Goal: Task Accomplishment & Management: Complete application form

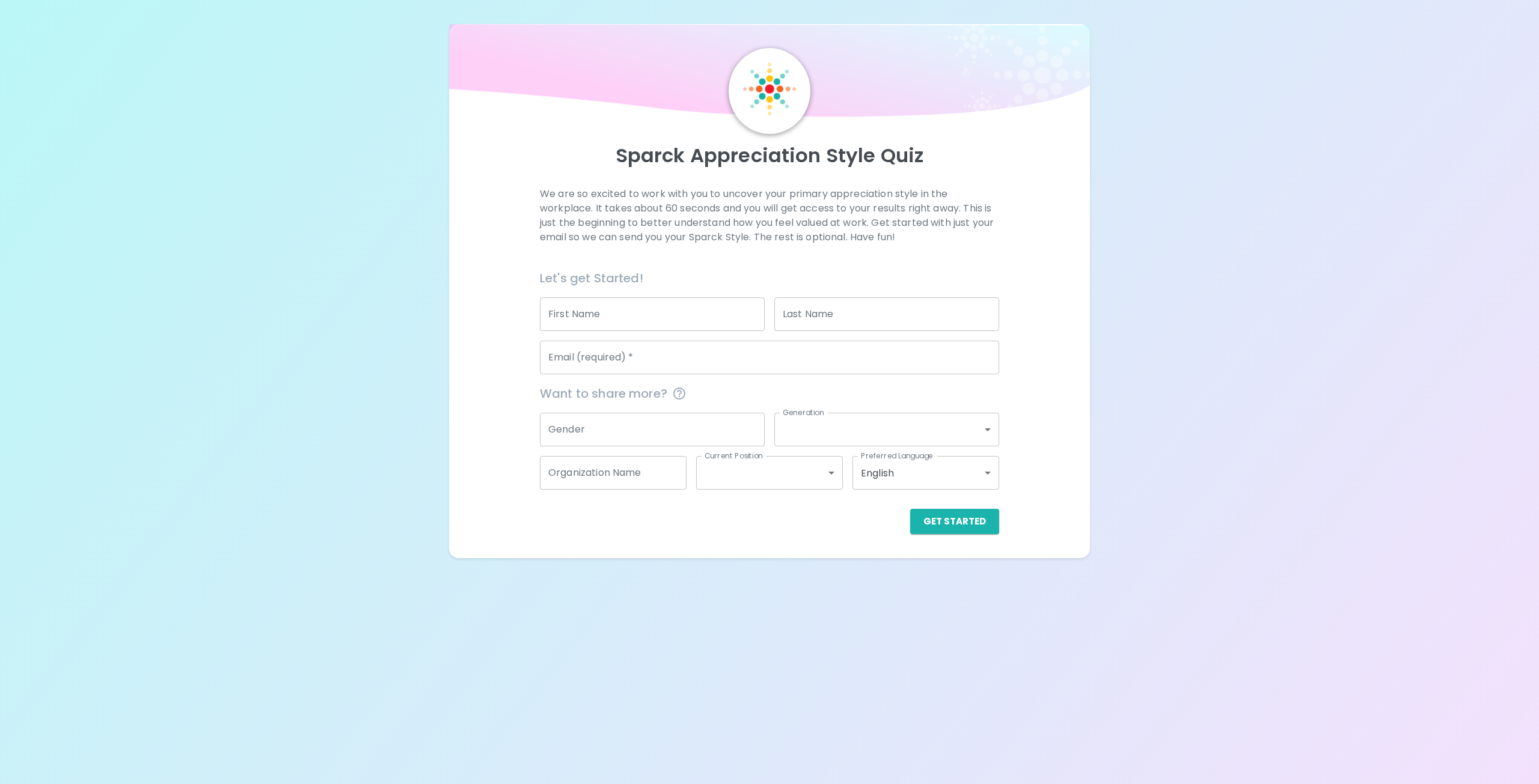
click at [617, 306] on input "First Name" at bounding box center [652, 314] width 225 height 34
type input "[PERSON_NAME]"
type input "[PERSON_NAME][EMAIL_ADDRESS][PERSON_NAME][DOMAIN_NAME]"
click at [691, 431] on input "Gender" at bounding box center [652, 430] width 225 height 34
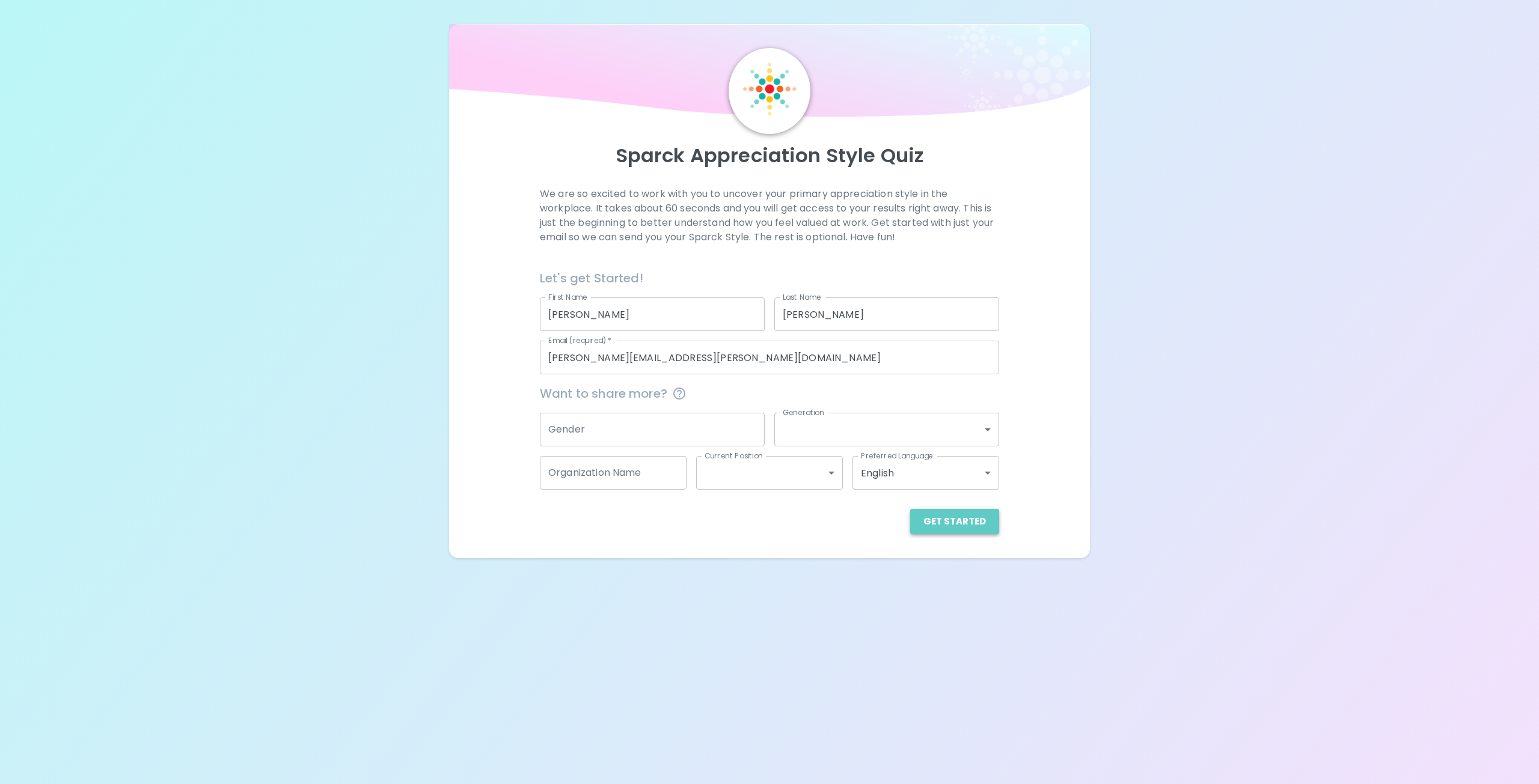
click at [964, 524] on button "Get Started" at bounding box center [954, 521] width 89 height 25
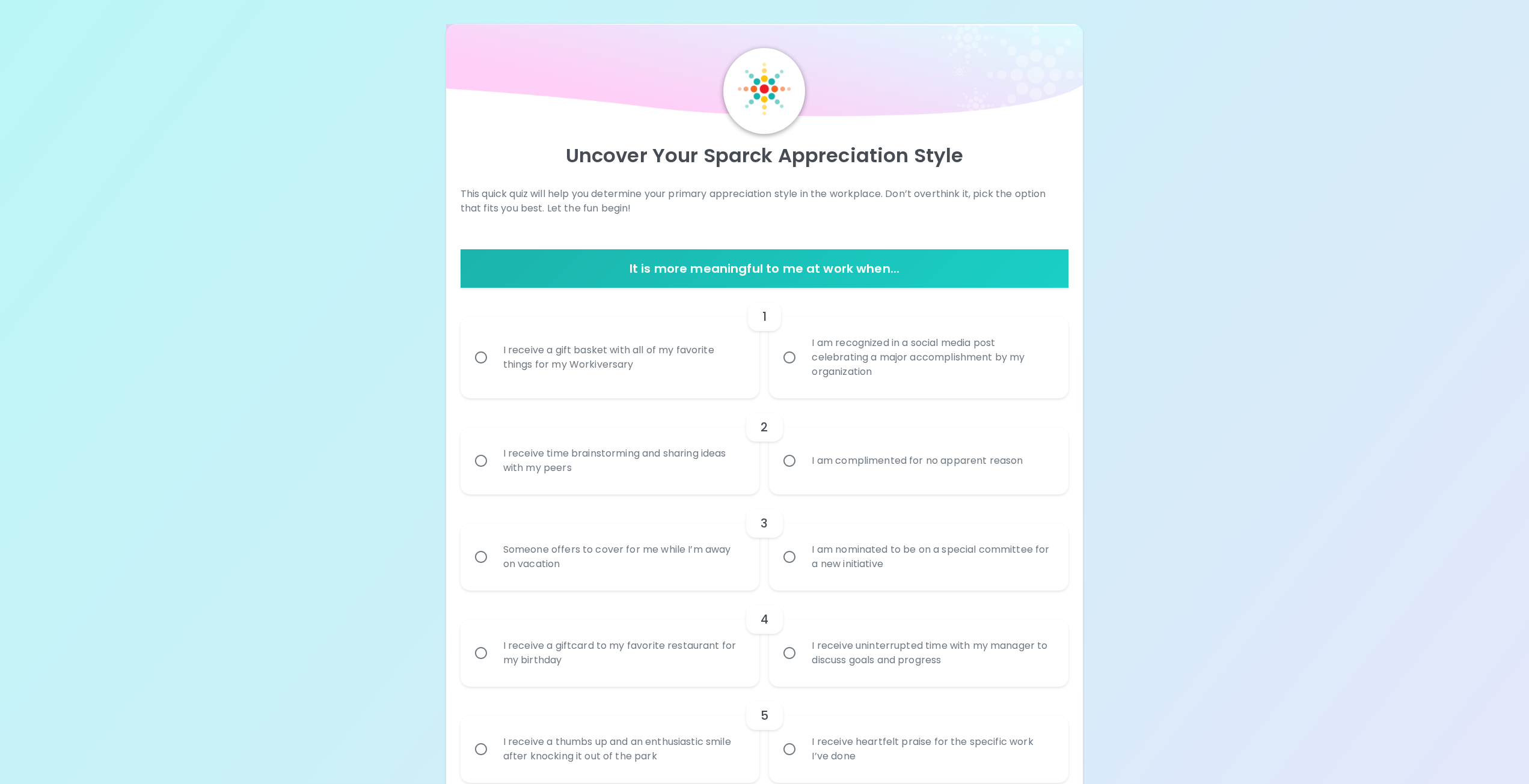
click at [981, 359] on div "I am recognized in a social media post celebrating a major accomplishment by my…" at bounding box center [931, 357] width 260 height 72
click at [802, 359] on input "I am recognized in a social media post celebrating a major accomplishment by my…" at bounding box center [789, 358] width 25 height 25
radio input "true"
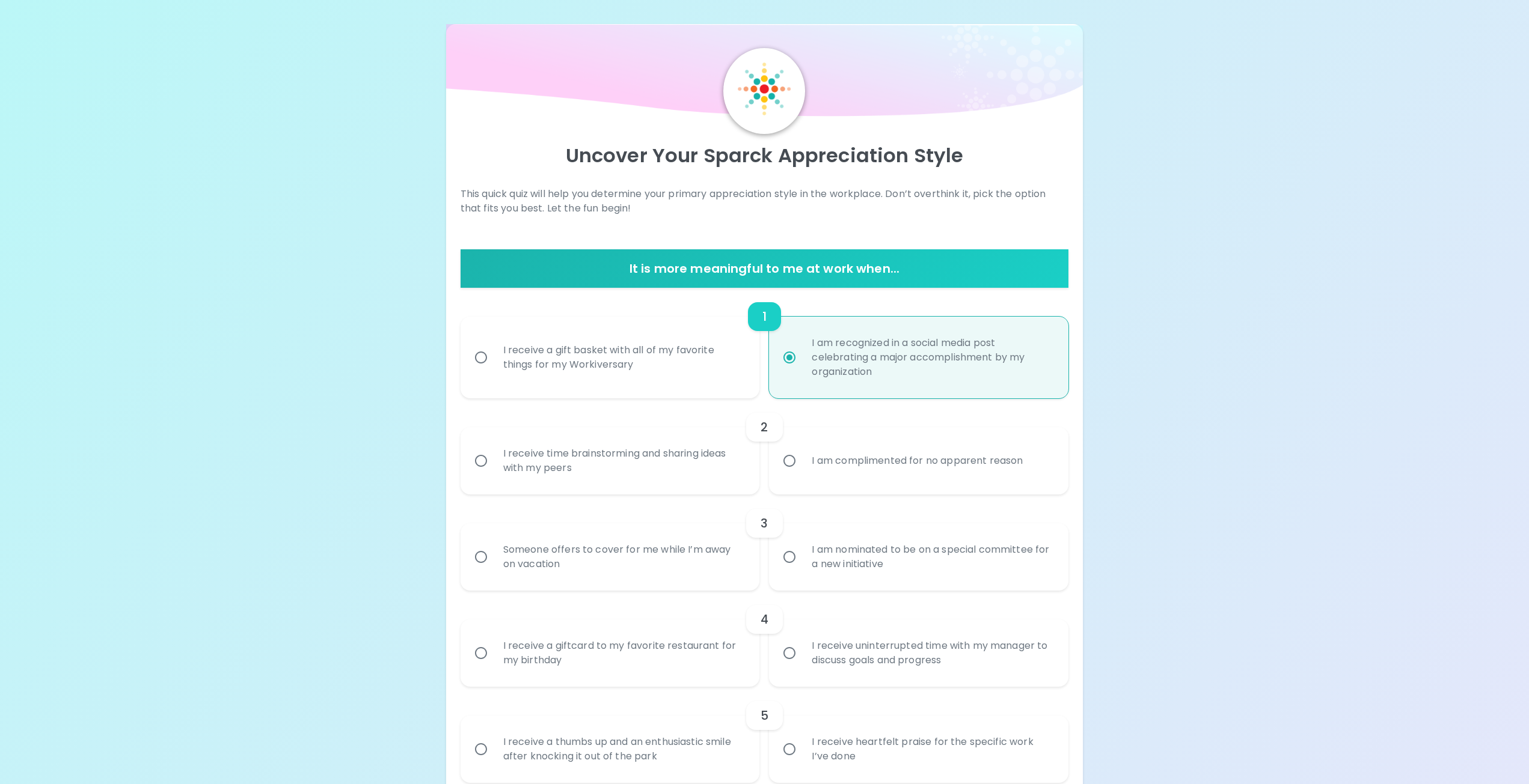
scroll to position [96, 0]
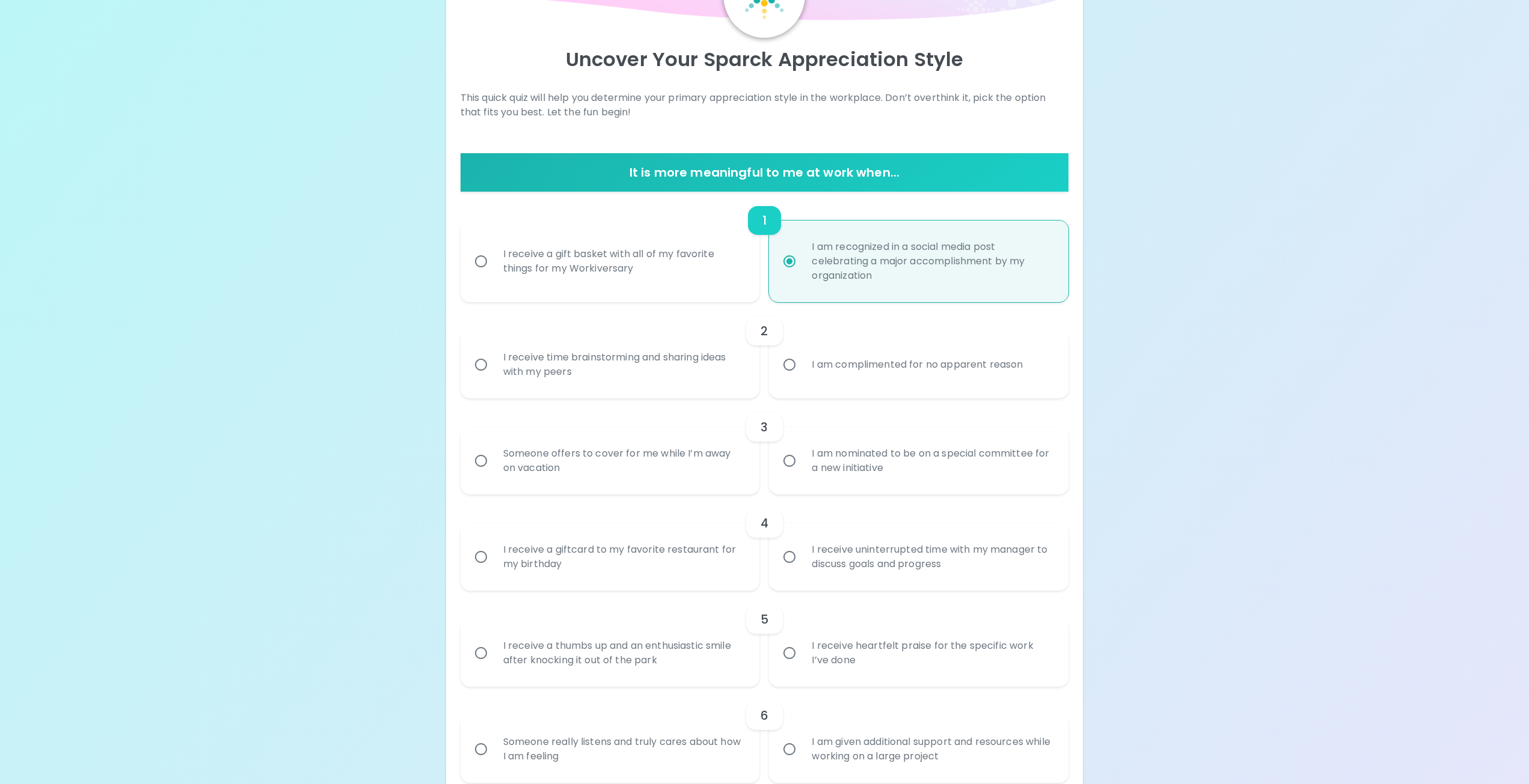
click at [640, 358] on div "I receive time brainstorming and sharing ideas with my peers" at bounding box center [623, 365] width 260 height 58
click at [494, 358] on input "I receive time brainstorming and sharing ideas with my peers" at bounding box center [481, 364] width 25 height 25
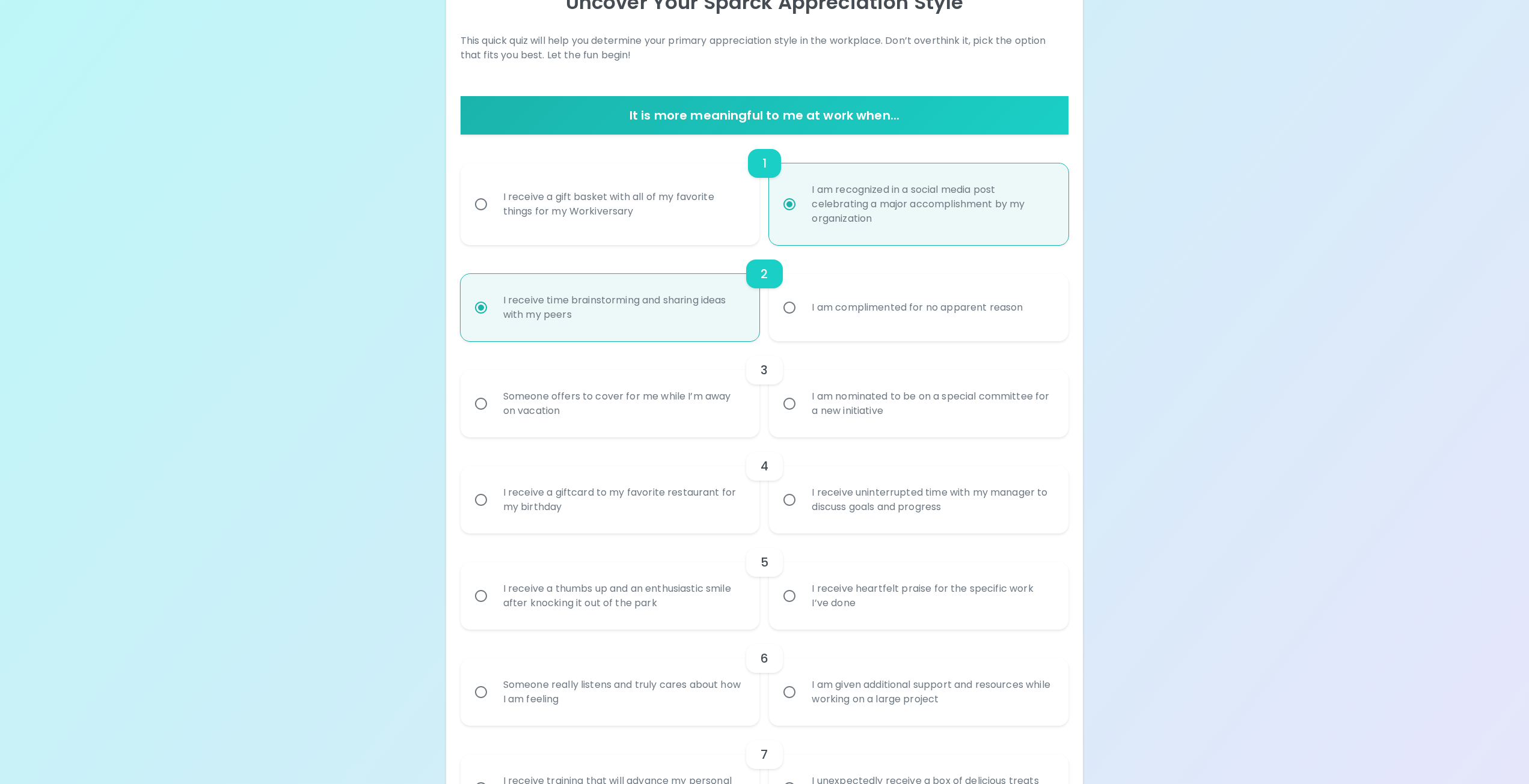
scroll to position [192, 0]
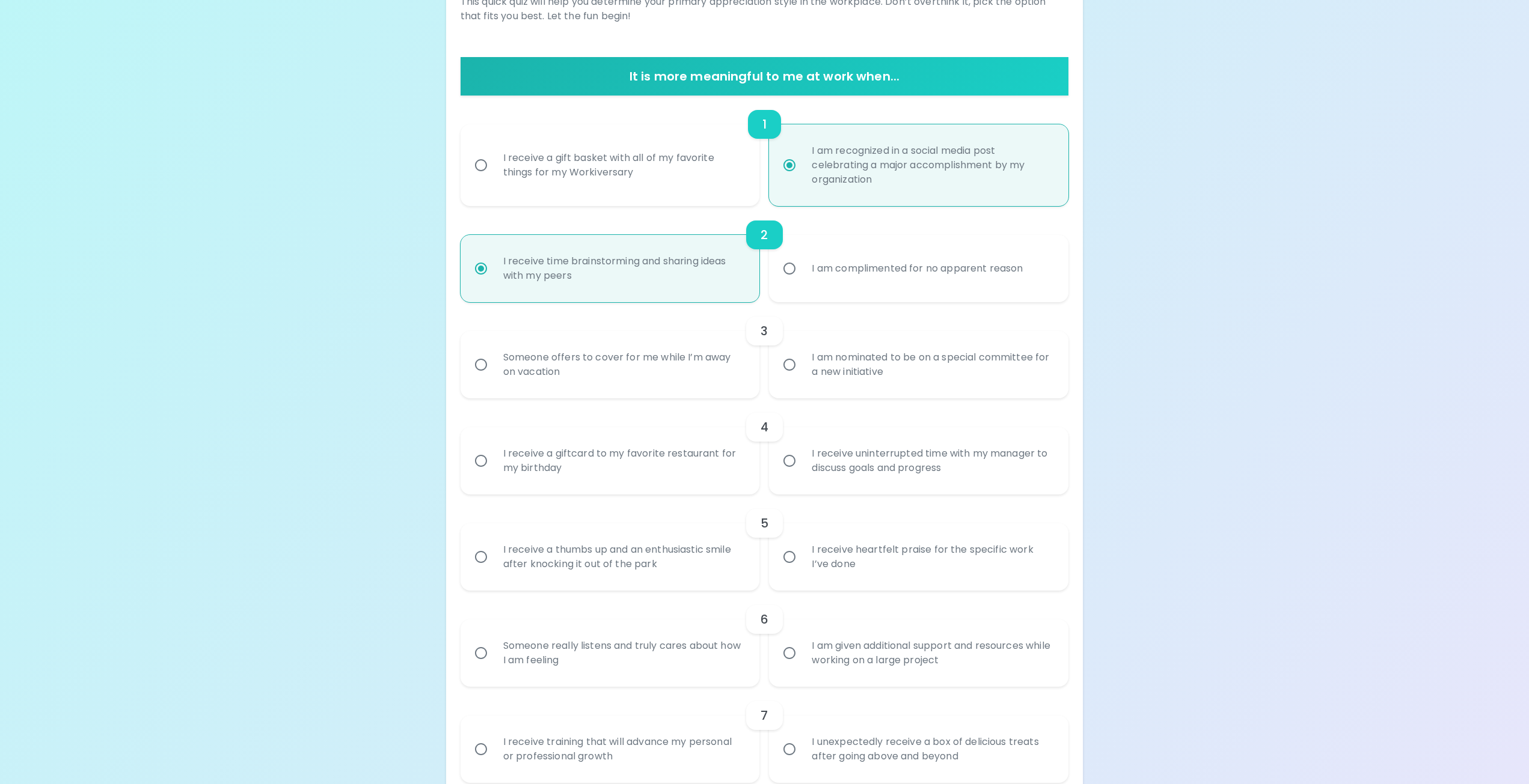
radio input "true"
click at [710, 361] on div "Someone offers to cover for me while I’m away on vacation" at bounding box center [623, 365] width 260 height 58
click at [494, 361] on input "Someone offers to cover for me while I’m away on vacation" at bounding box center [481, 364] width 25 height 25
radio input "false"
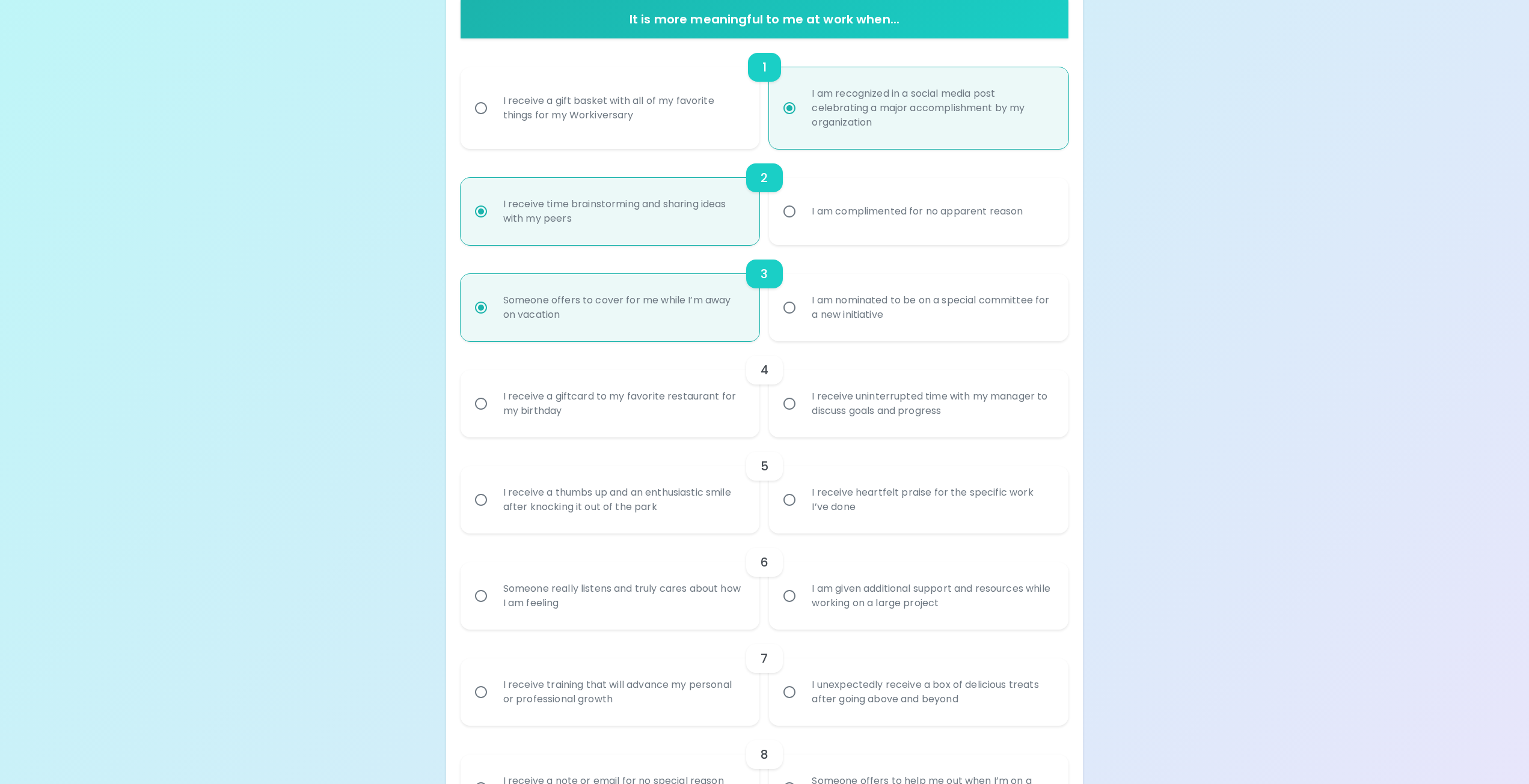
scroll to position [289, 0]
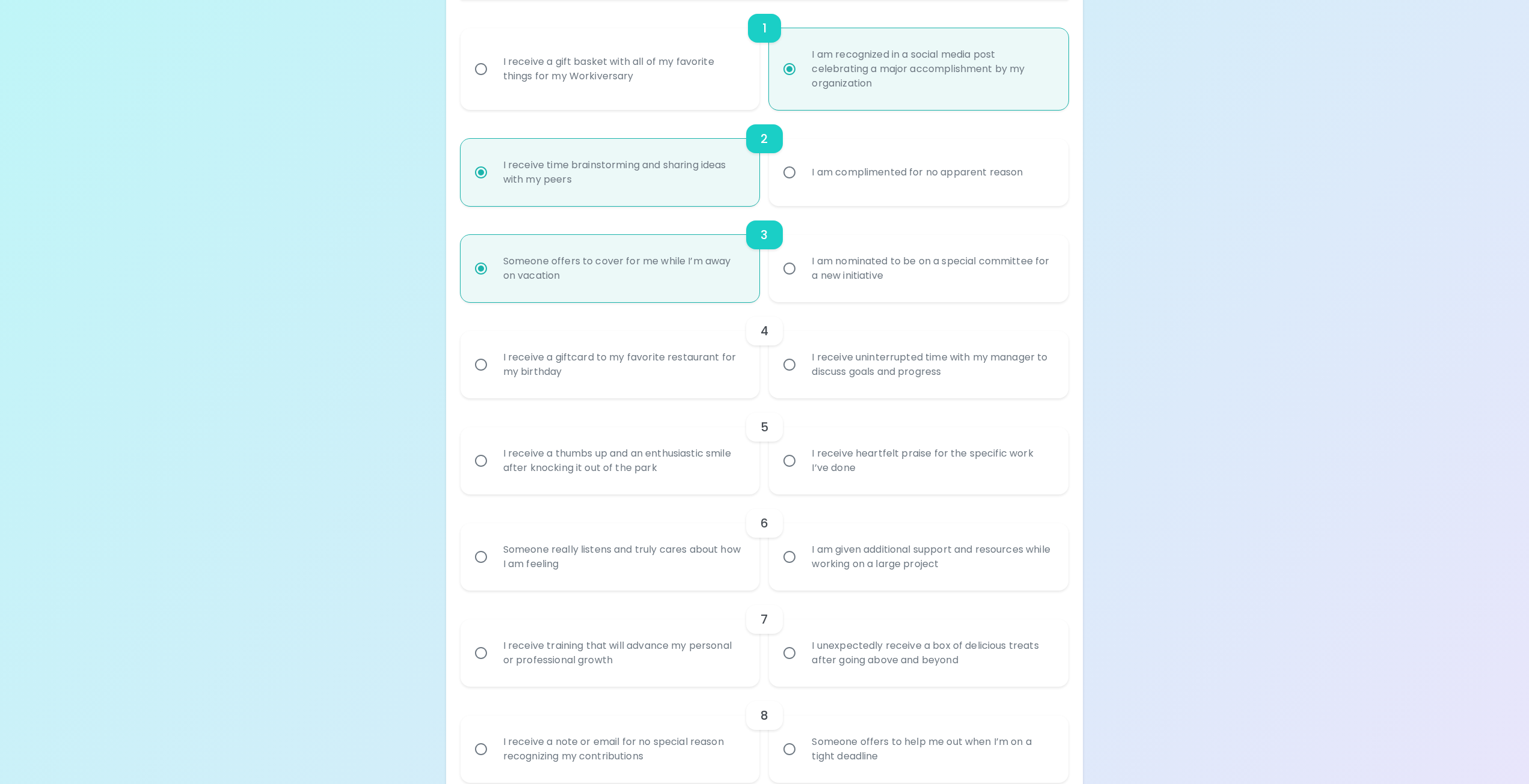
radio input "true"
click at [965, 378] on div "I receive uninterrupted time with my manager to discuss goals and progress" at bounding box center [931, 365] width 260 height 58
click at [802, 377] on input "I receive uninterrupted time with my manager to discuss goals and progress" at bounding box center [789, 364] width 25 height 25
radio input "false"
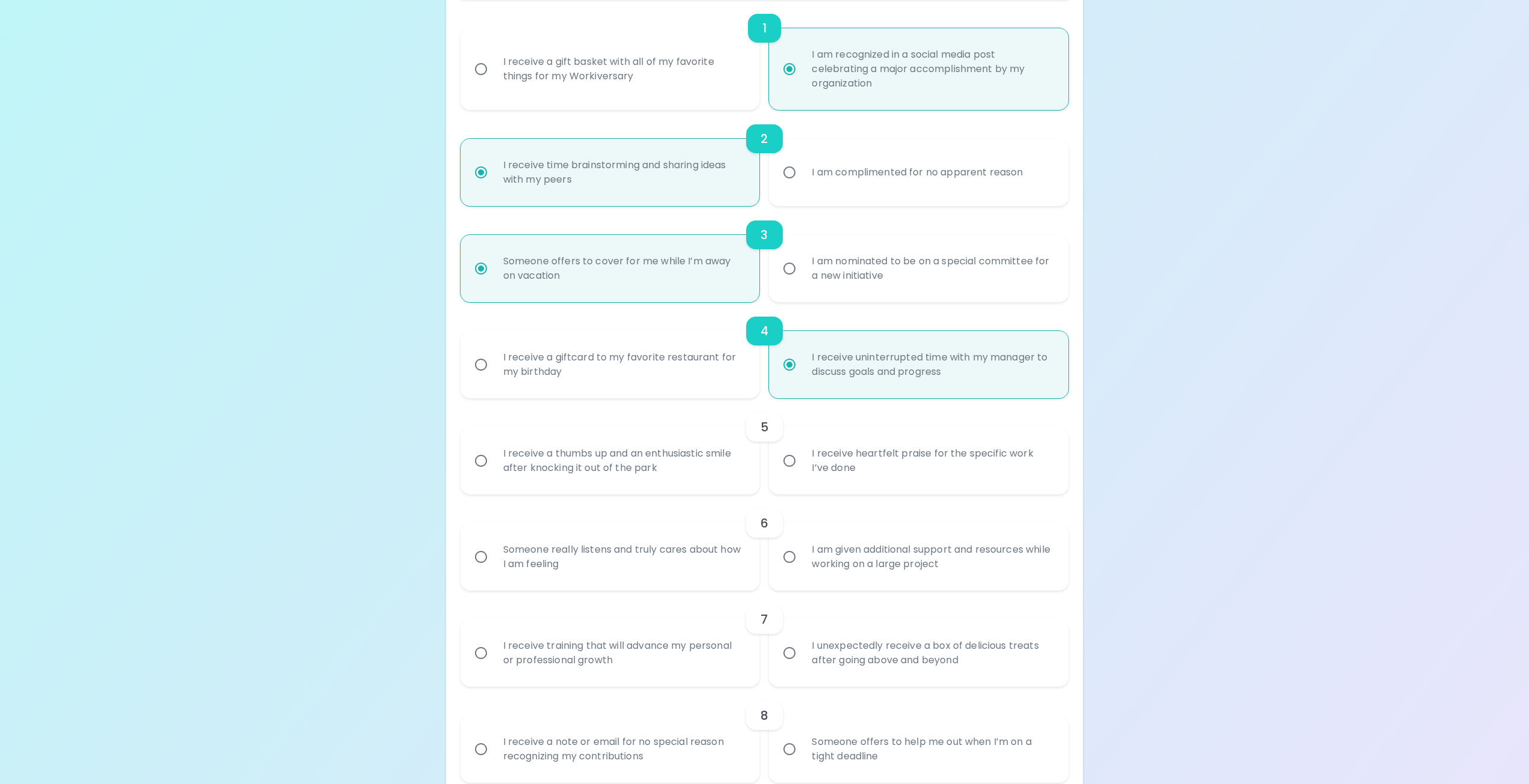
scroll to position [385, 0]
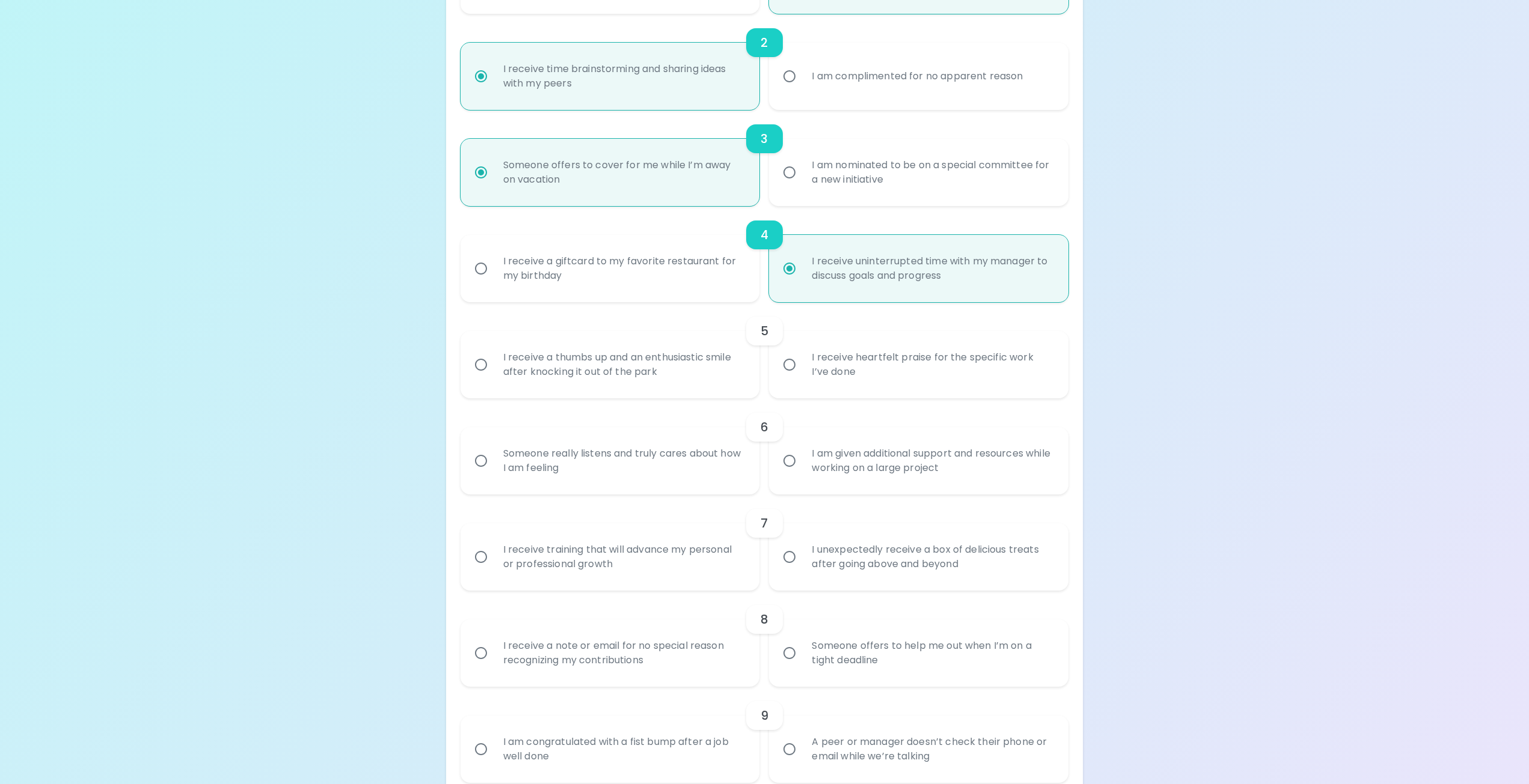
radio input "true"
click at [965, 378] on div "I receive heartfelt praise for the specific work I’ve done" at bounding box center [931, 365] width 260 height 58
click at [802, 377] on input "I receive heartfelt praise for the specific work I’ve done" at bounding box center [789, 364] width 25 height 25
radio input "false"
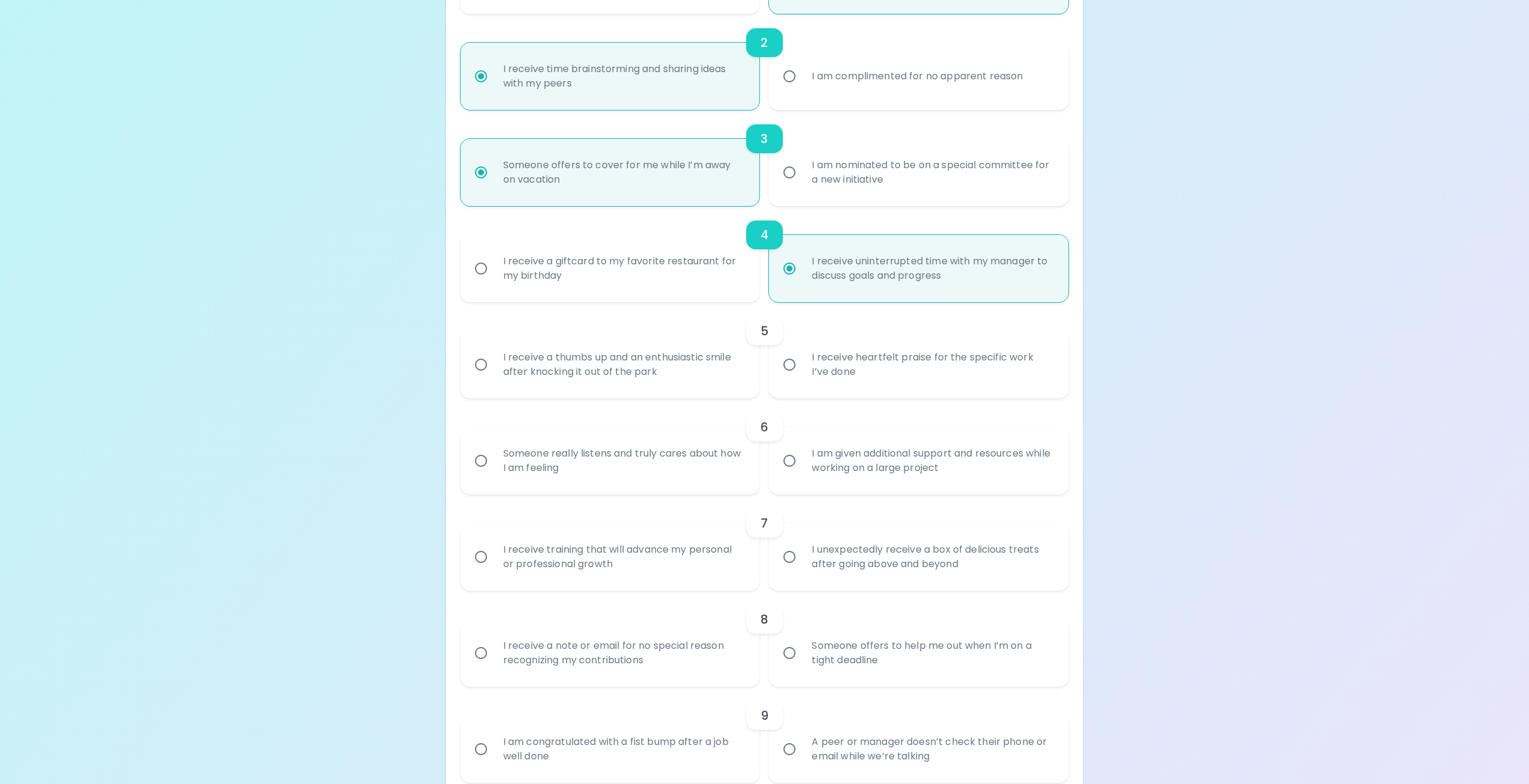
radio input "false"
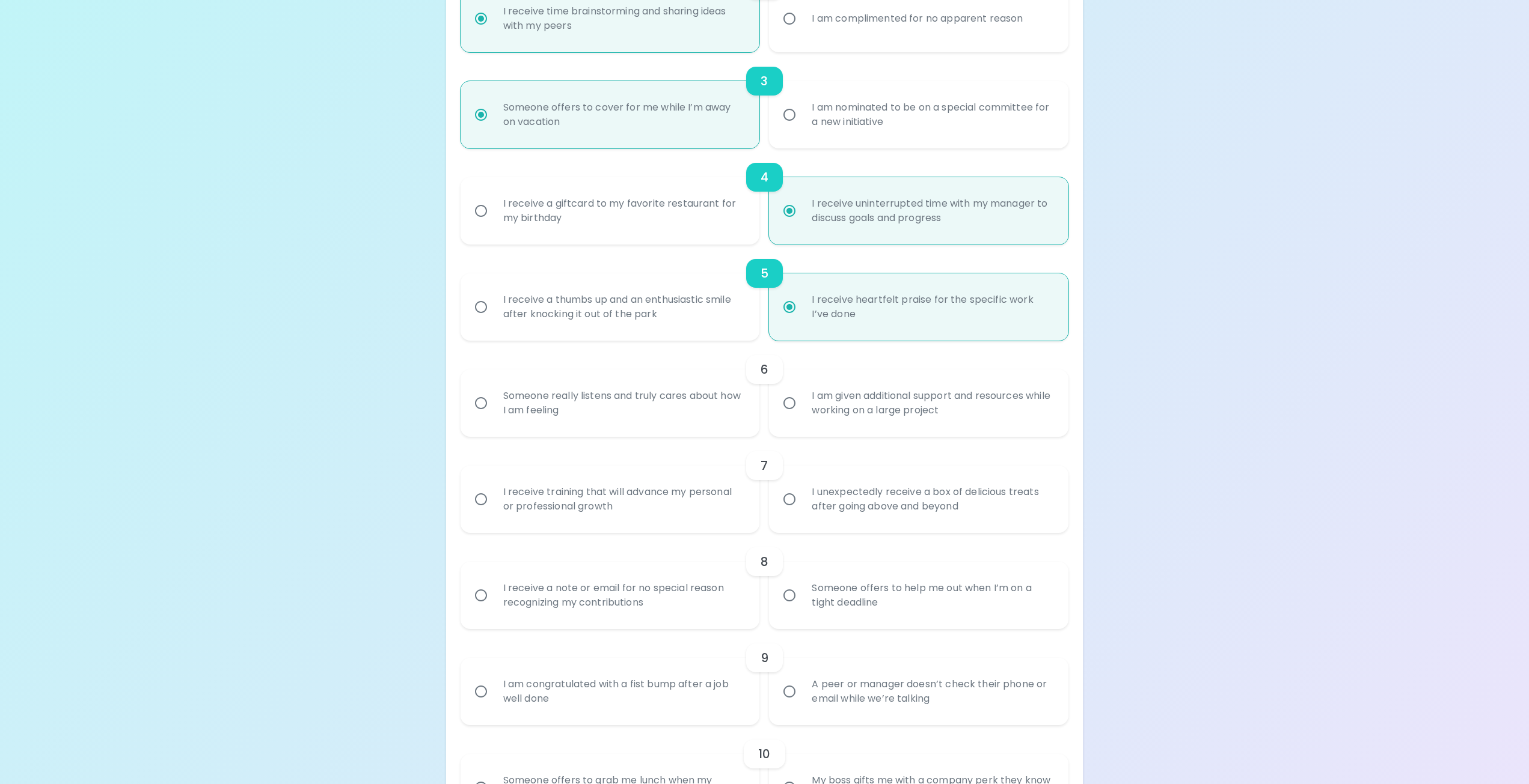
scroll to position [480, 0]
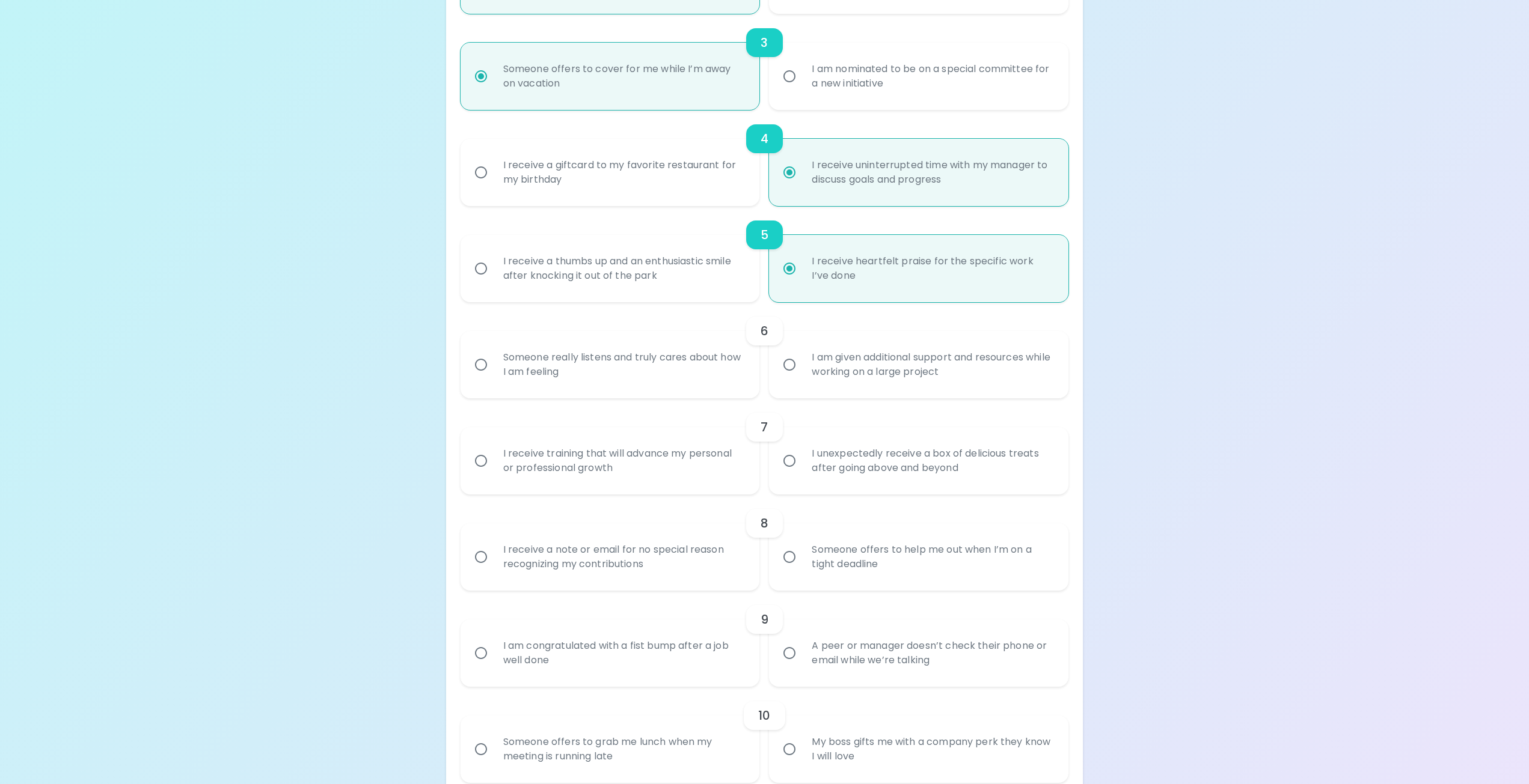
radio input "true"
click at [965, 378] on div "I am given additional support and resources while working on a large project" at bounding box center [931, 365] width 260 height 58
click at [802, 377] on input "I am given additional support and resources while working on a large project" at bounding box center [789, 364] width 25 height 25
radio input "false"
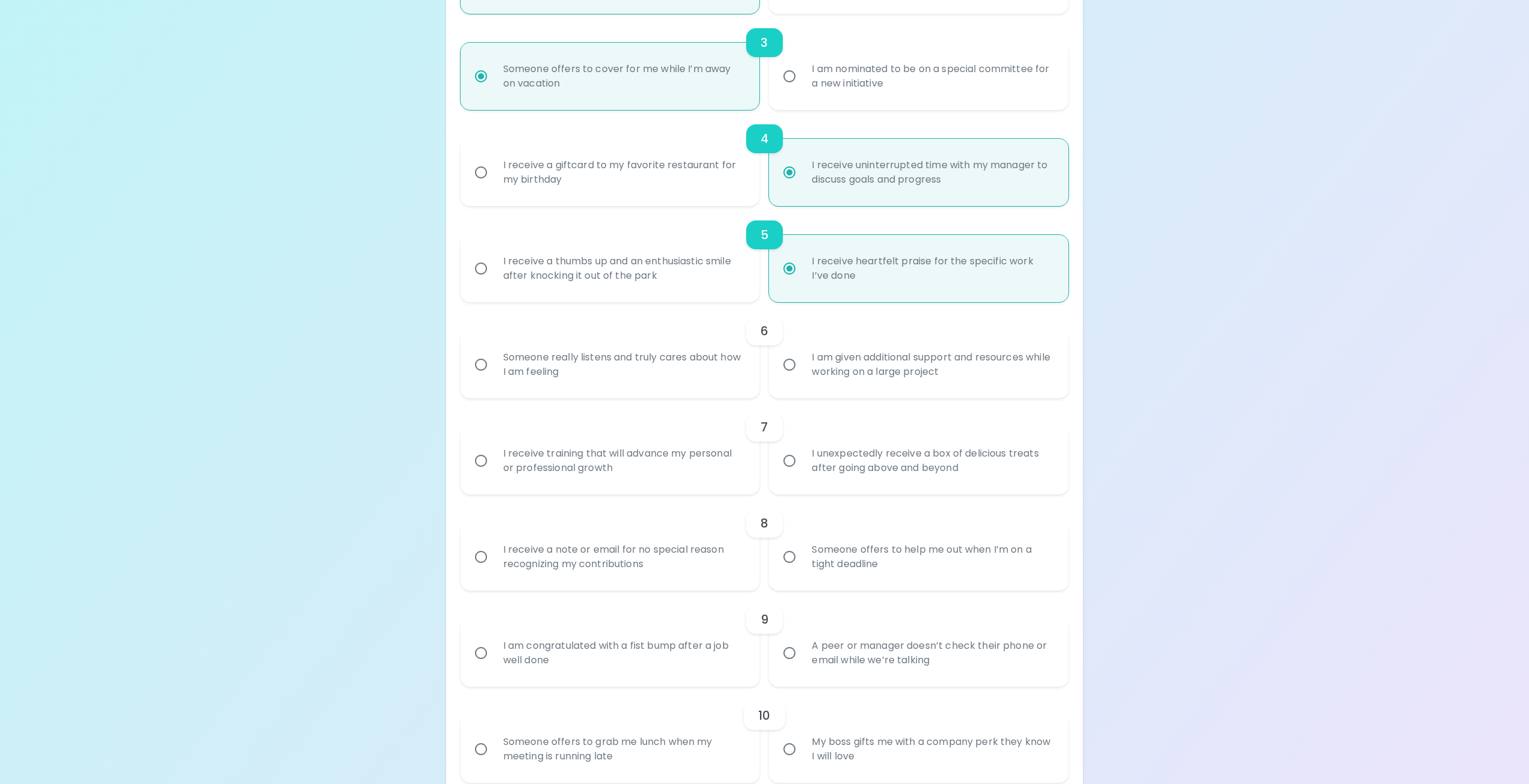
radio input "false"
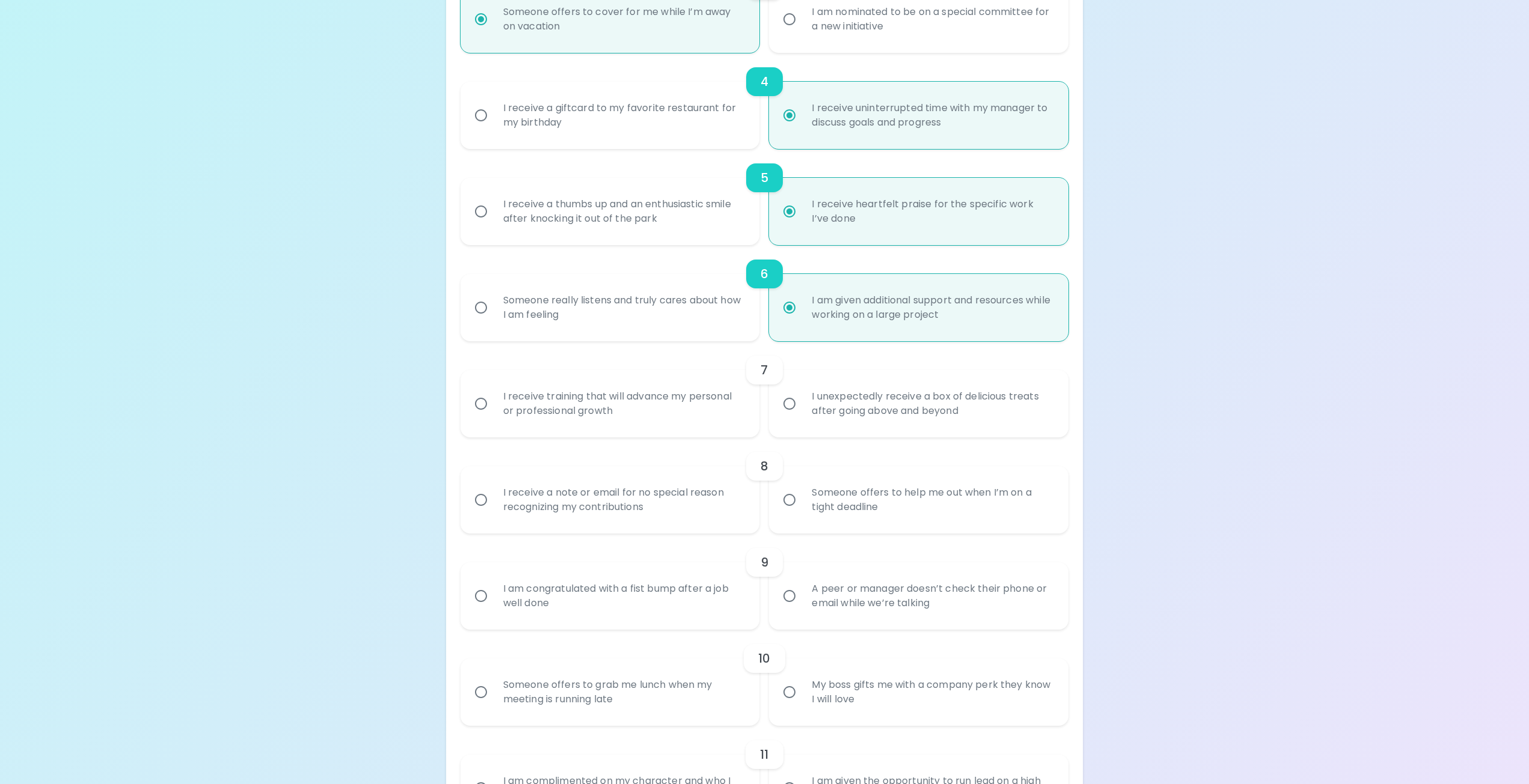
scroll to position [577, 0]
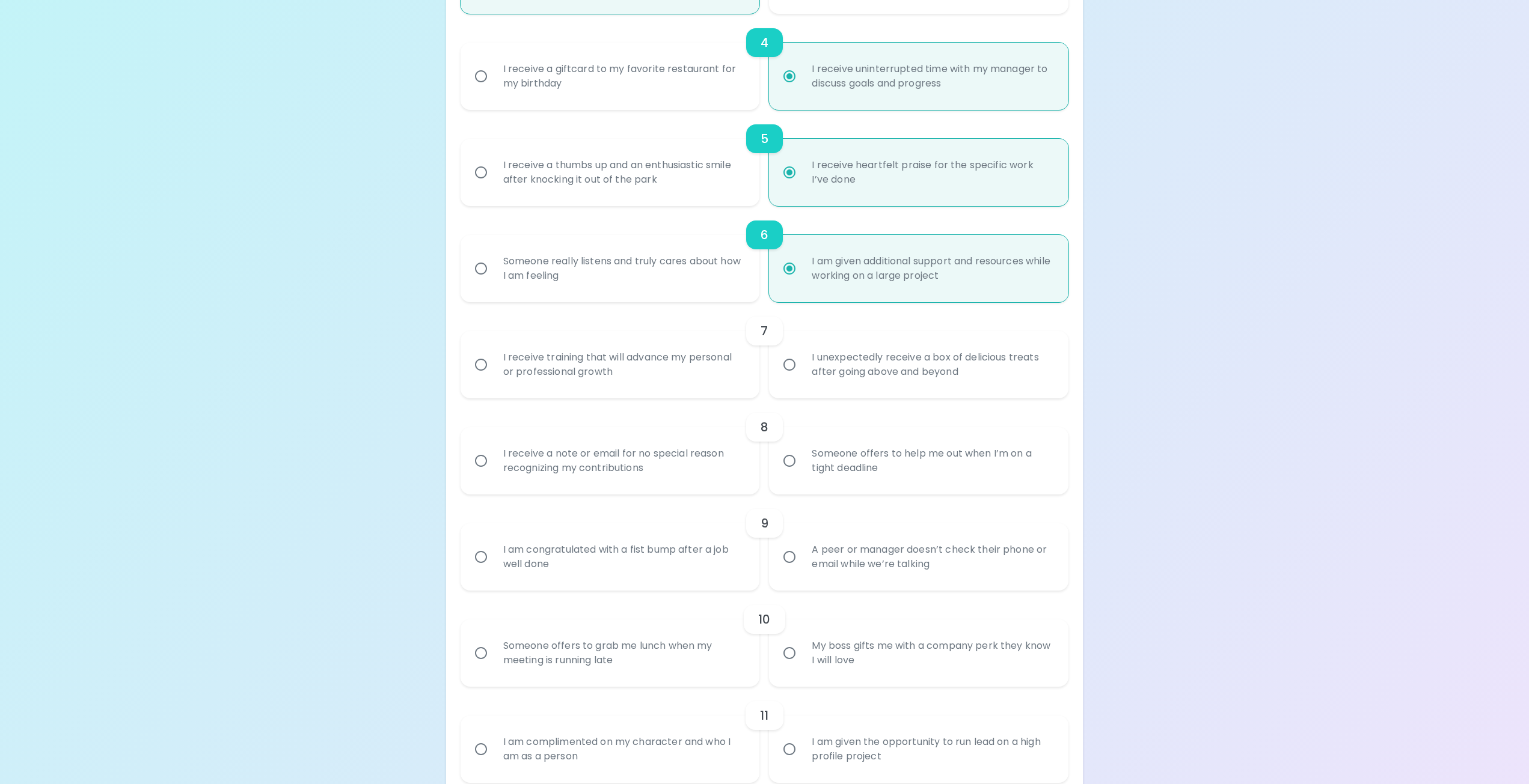
radio input "true"
click at [609, 351] on div "I receive training that will advance my personal or professional growth" at bounding box center [623, 365] width 260 height 58
click at [494, 352] on input "I receive training that will advance my personal or professional growth" at bounding box center [481, 364] width 25 height 25
radio input "false"
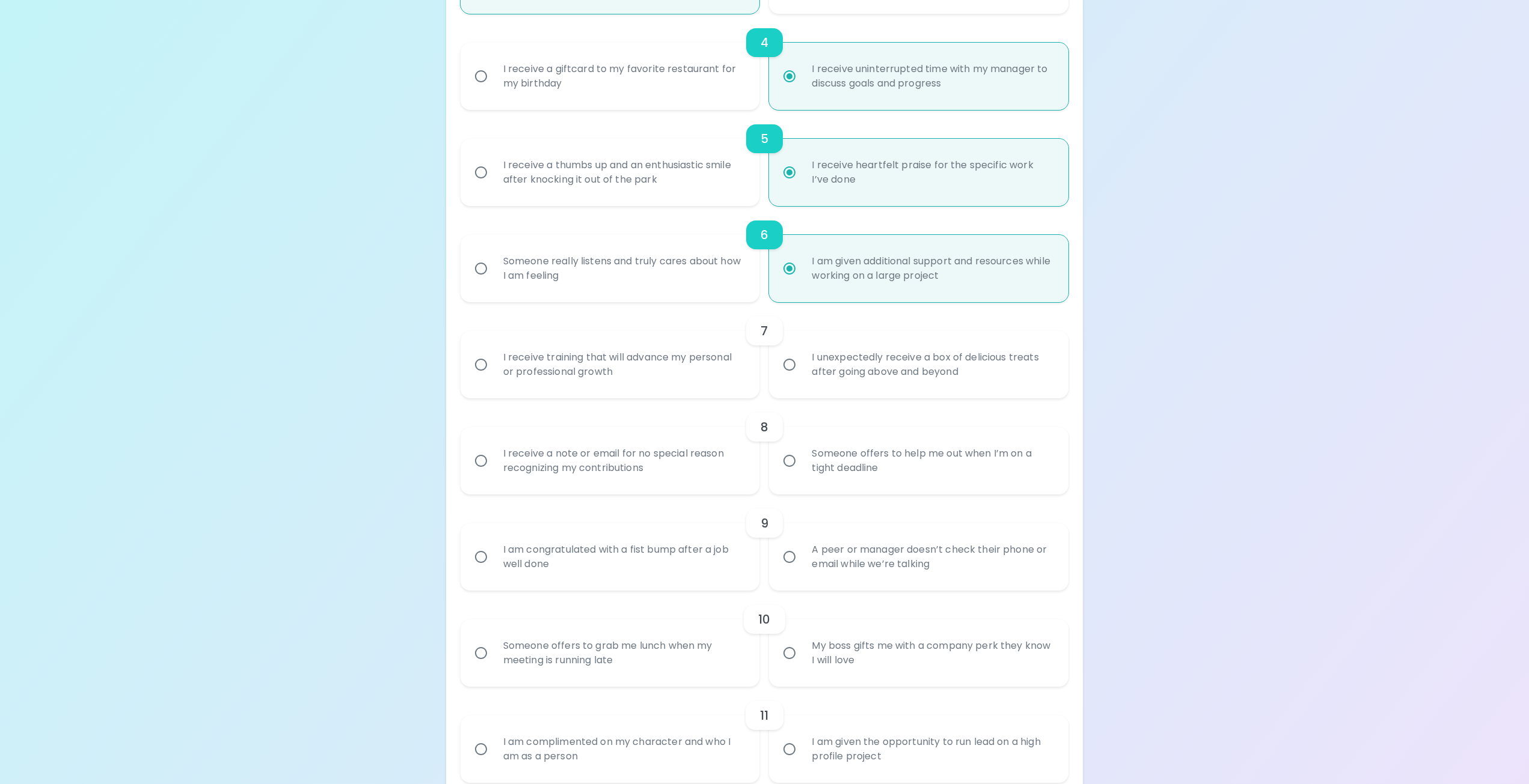
radio input "false"
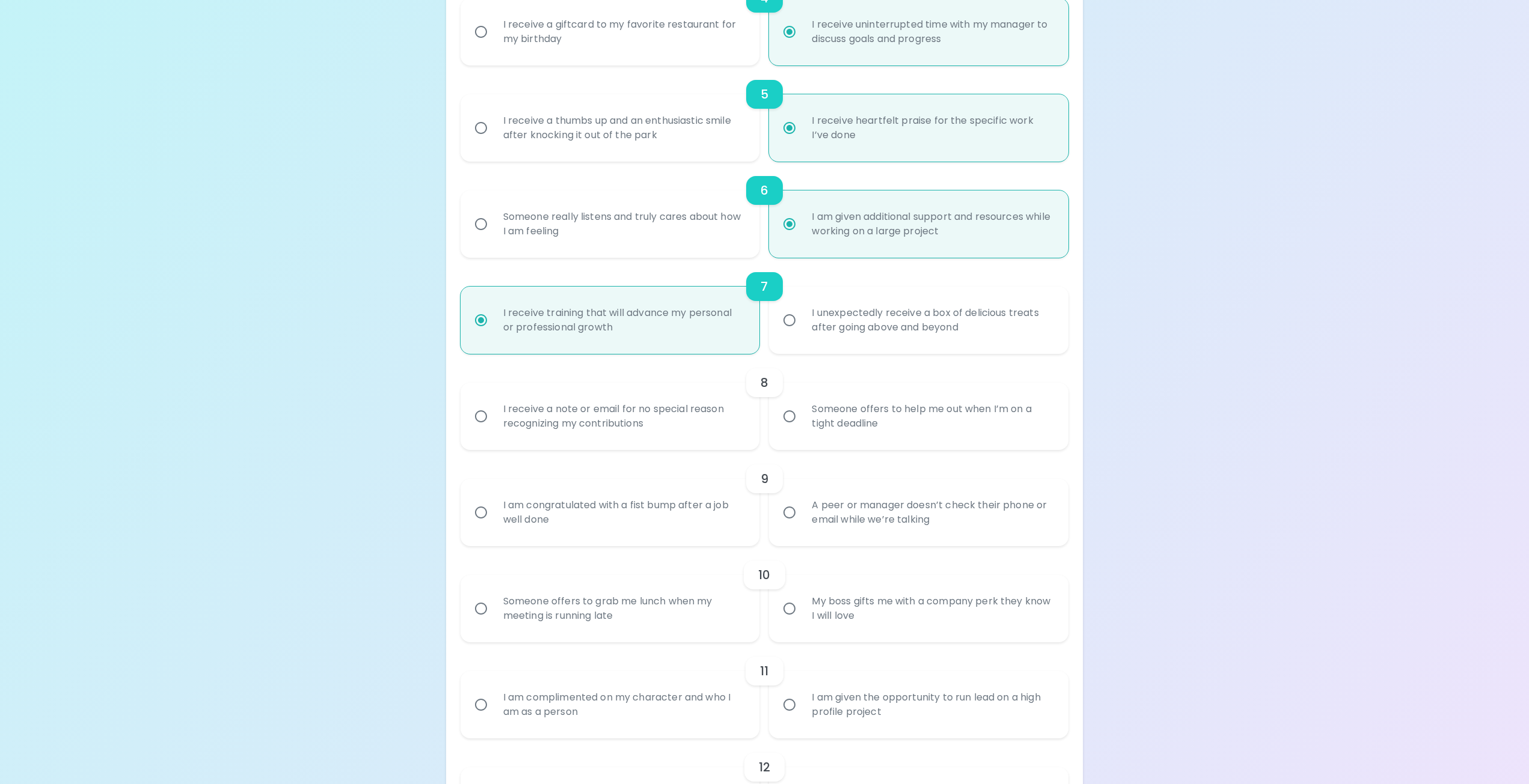
scroll to position [673, 0]
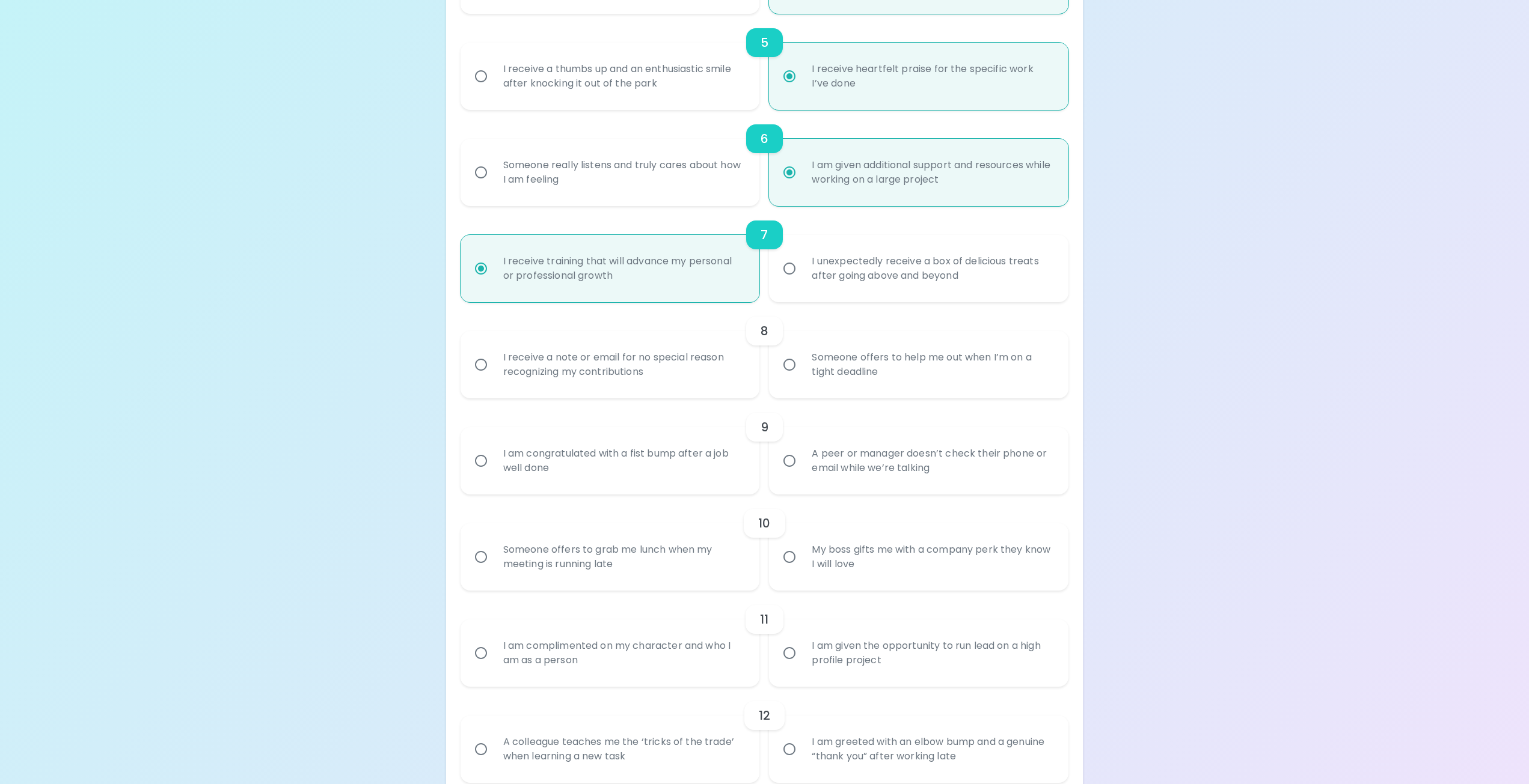
radio input "true"
drag, startPoint x: 651, startPoint y: 376, endPoint x: 342, endPoint y: 382, distance: 309.1
click at [342, 382] on div "Uncover Your Sparck Appreciation Style This quick quiz will help you determine …" at bounding box center [764, 228] width 1529 height 1803
click at [638, 363] on div "I receive a note or email for no special reason recognizing my contributions" at bounding box center [623, 365] width 260 height 58
click at [494, 363] on input "I receive a note or email for no special reason recognizing my contributions" at bounding box center [481, 364] width 25 height 25
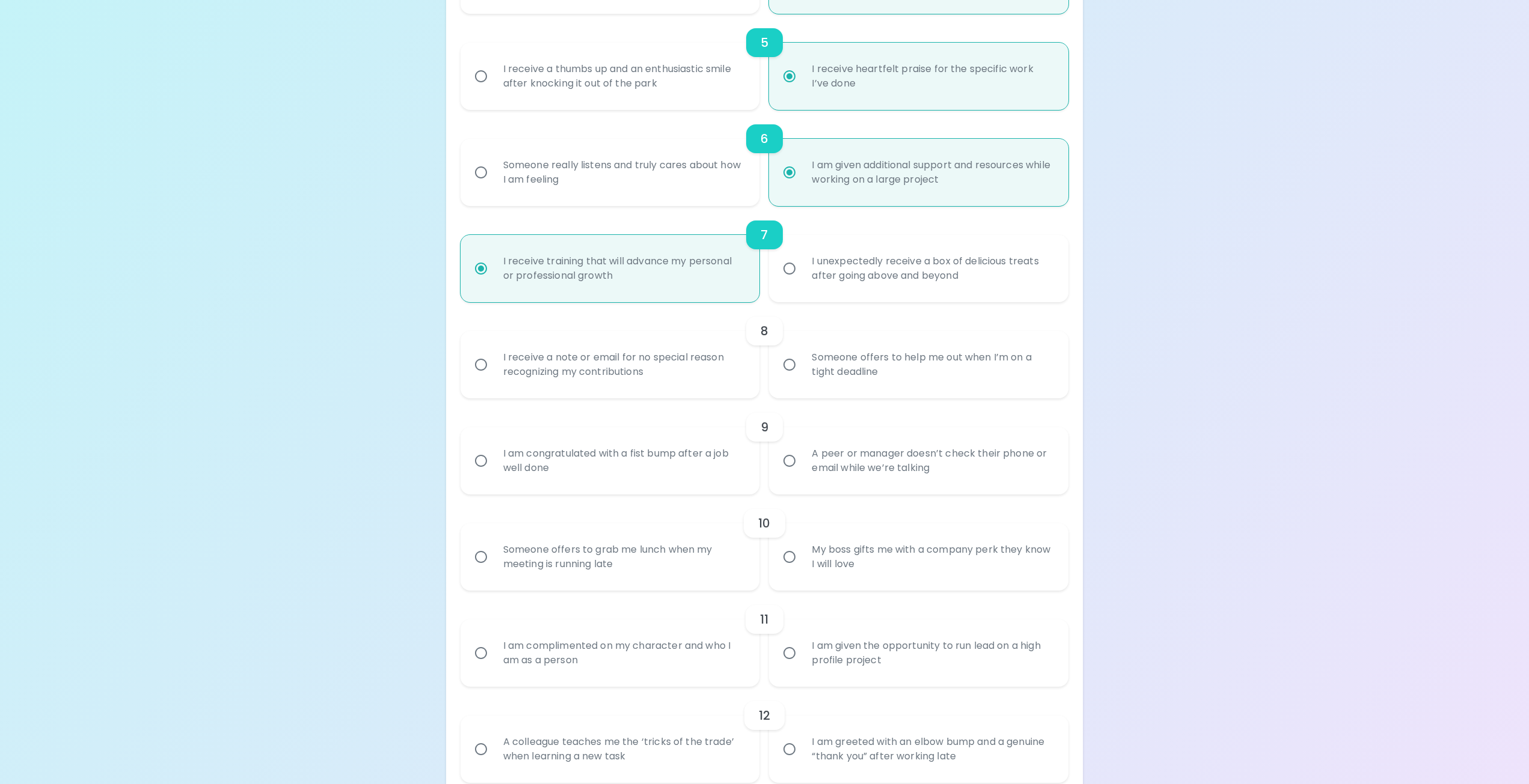
radio input "false"
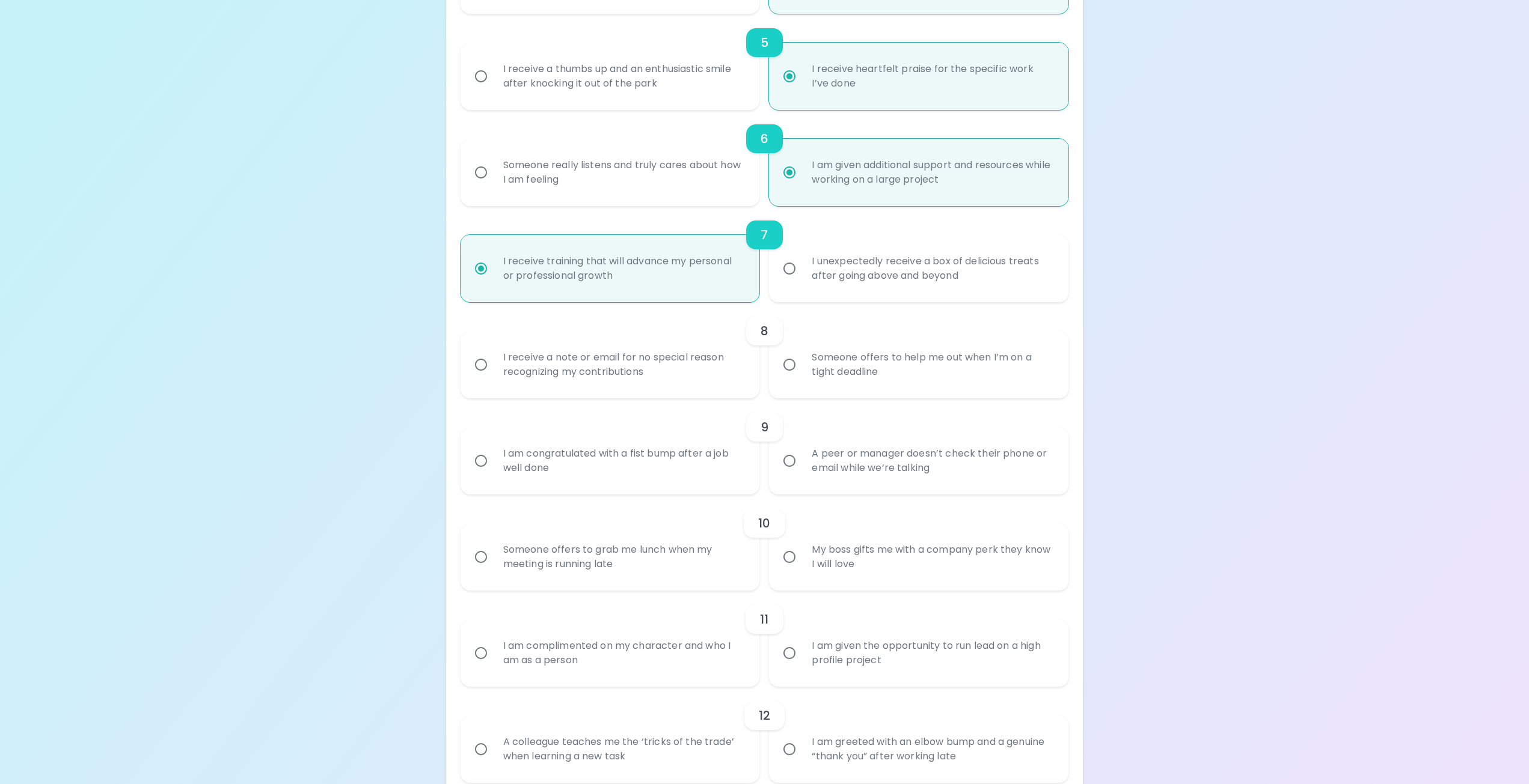
radio input "false"
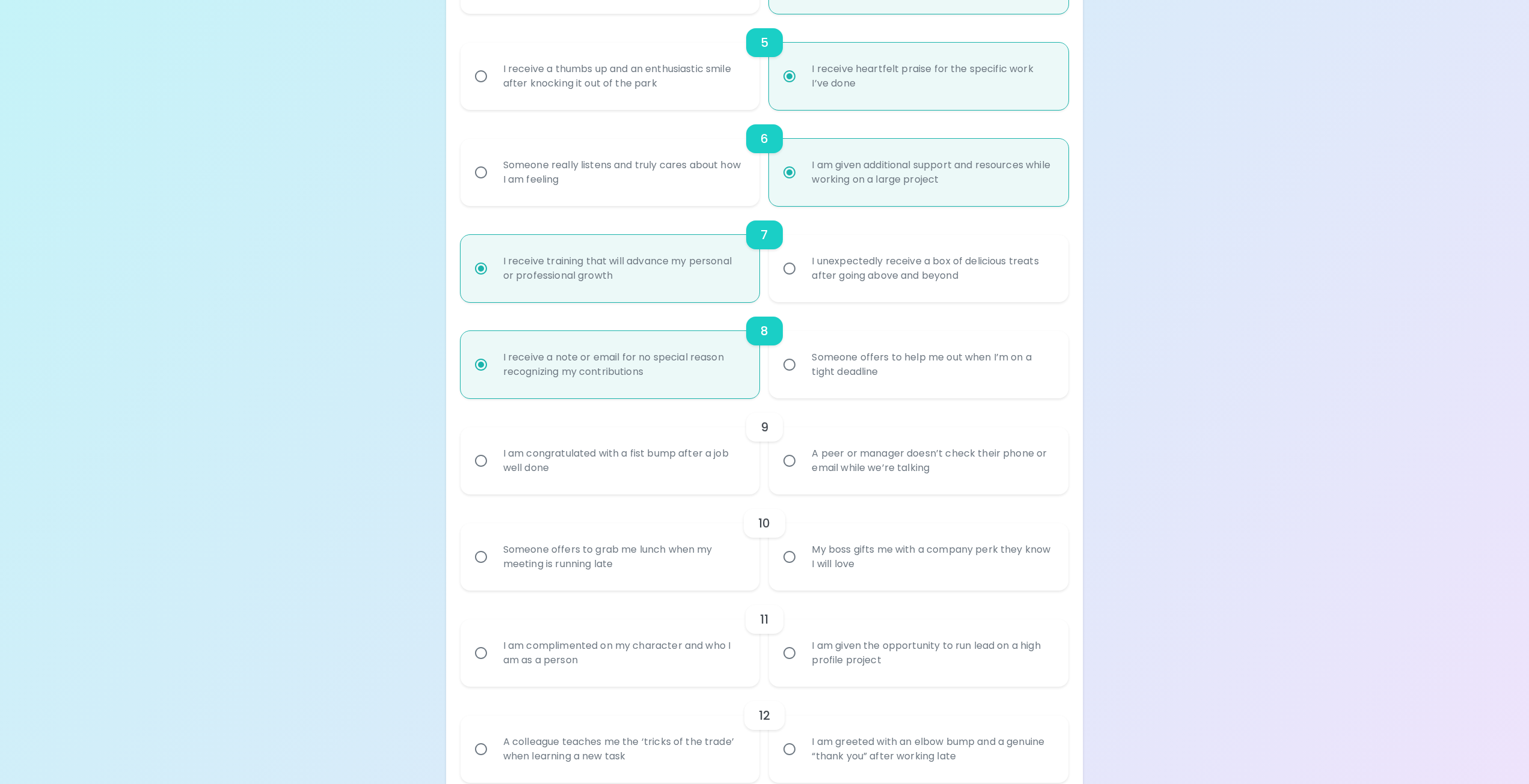
scroll to position [769, 0]
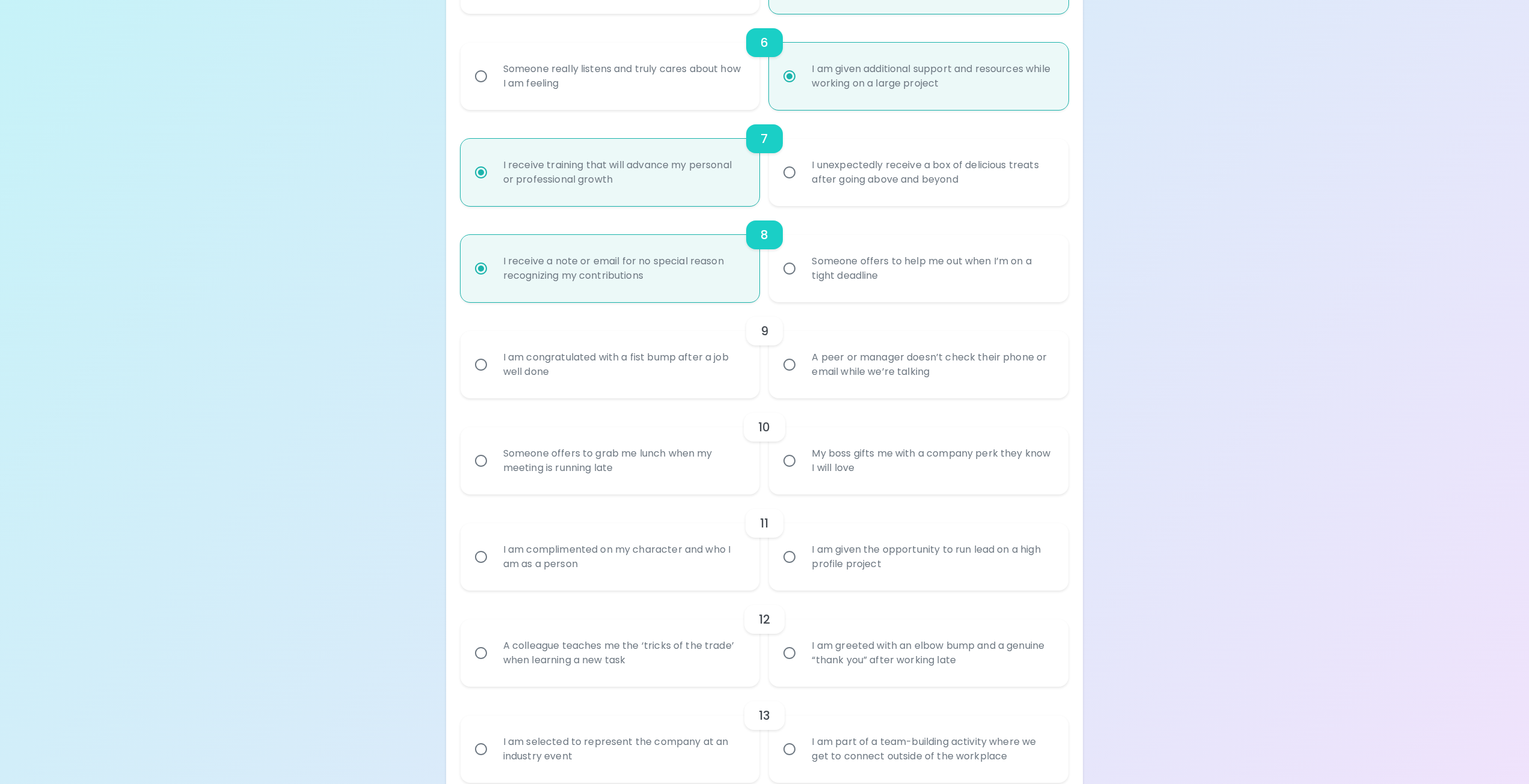
radio input "true"
click at [637, 365] on div "I am congratulated with a fist bump after a job well done" at bounding box center [623, 365] width 260 height 58
click at [494, 365] on input "I am congratulated with a fist bump after a job well done" at bounding box center [481, 364] width 25 height 25
radio input "false"
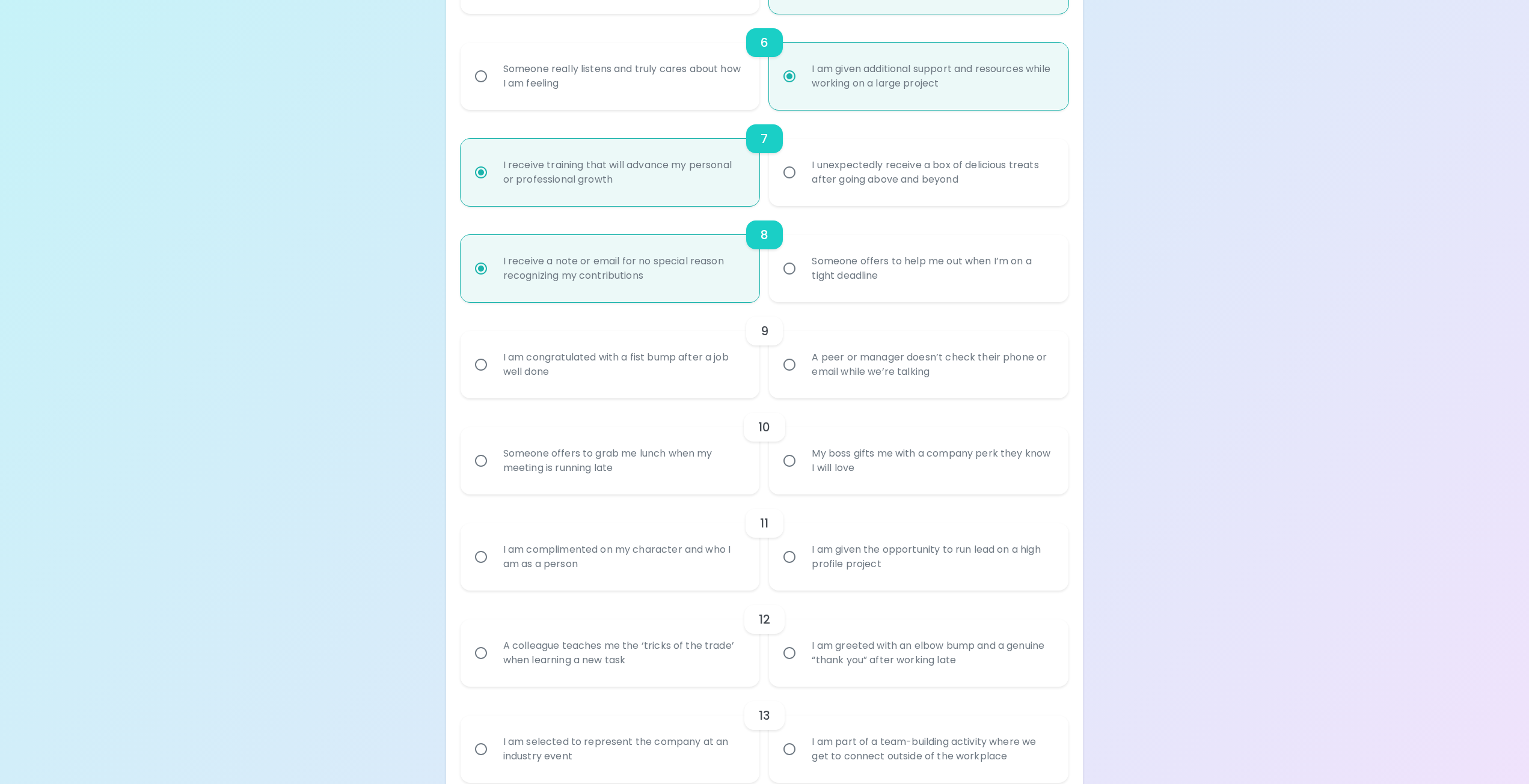
radio input "false"
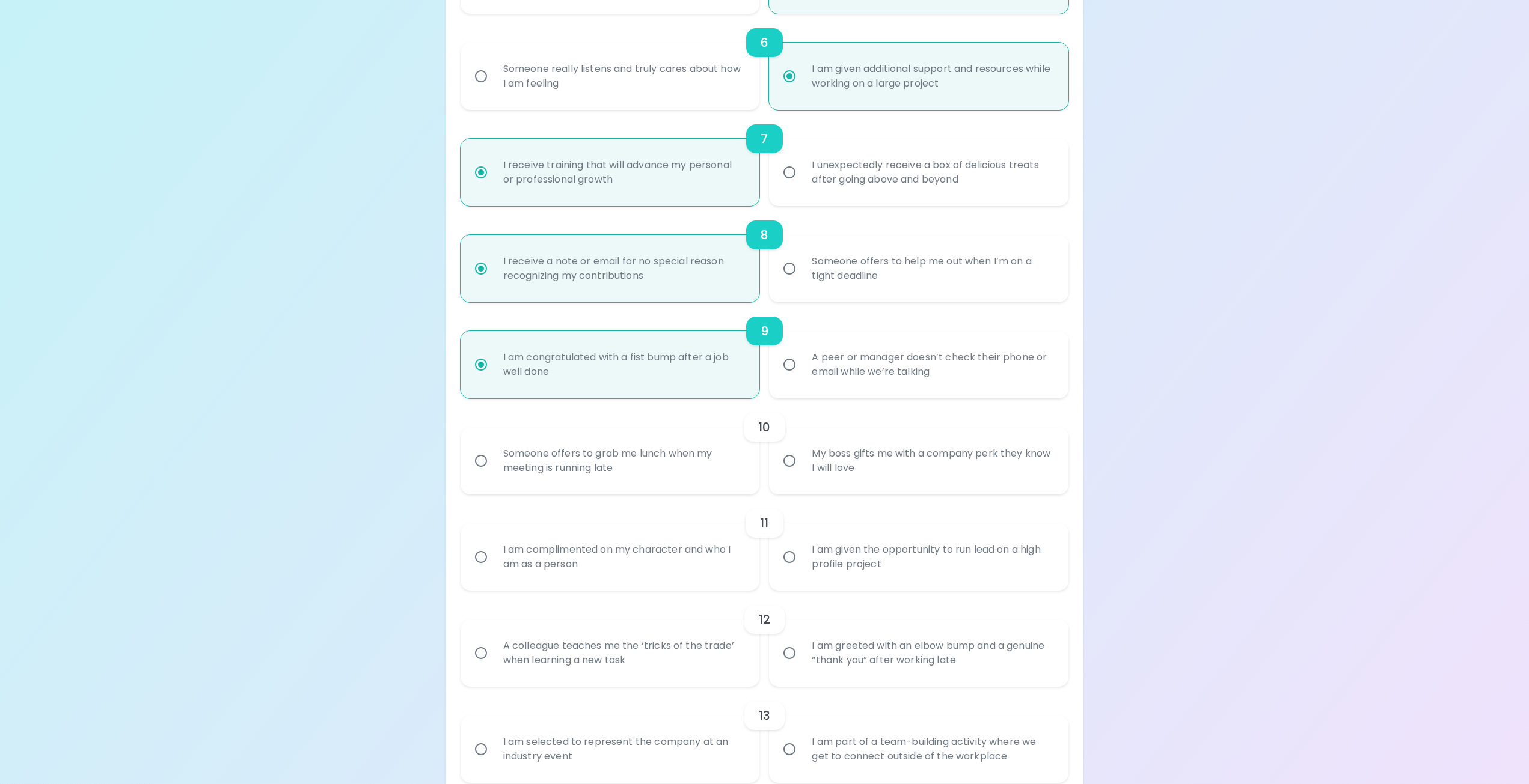
scroll to position [865, 0]
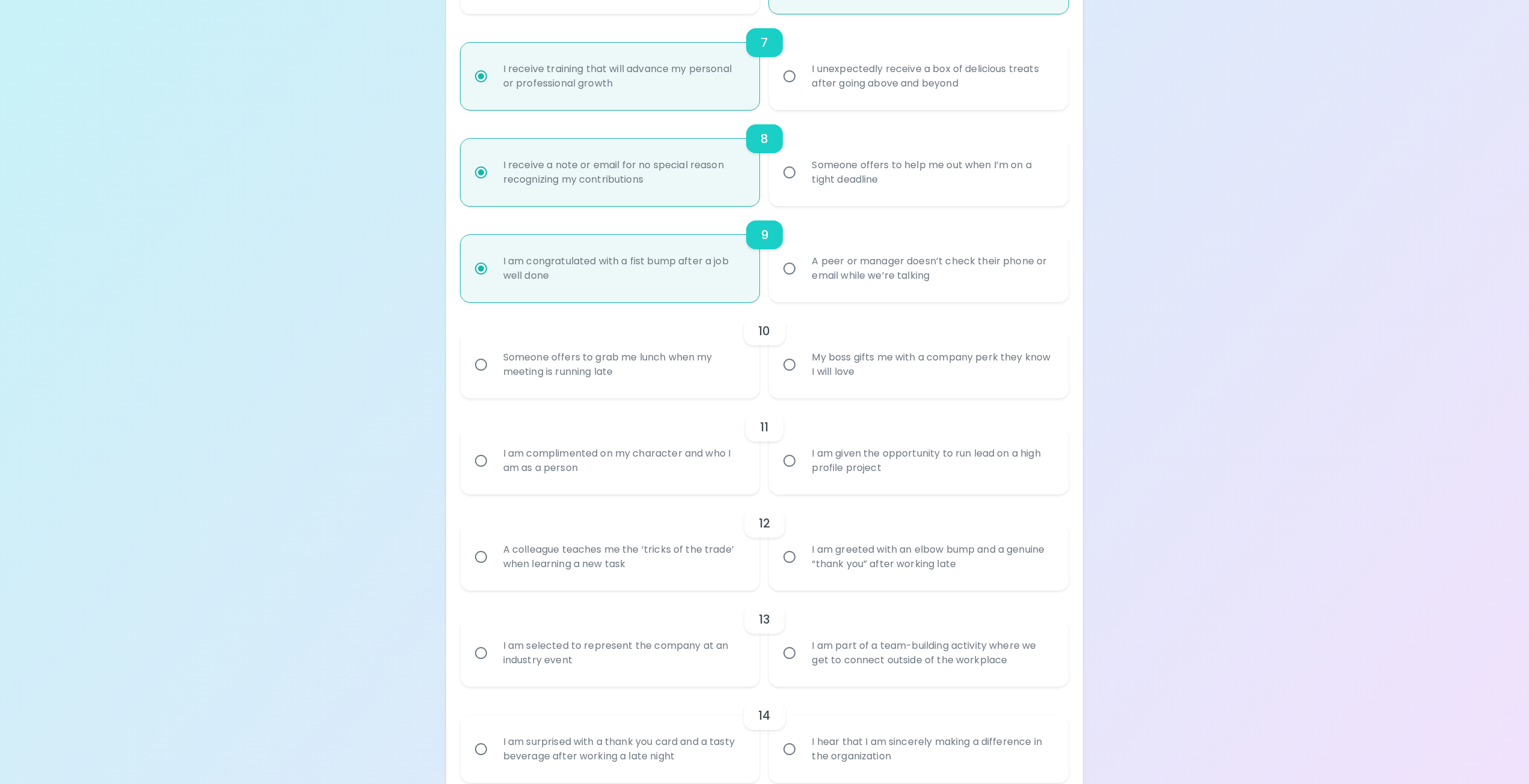
radio input "true"
click at [637, 365] on div "Someone offers to grab me lunch when my meeting is running late" at bounding box center [623, 365] width 260 height 58
click at [494, 365] on input "Someone offers to grab me lunch when my meeting is running late" at bounding box center [481, 364] width 25 height 25
radio input "false"
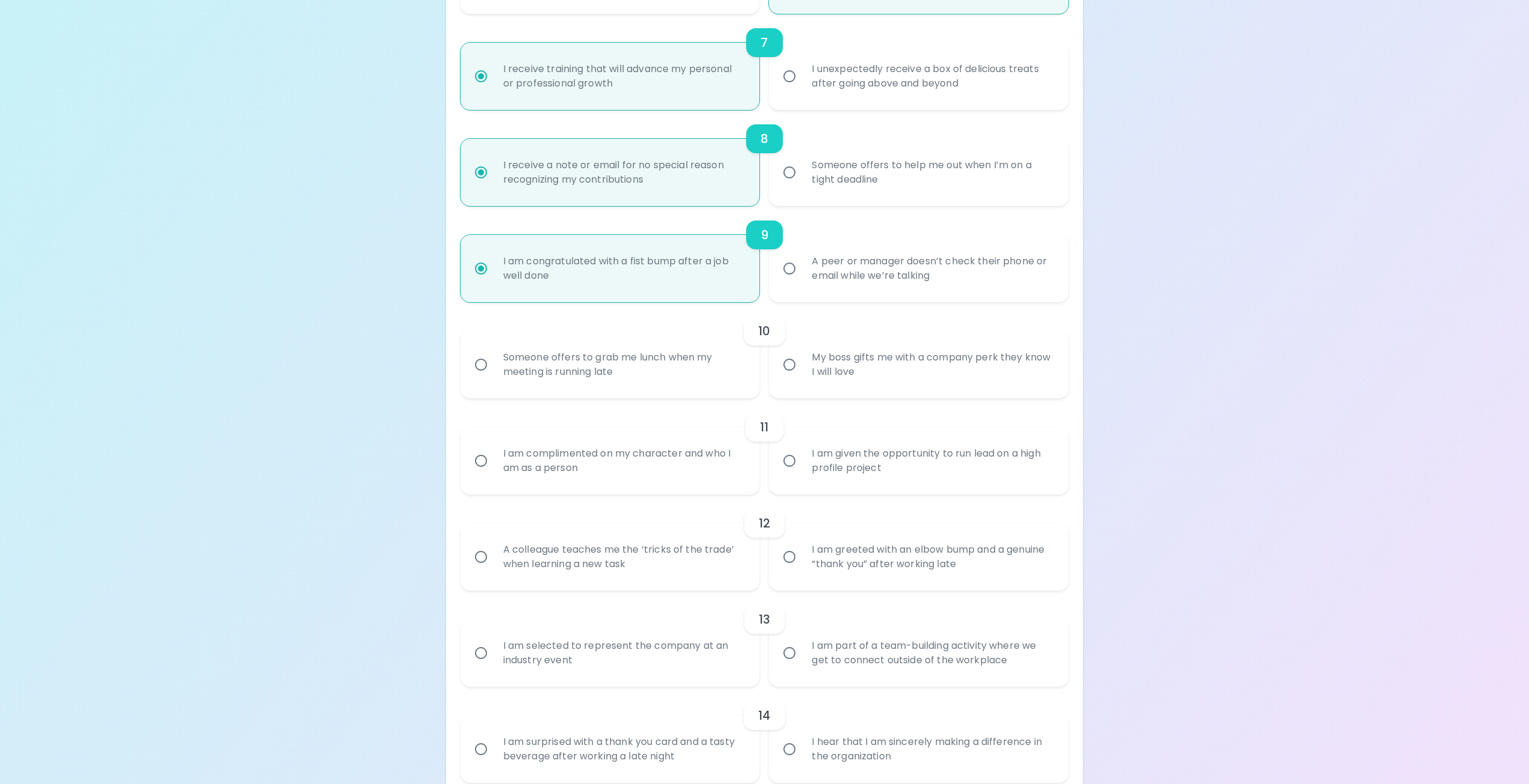
radio input "false"
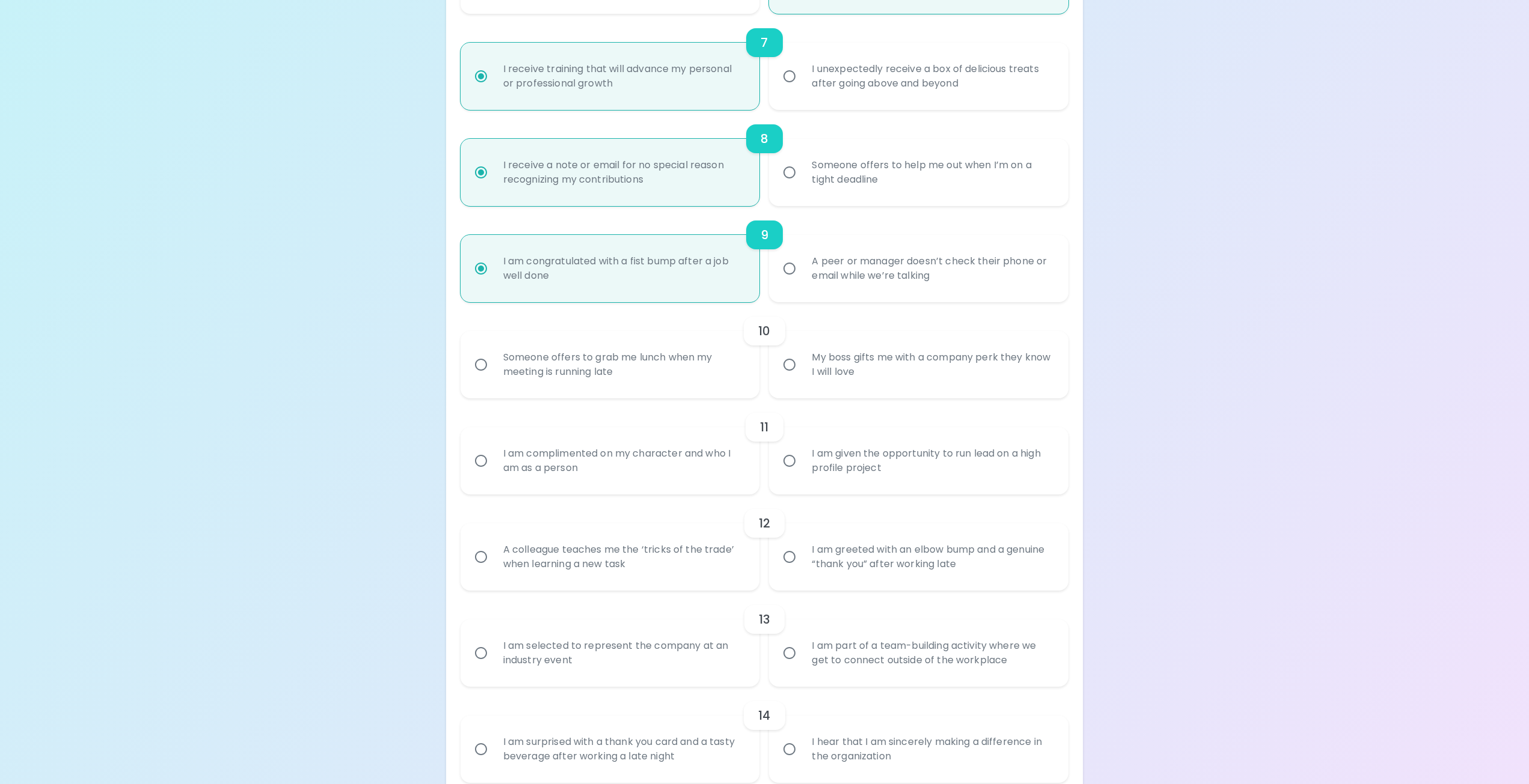
radio input "false"
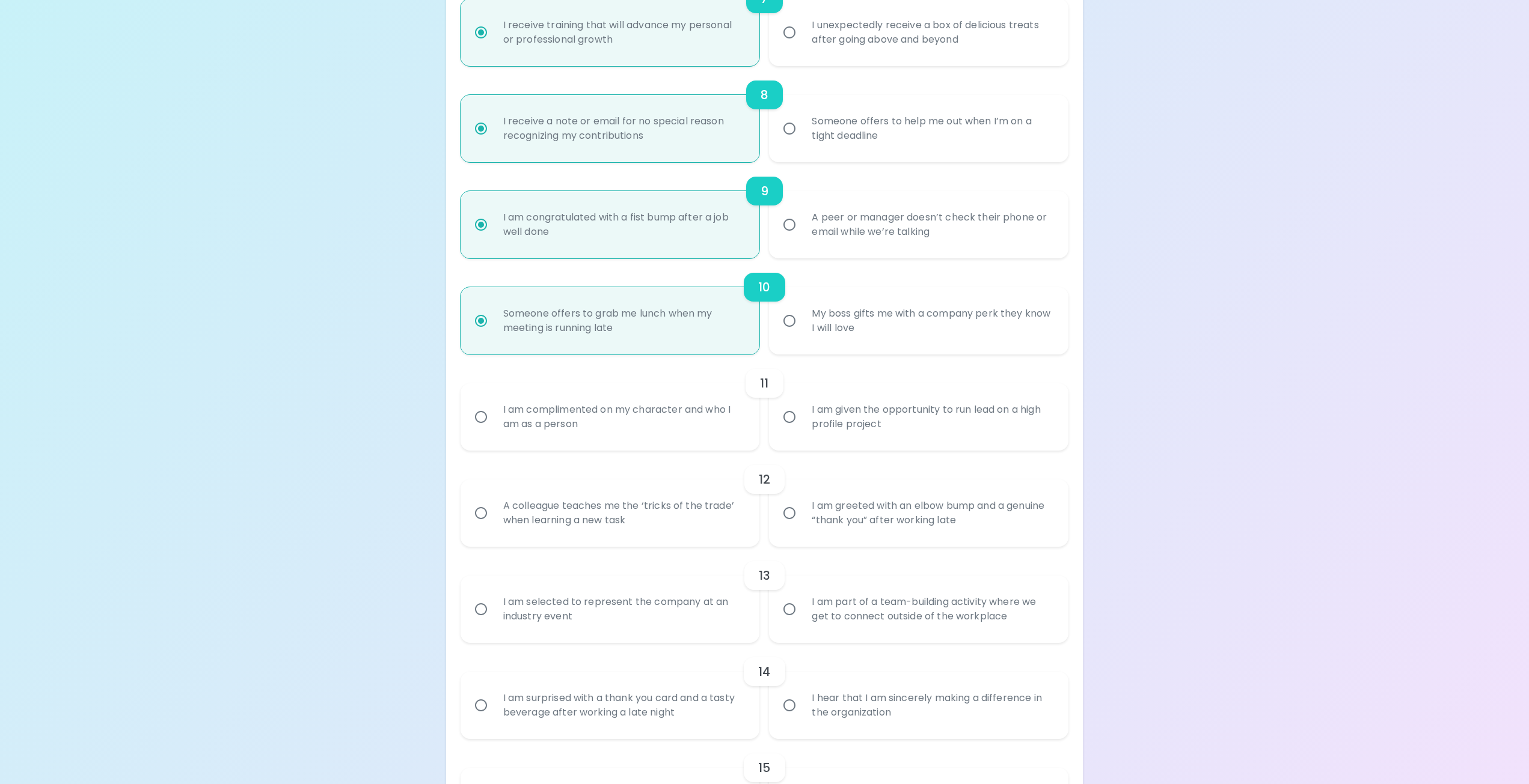
scroll to position [962, 0]
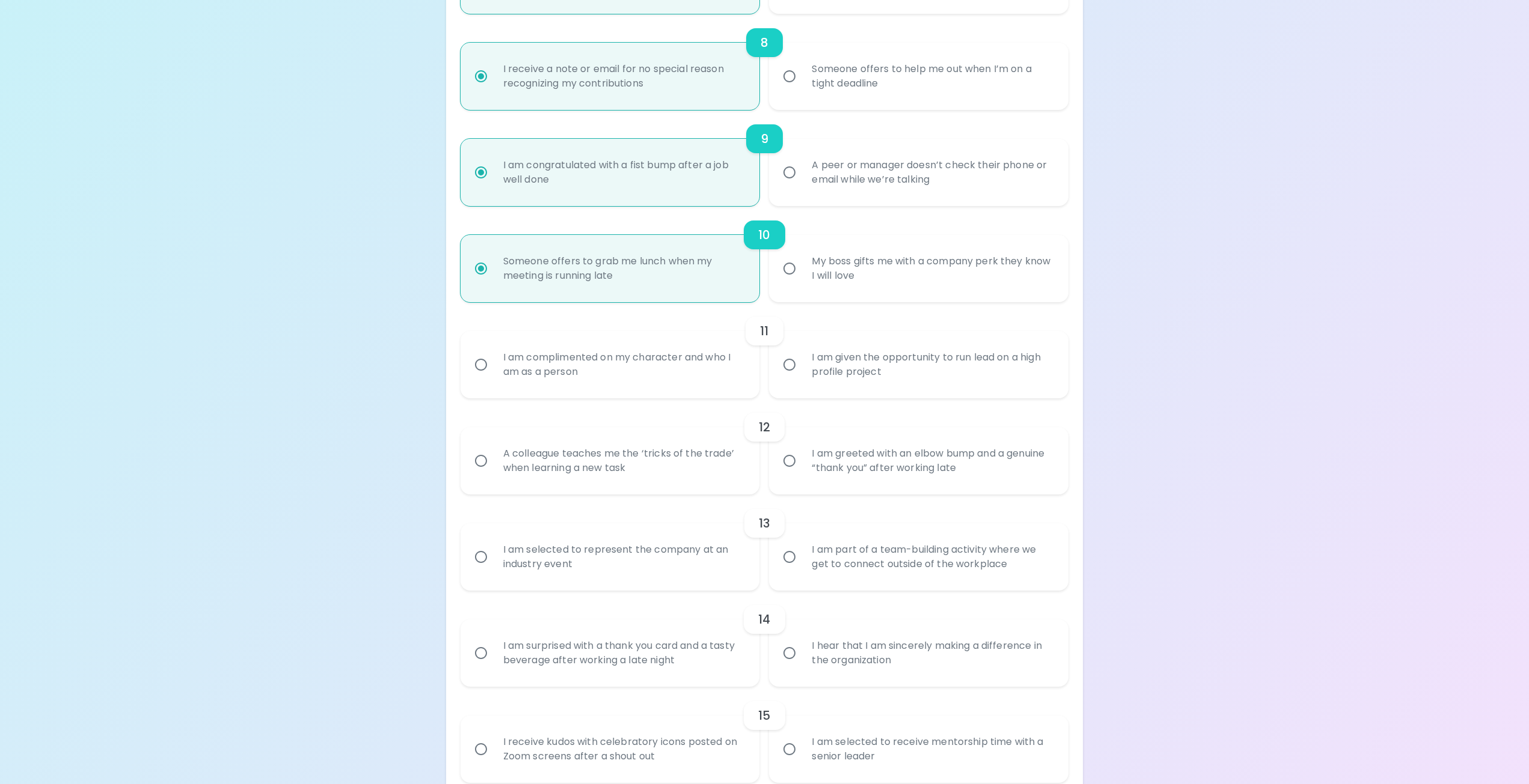
radio input "true"
click at [892, 365] on div "I am given the opportunity to run lead on a high profile project" at bounding box center [931, 365] width 260 height 58
click at [802, 365] on input "I am given the opportunity to run lead on a high profile project" at bounding box center [789, 364] width 25 height 25
radio input "false"
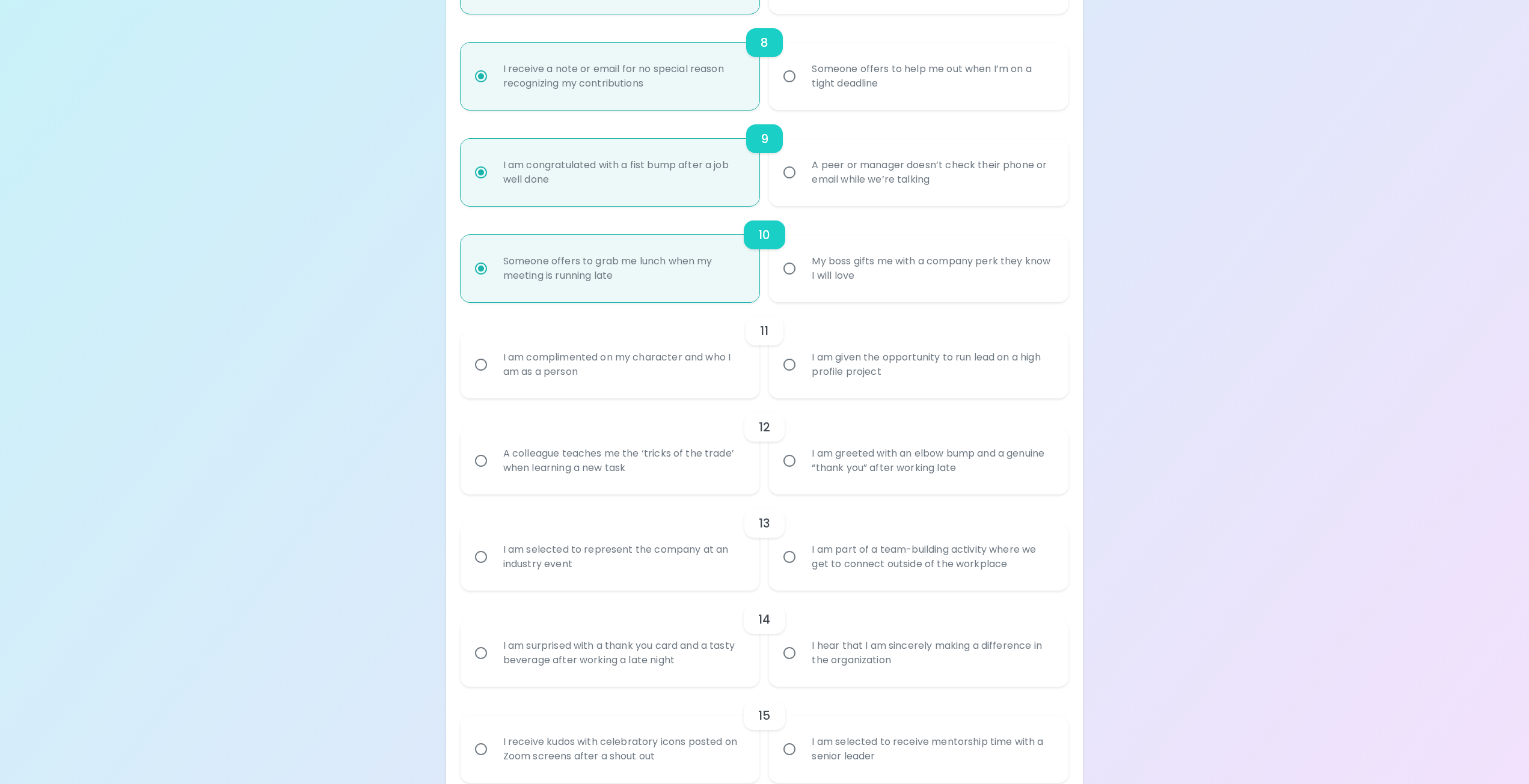
radio input "false"
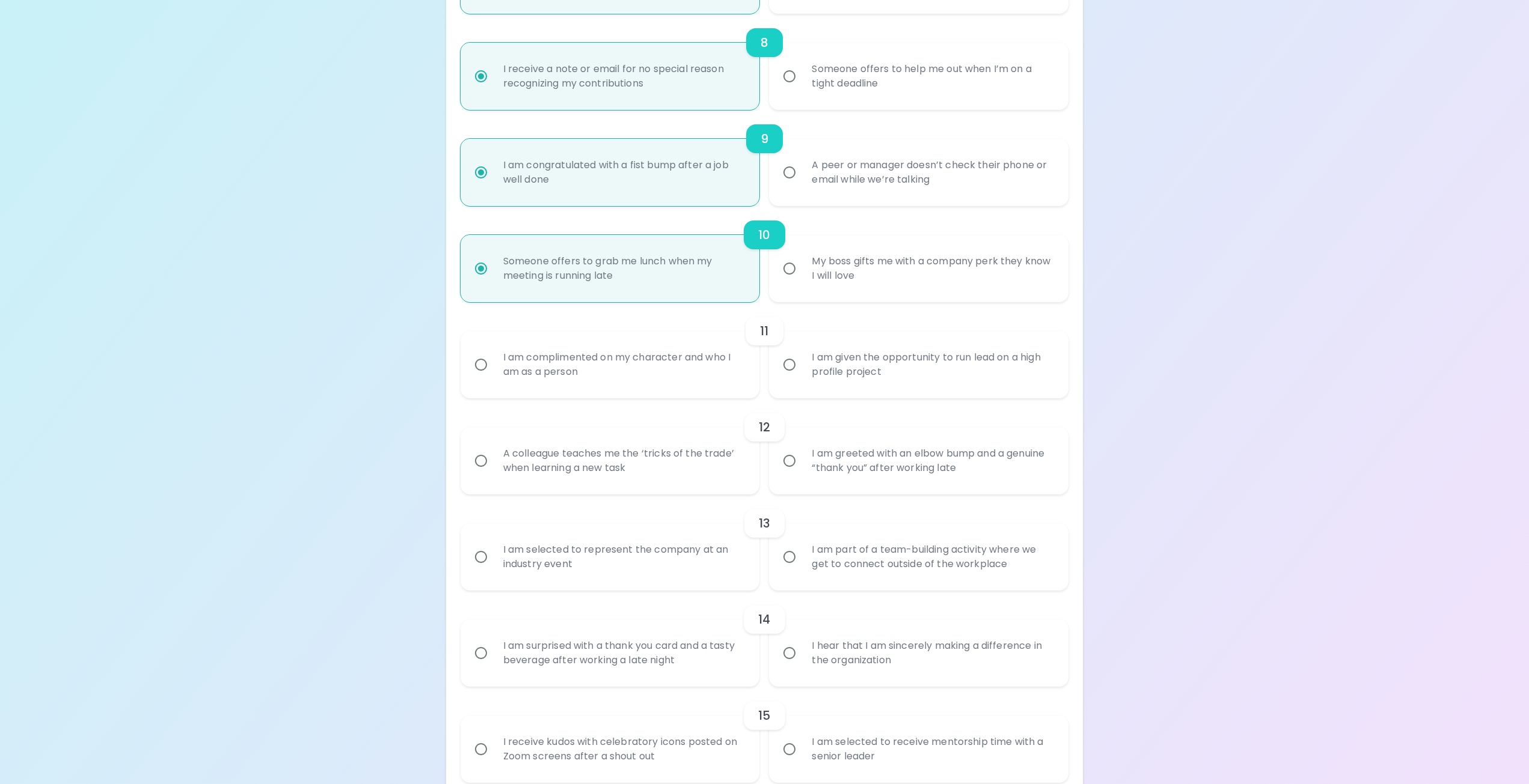
radio input "false"
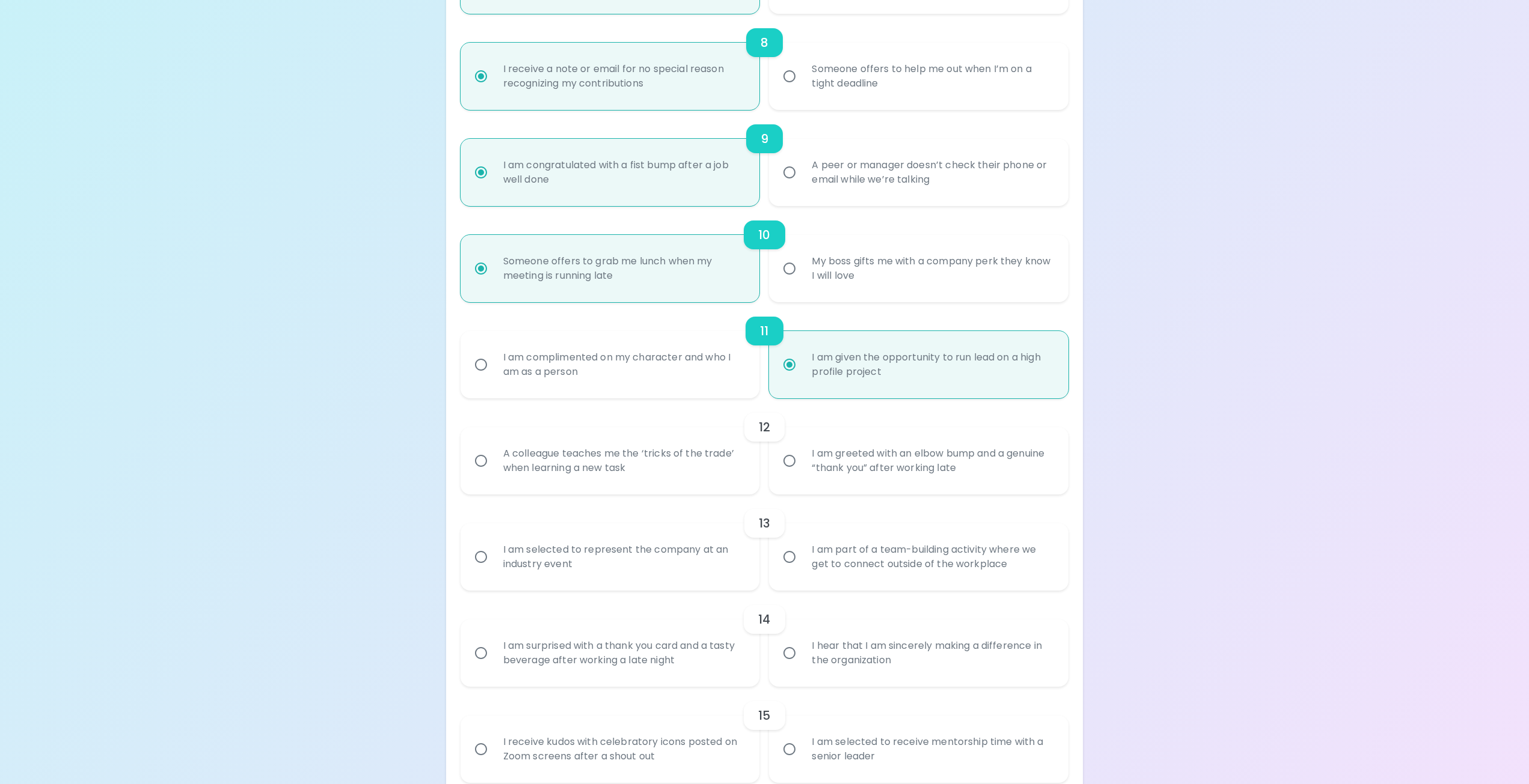
scroll to position [1019, 0]
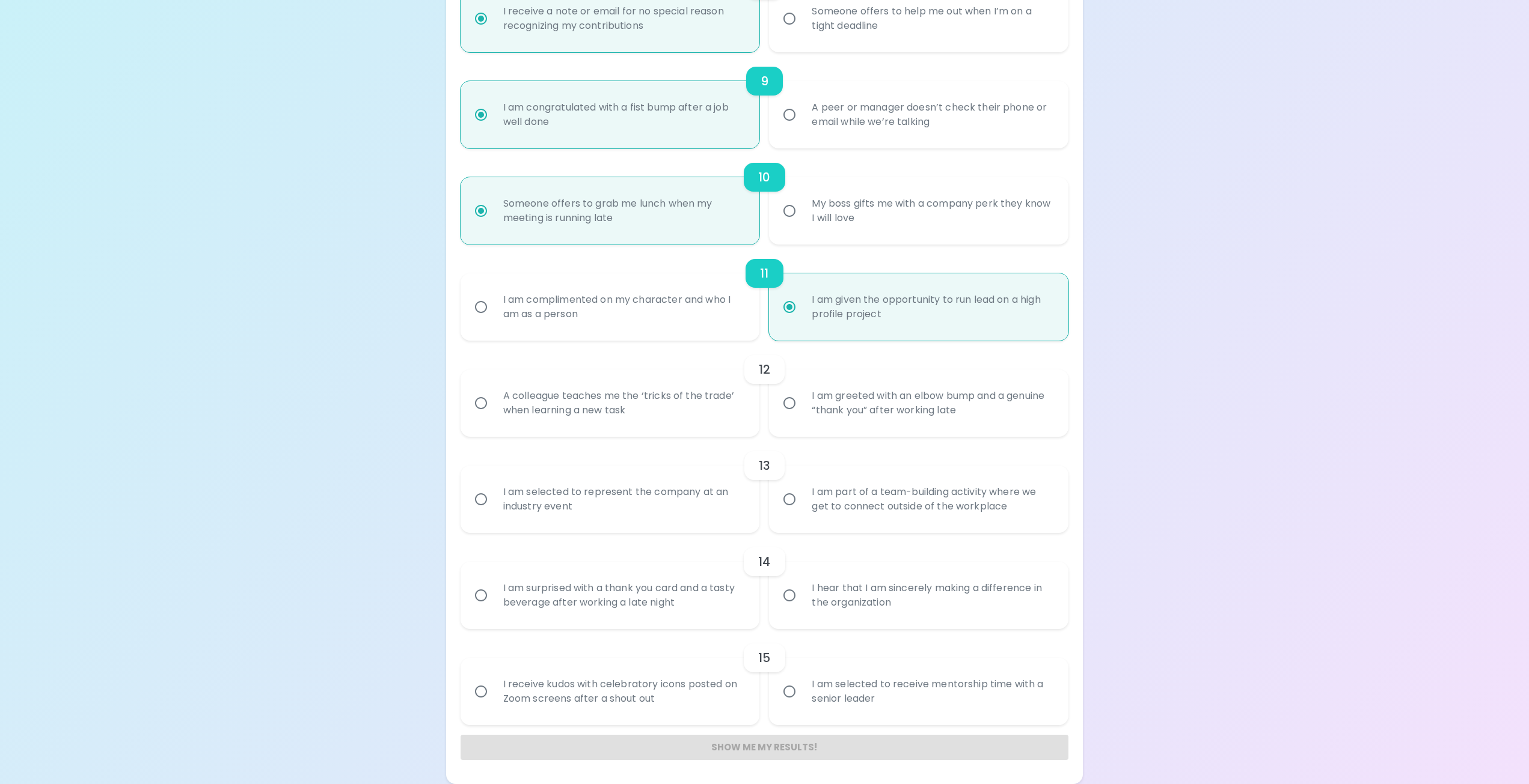
radio input "true"
click at [652, 414] on div "A colleague teaches me the ‘tricks of the trade’ when learning a new task" at bounding box center [623, 403] width 260 height 58
click at [494, 414] on input "A colleague teaches me the ‘tricks of the trade’ when learning a new task" at bounding box center [481, 403] width 25 height 25
radio input "false"
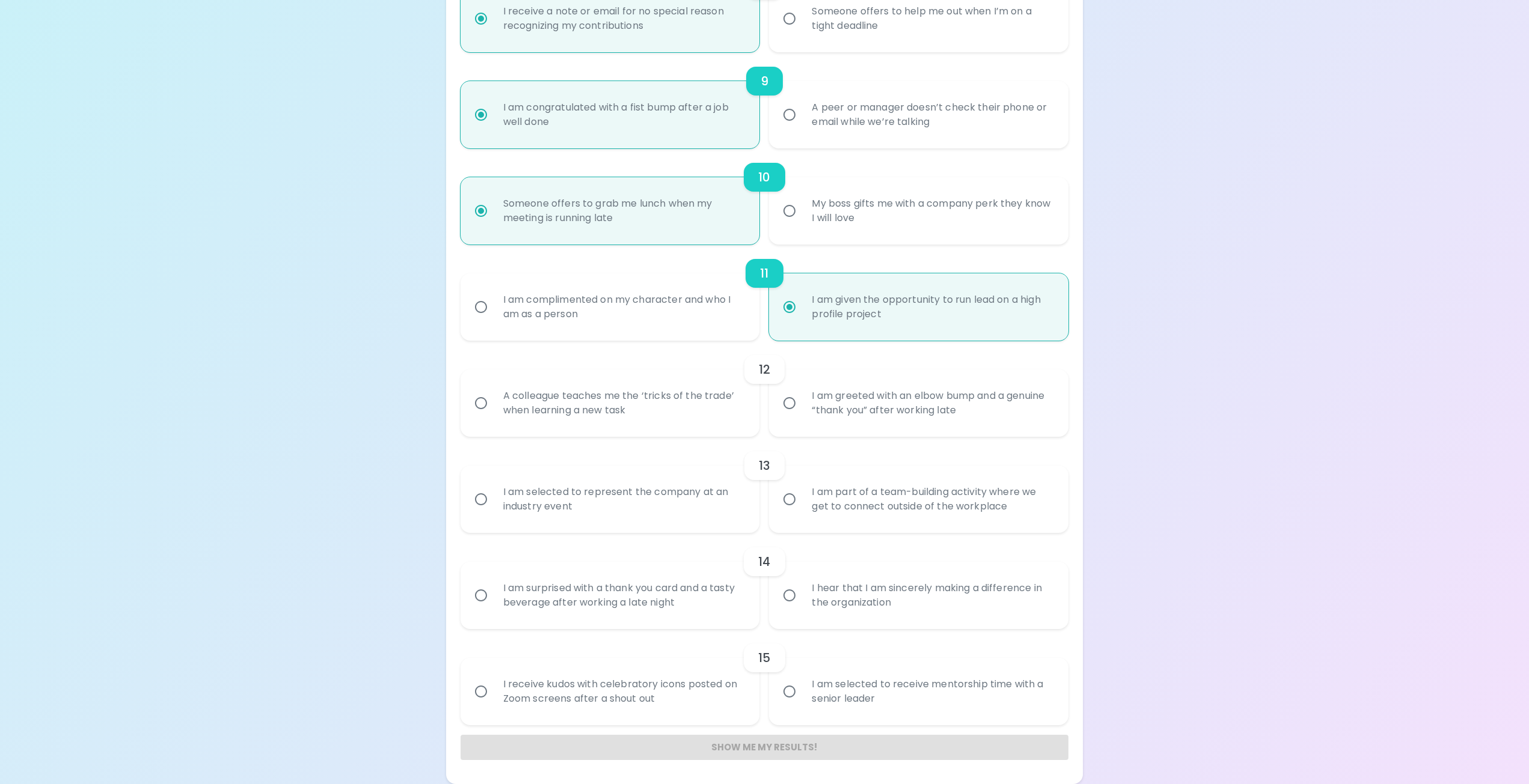
radio input "false"
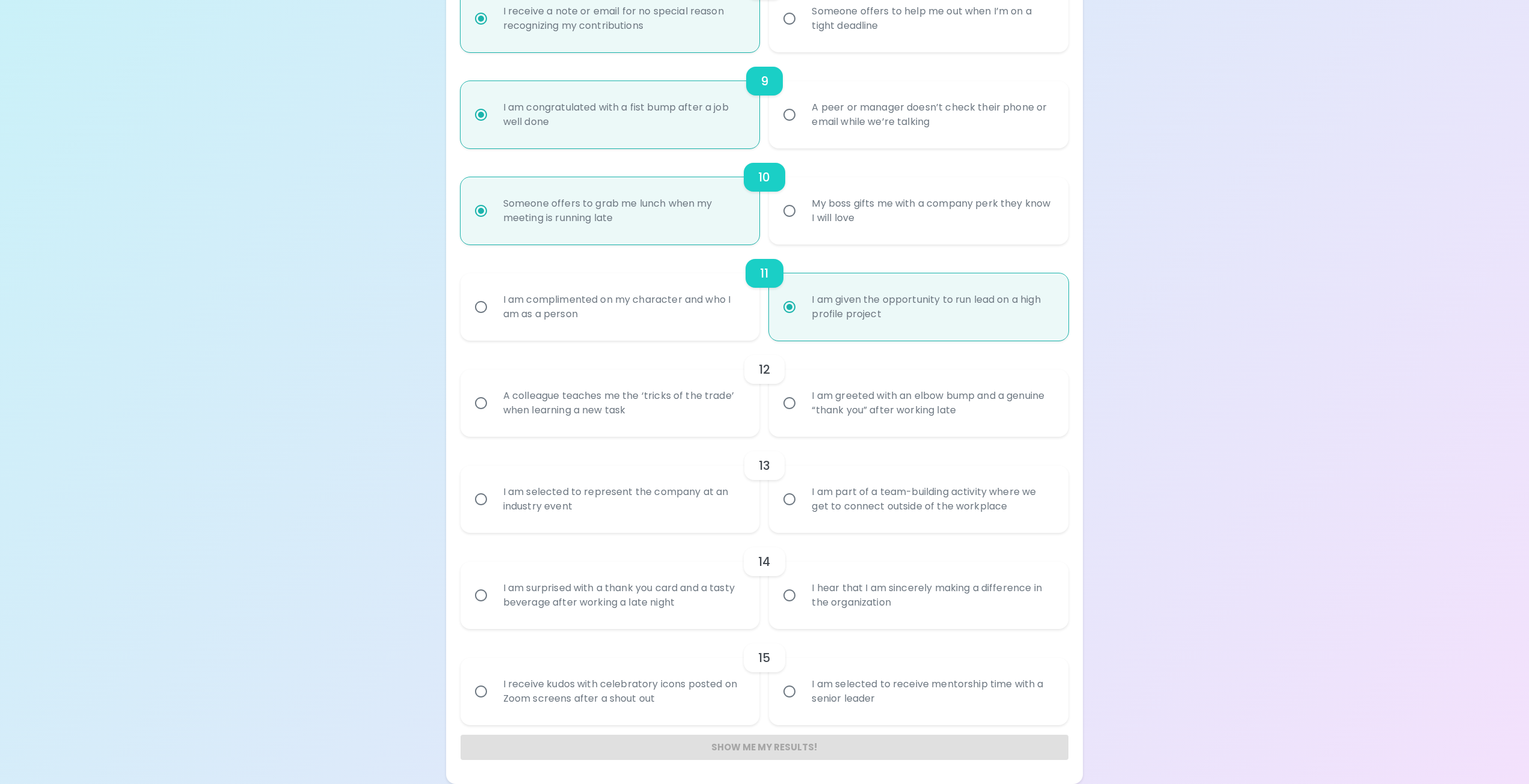
radio input "false"
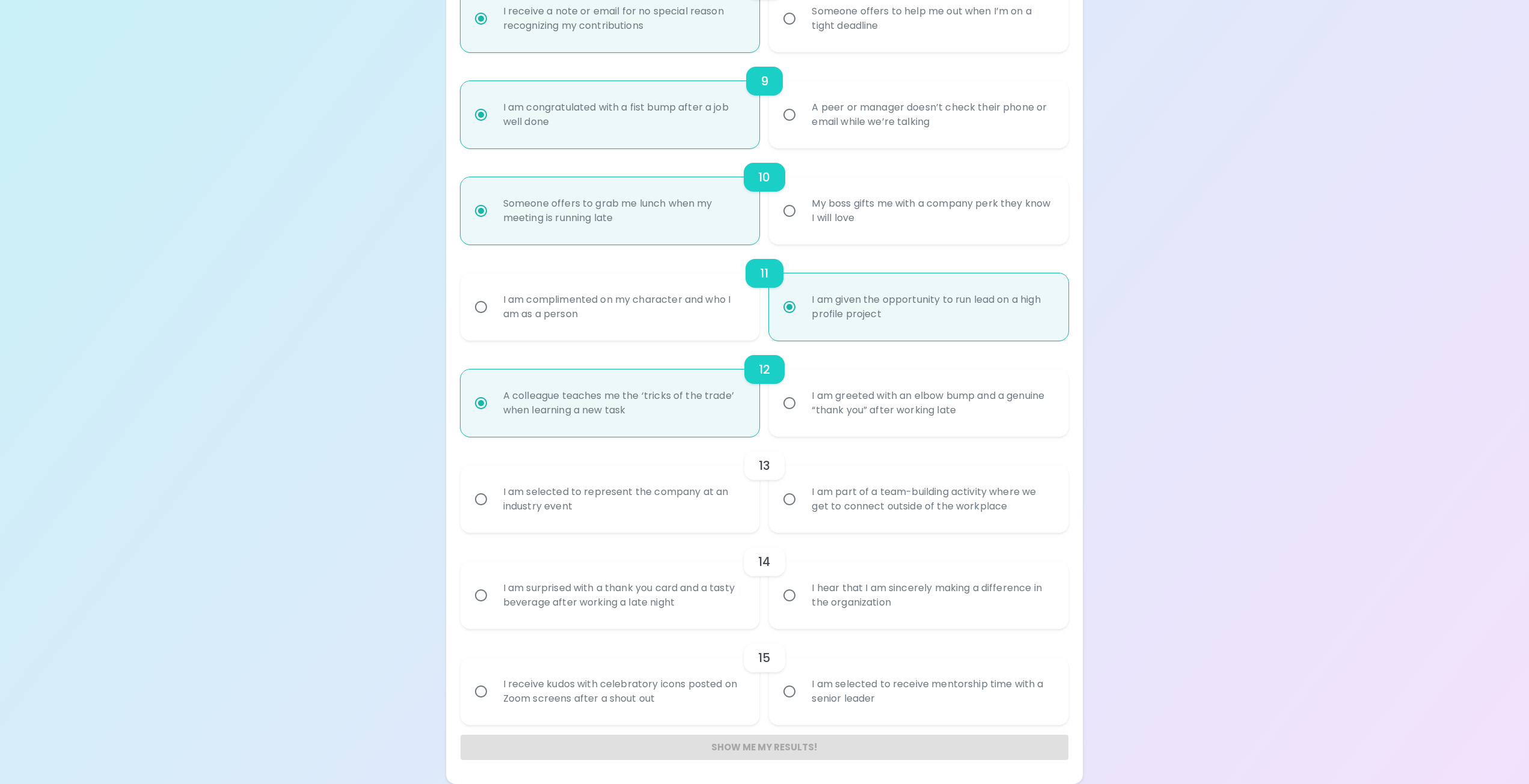
radio input "true"
click at [612, 509] on div "I am selected to represent the company at an industry event" at bounding box center [623, 499] width 260 height 58
click at [494, 509] on input "I am selected to represent the company at an industry event" at bounding box center [481, 499] width 25 height 25
radio input "false"
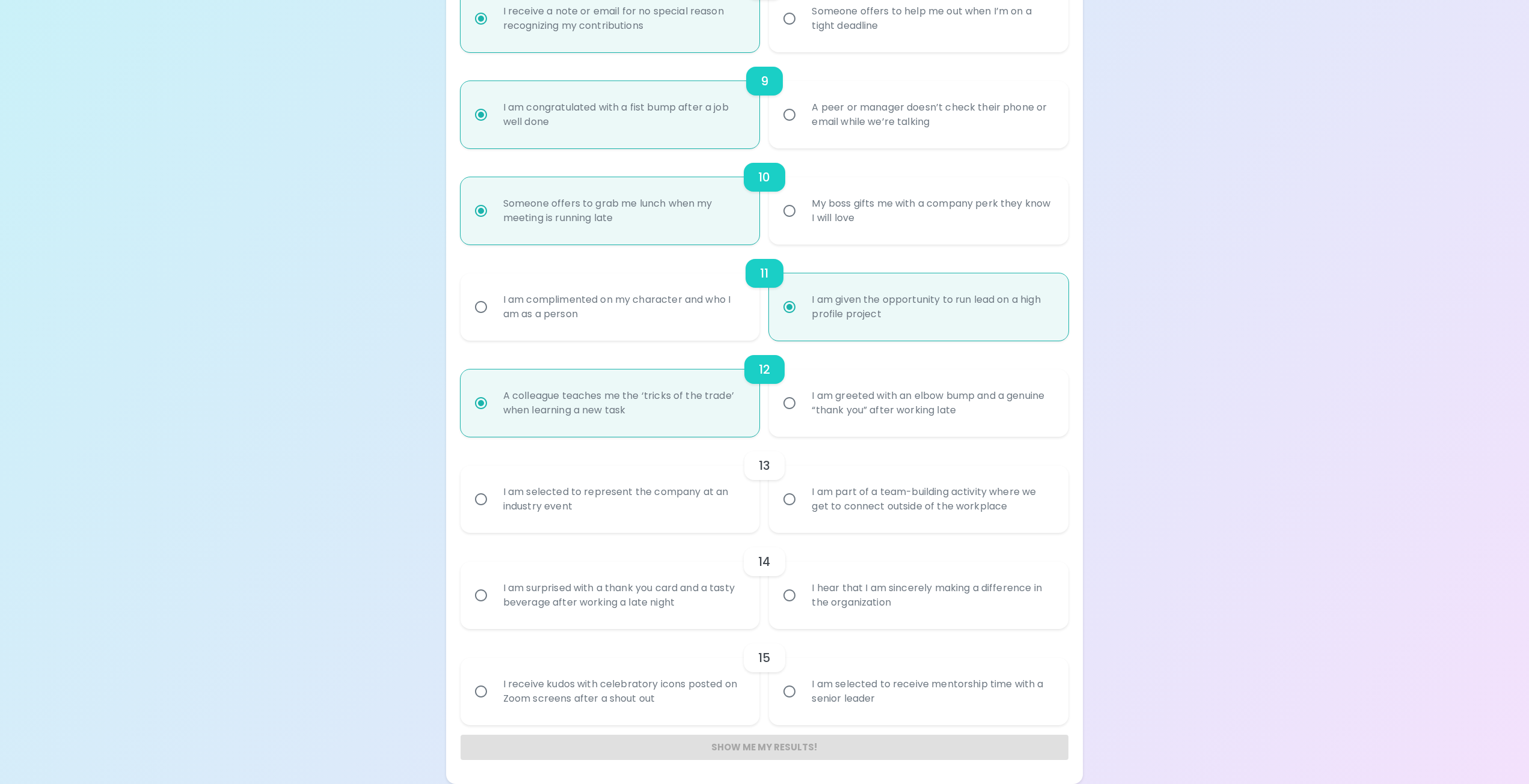
radio input "false"
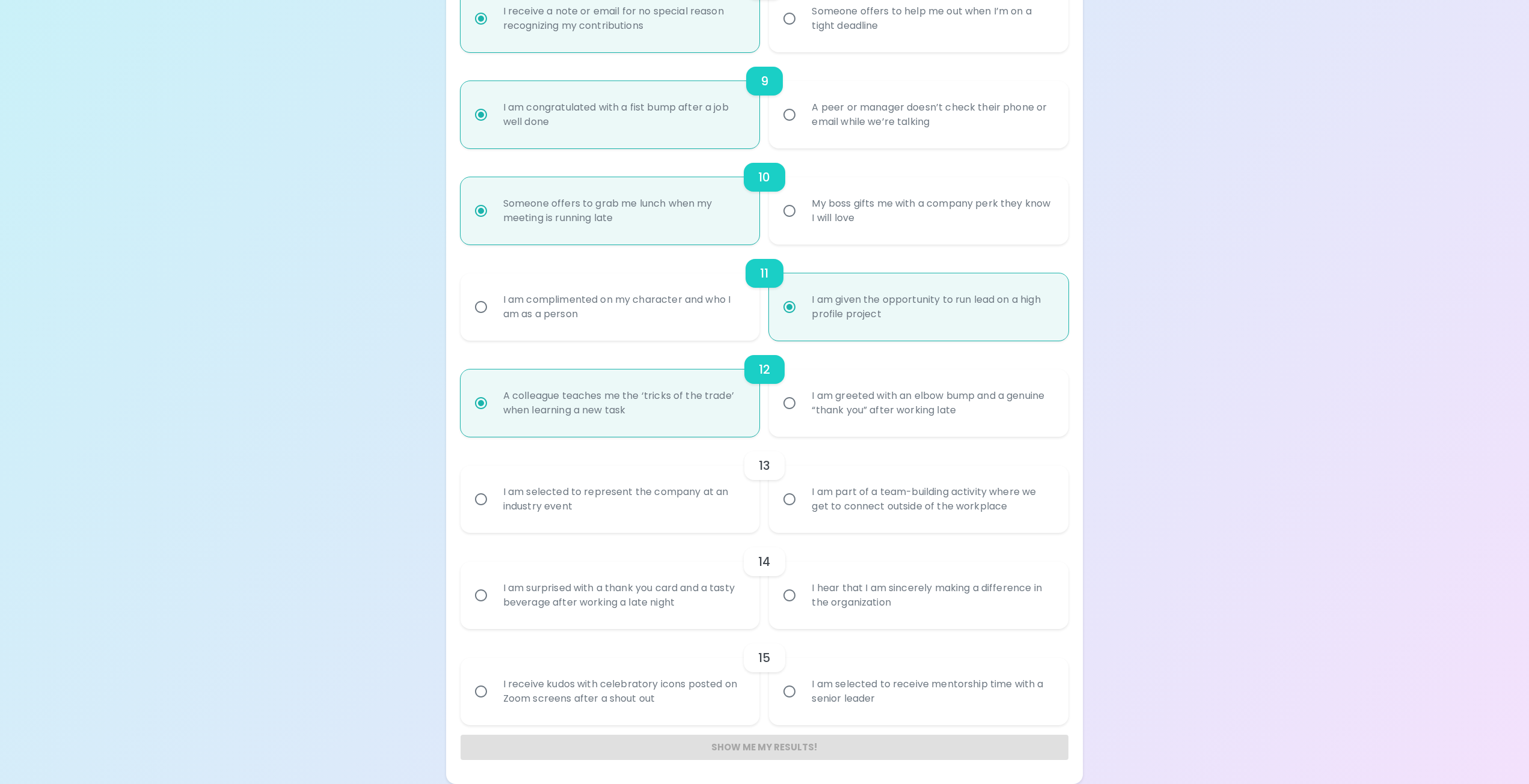
radio input "false"
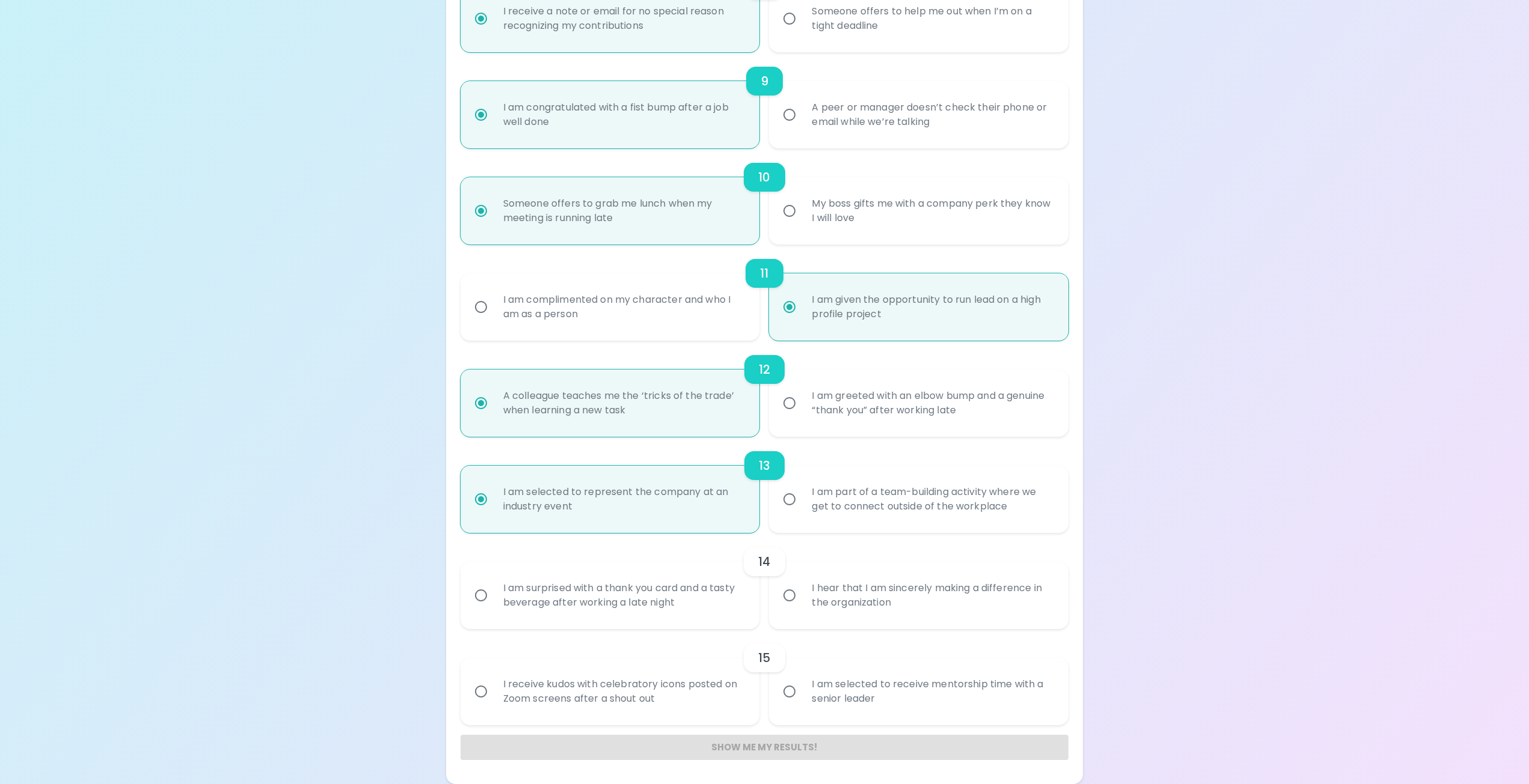
radio input "true"
click at [921, 604] on div "I hear that I am sincerely making a difference in the organization" at bounding box center [931, 596] width 260 height 58
click at [802, 604] on input "I hear that I am sincerely making a difference in the organization" at bounding box center [789, 595] width 25 height 25
radio input "false"
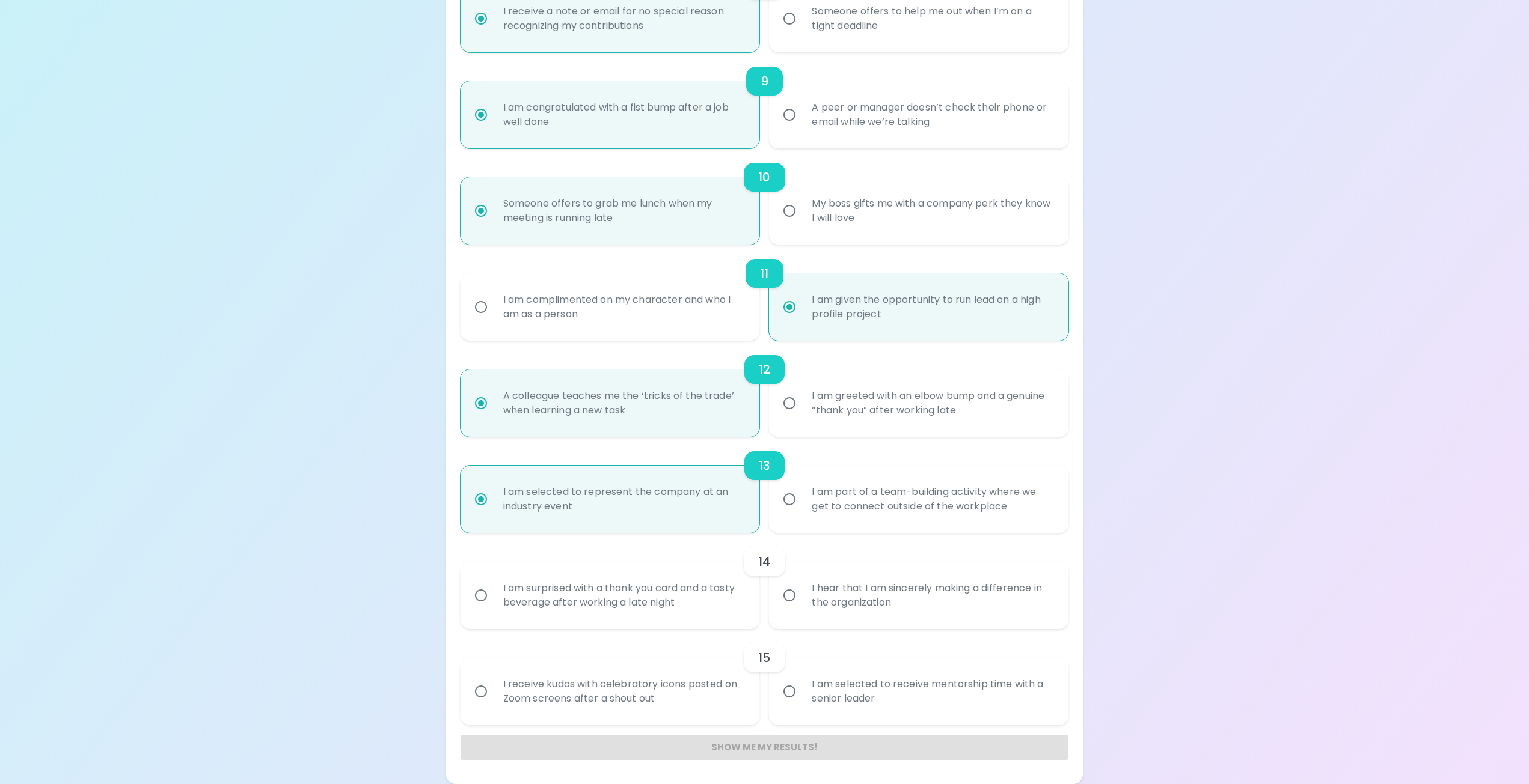
radio input "false"
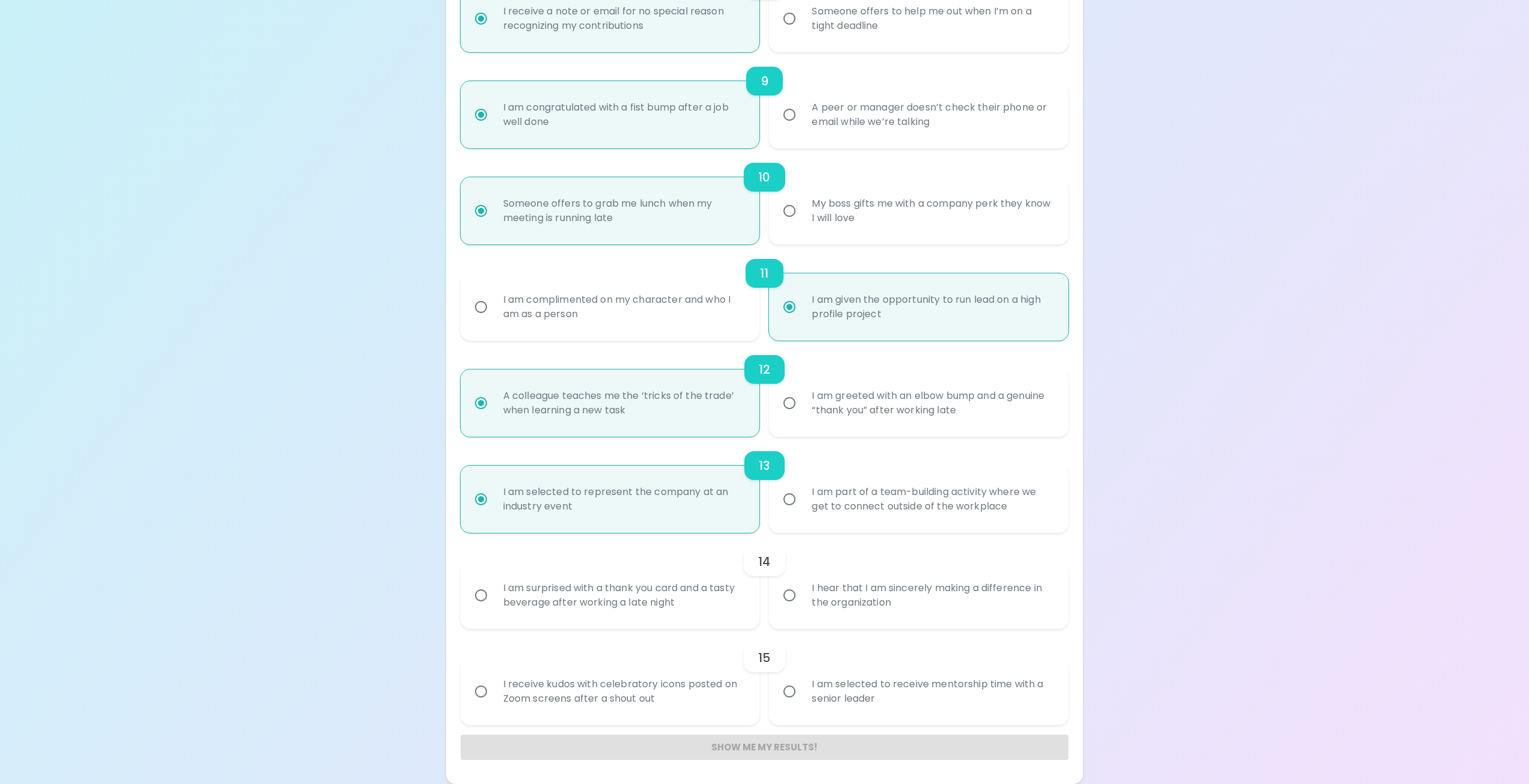
radio input "false"
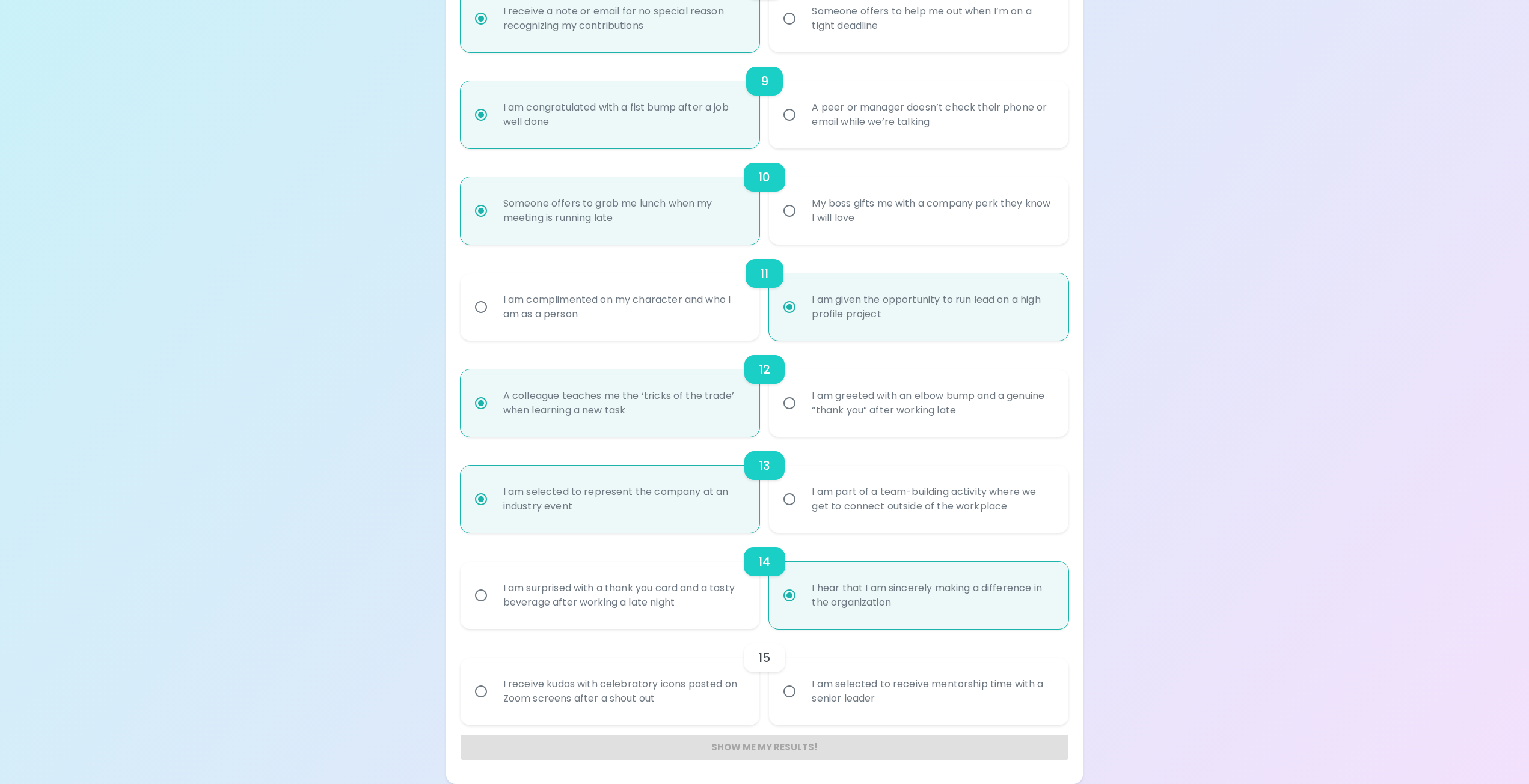
radio input "true"
click at [970, 686] on div "I am selected to receive mentorship time with a senior leader" at bounding box center [931, 692] width 260 height 58
click at [802, 686] on input "I am selected to receive mentorship time with a senior leader" at bounding box center [789, 691] width 25 height 25
radio input "false"
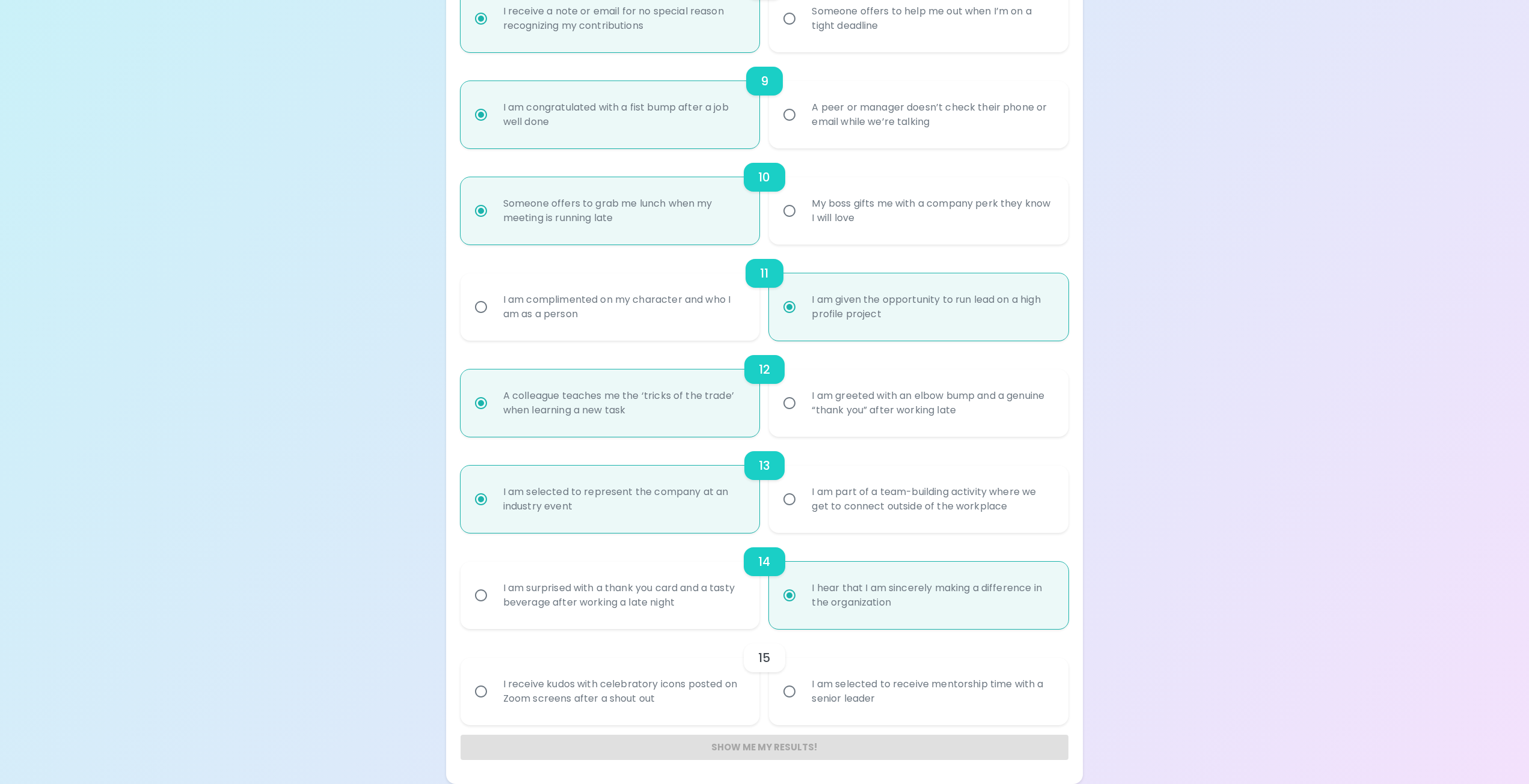
radio input "false"
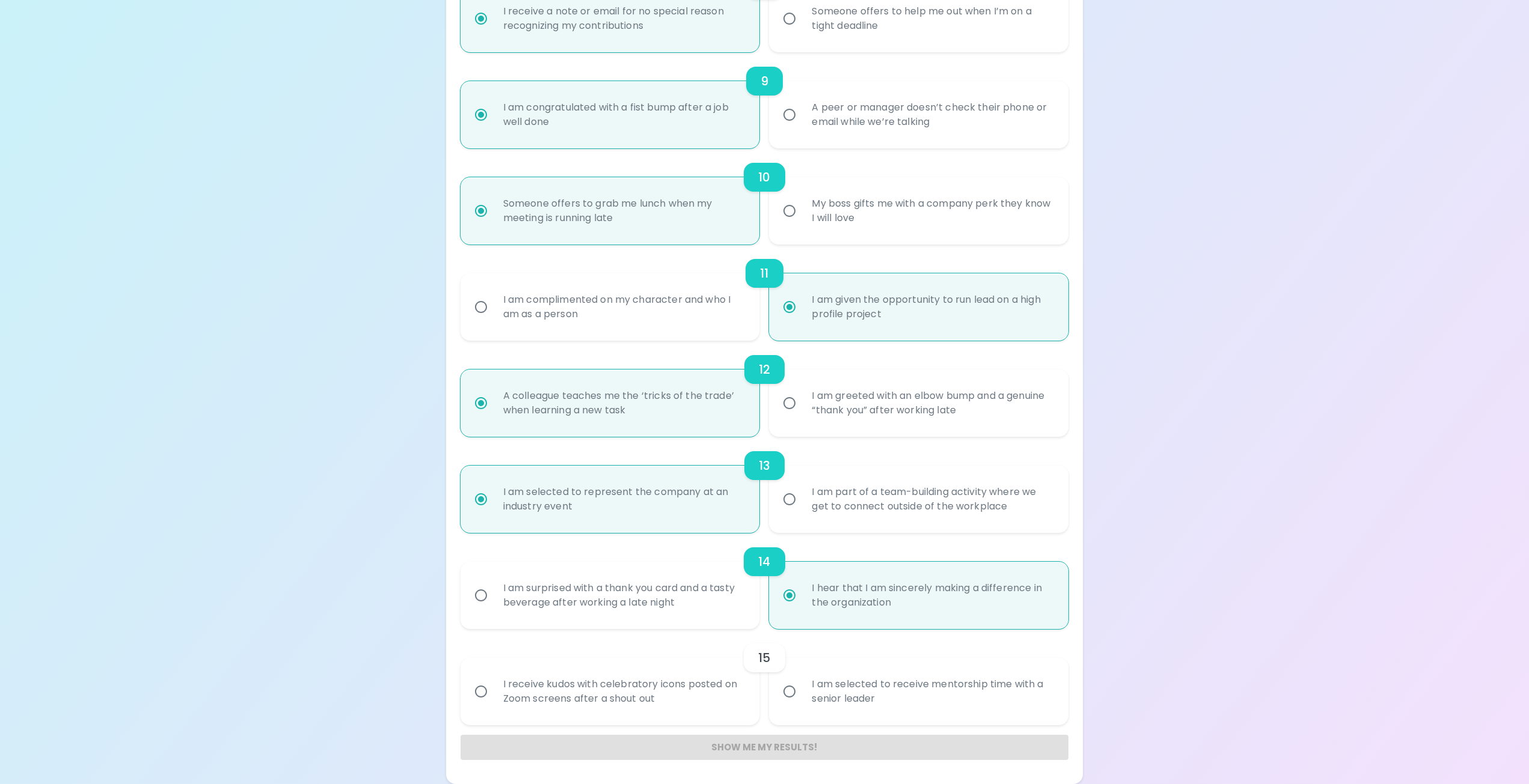
radio input "false"
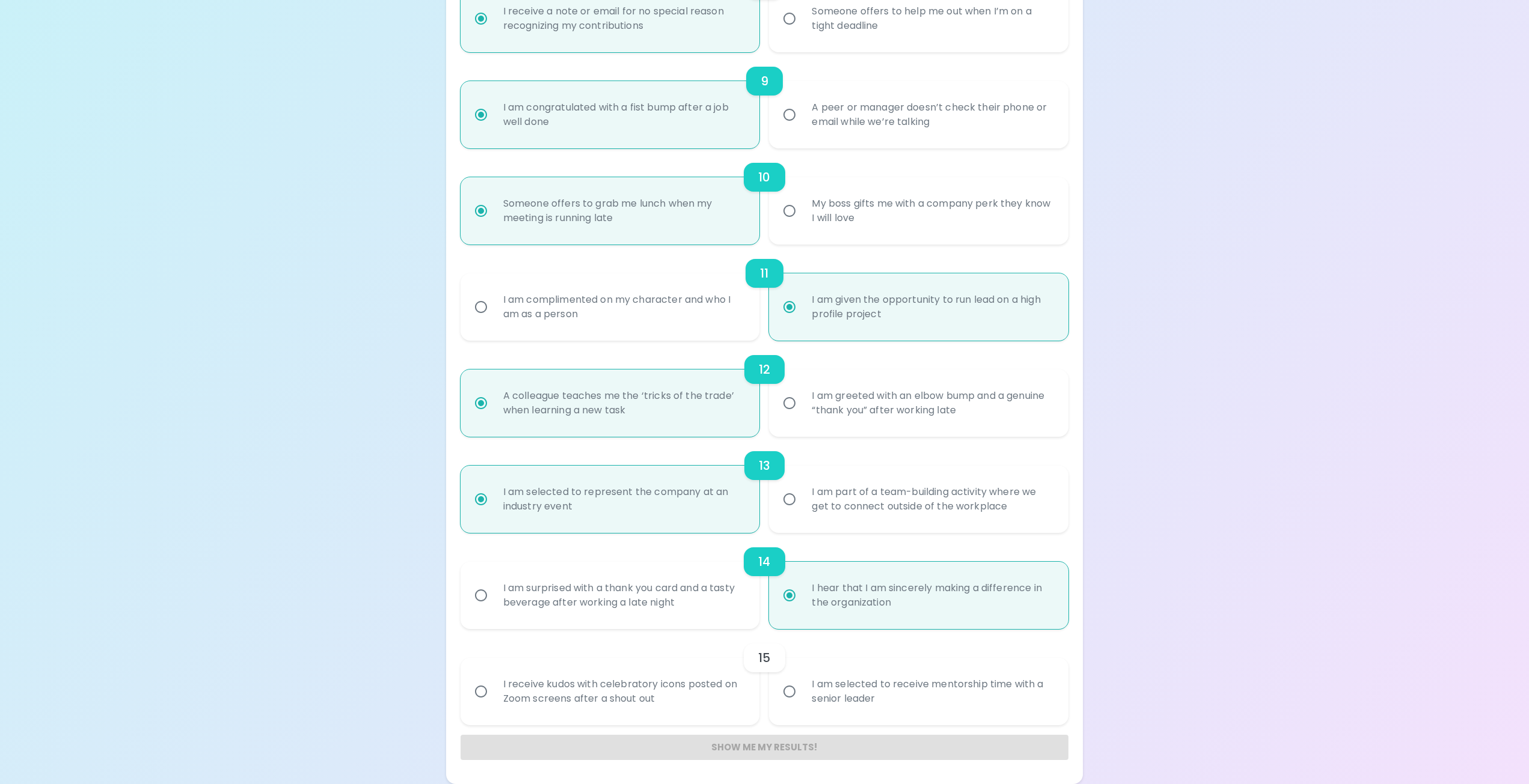
radio input "false"
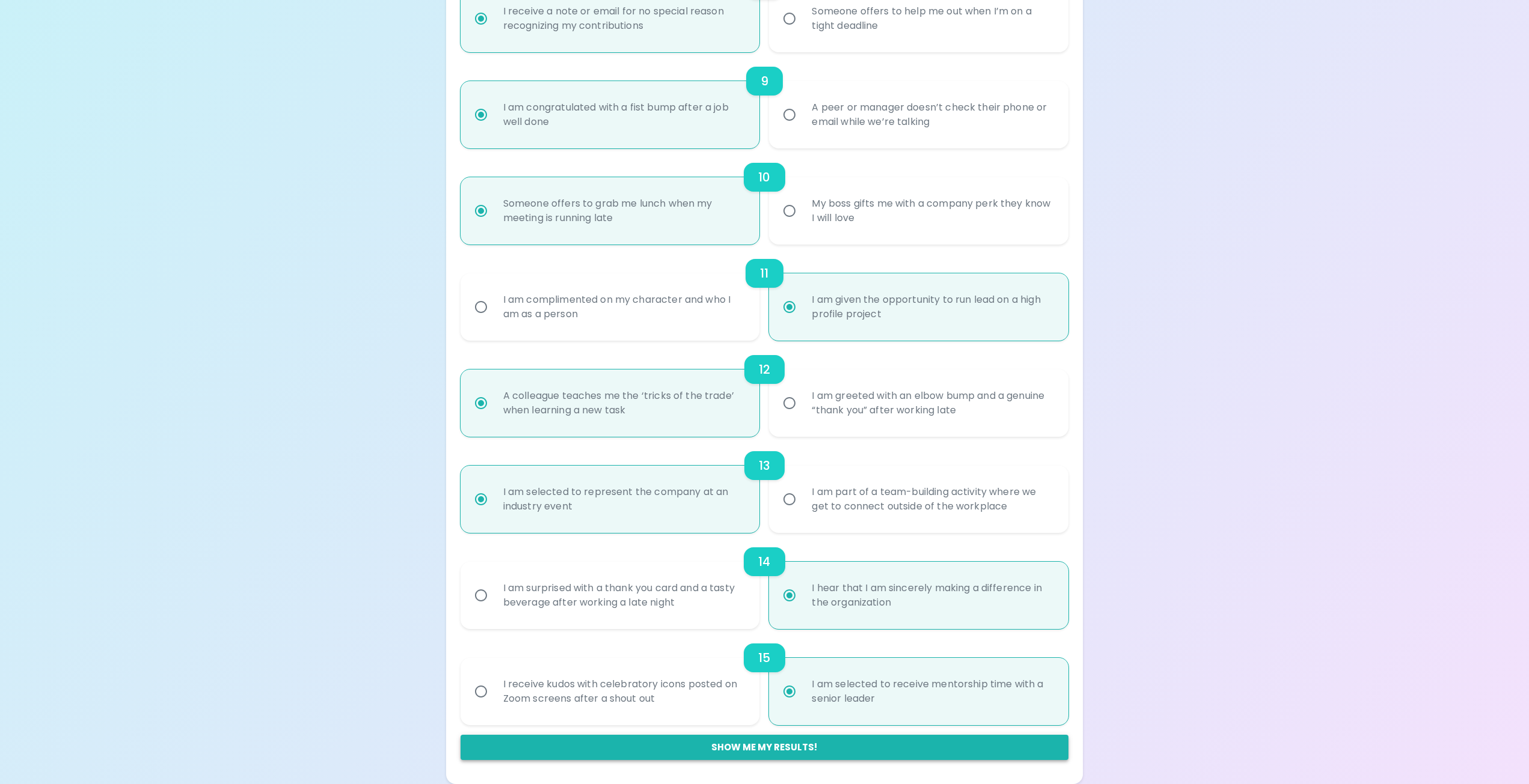
radio input "true"
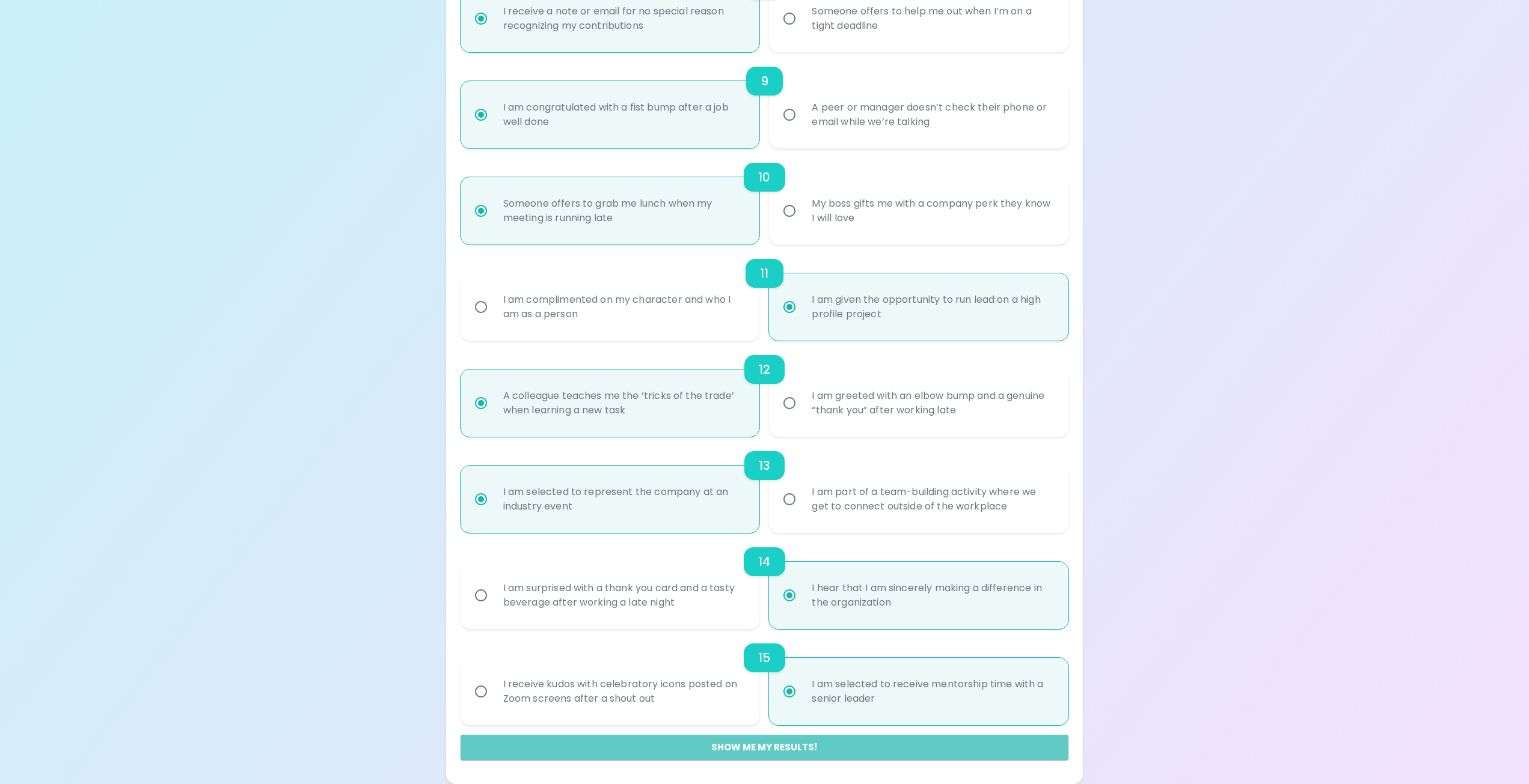
click at [716, 743] on button "Show me my results!" at bounding box center [764, 747] width 608 height 25
radio input "false"
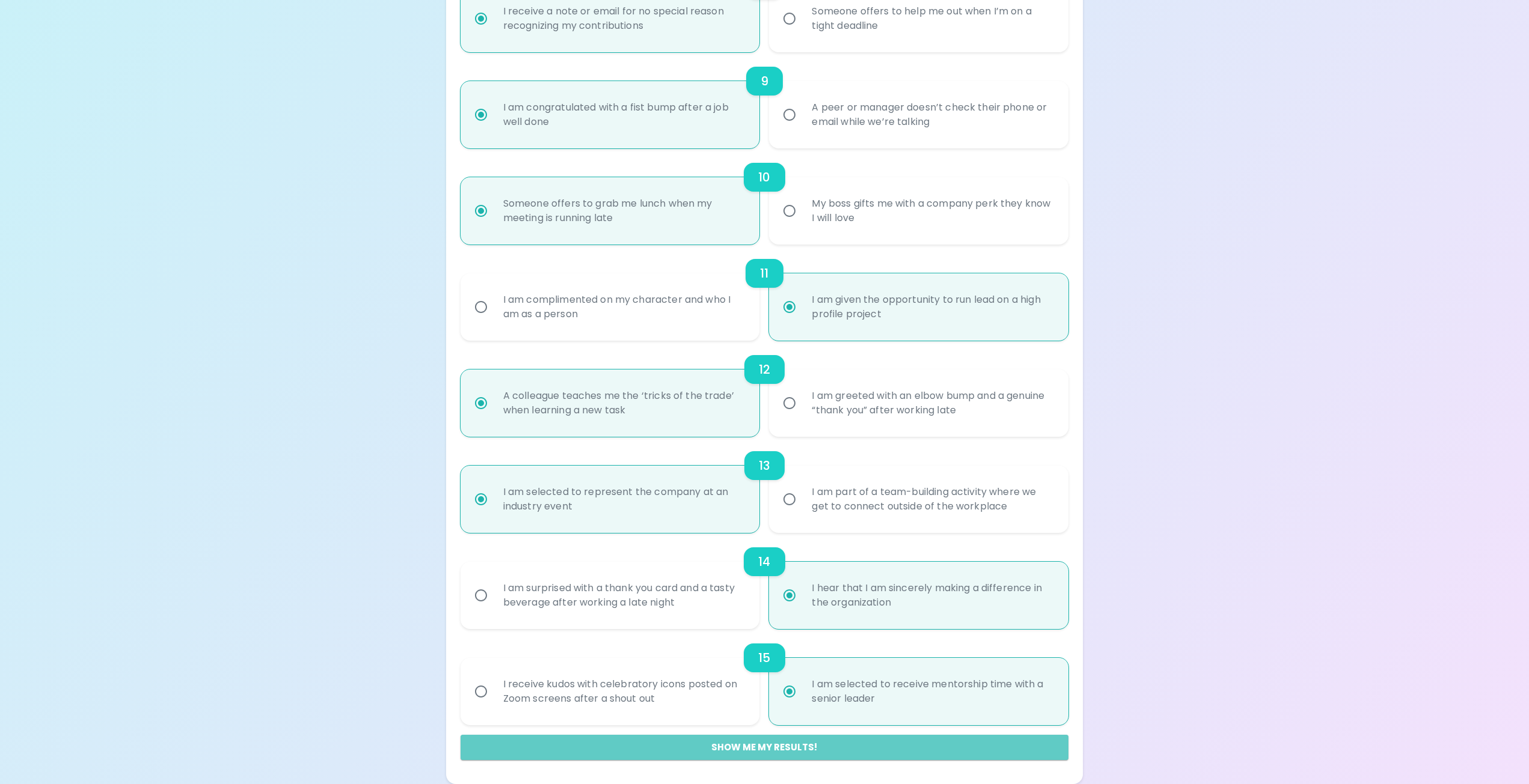
radio input "false"
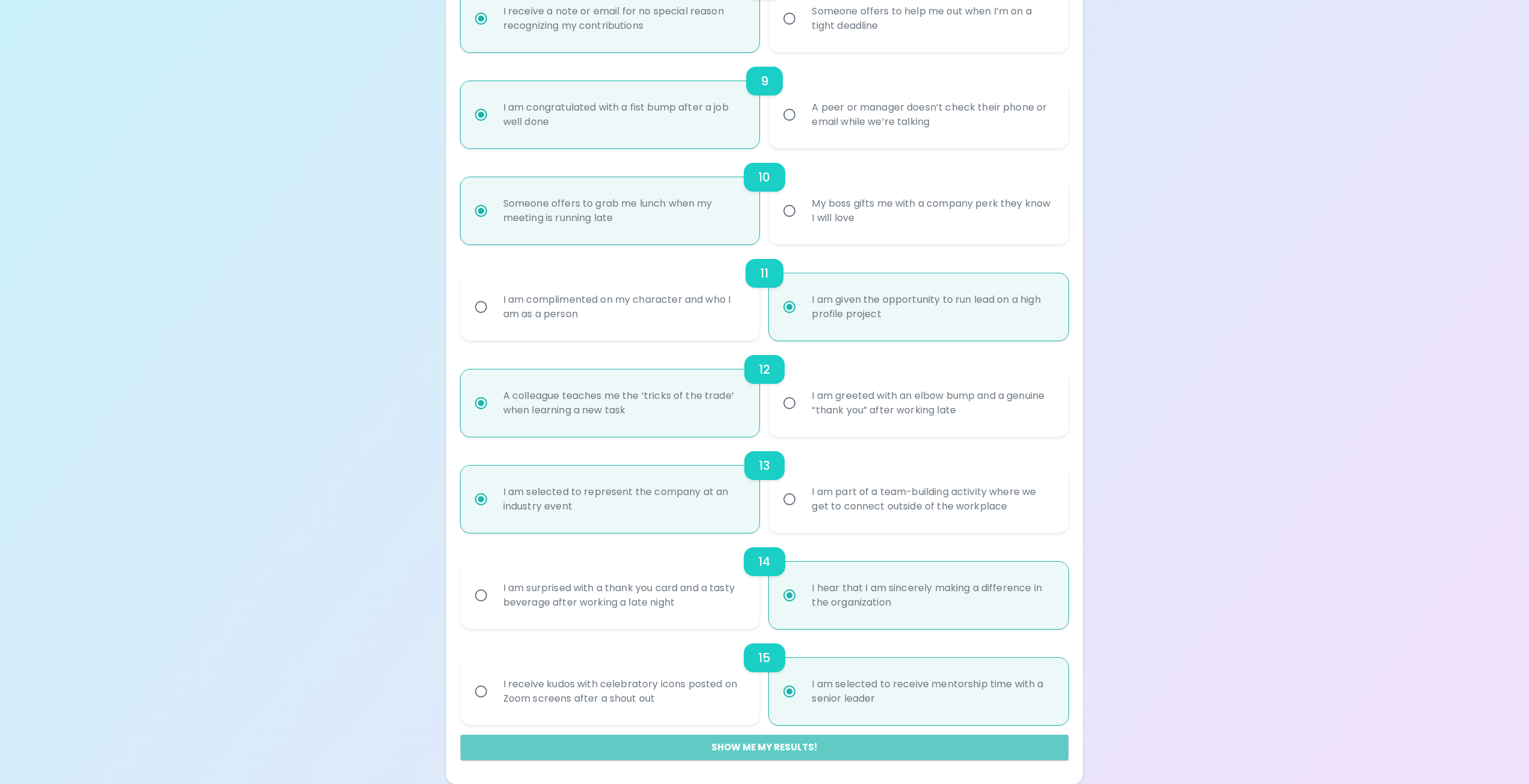
radio input "false"
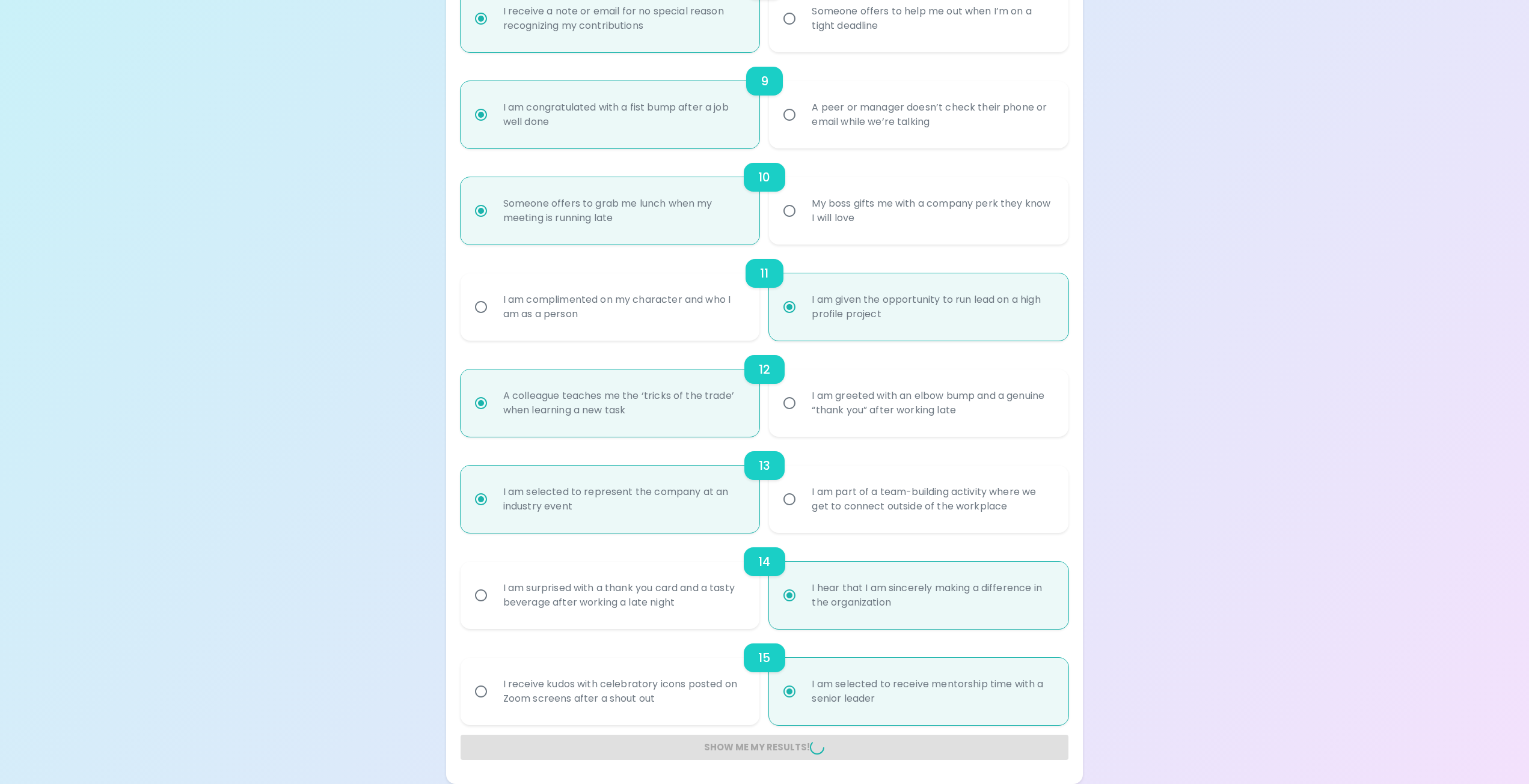
radio input "false"
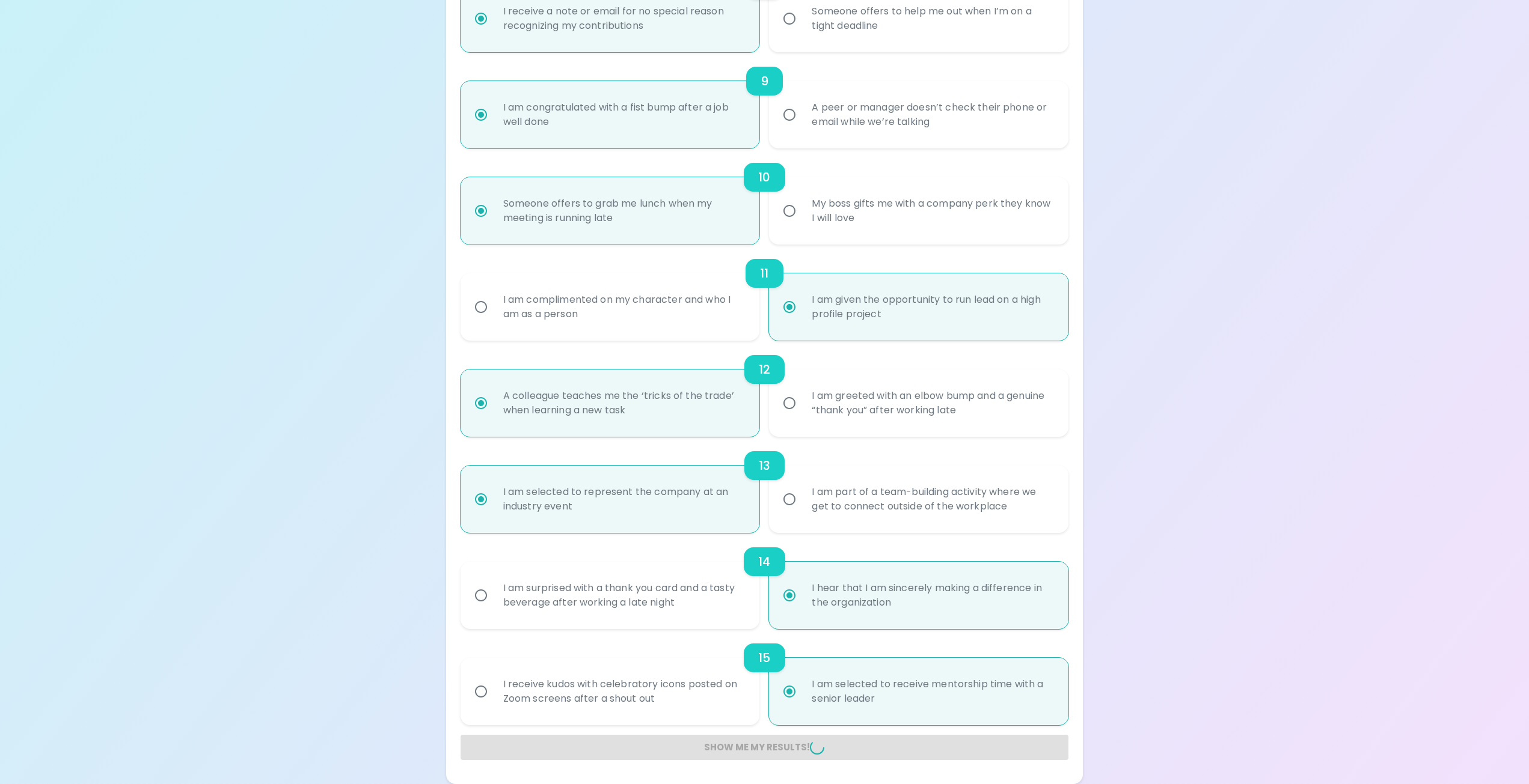
radio input "false"
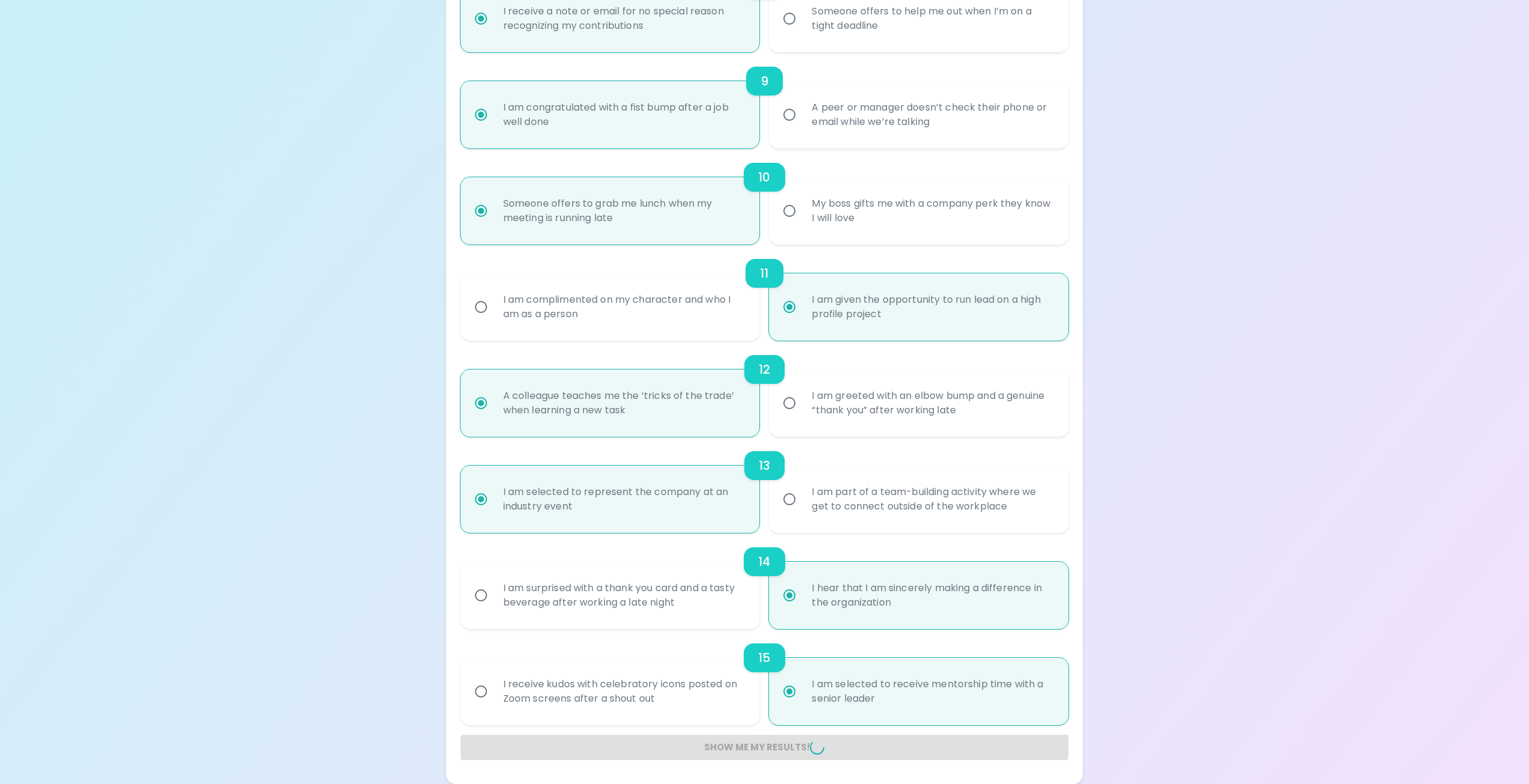
radio input "false"
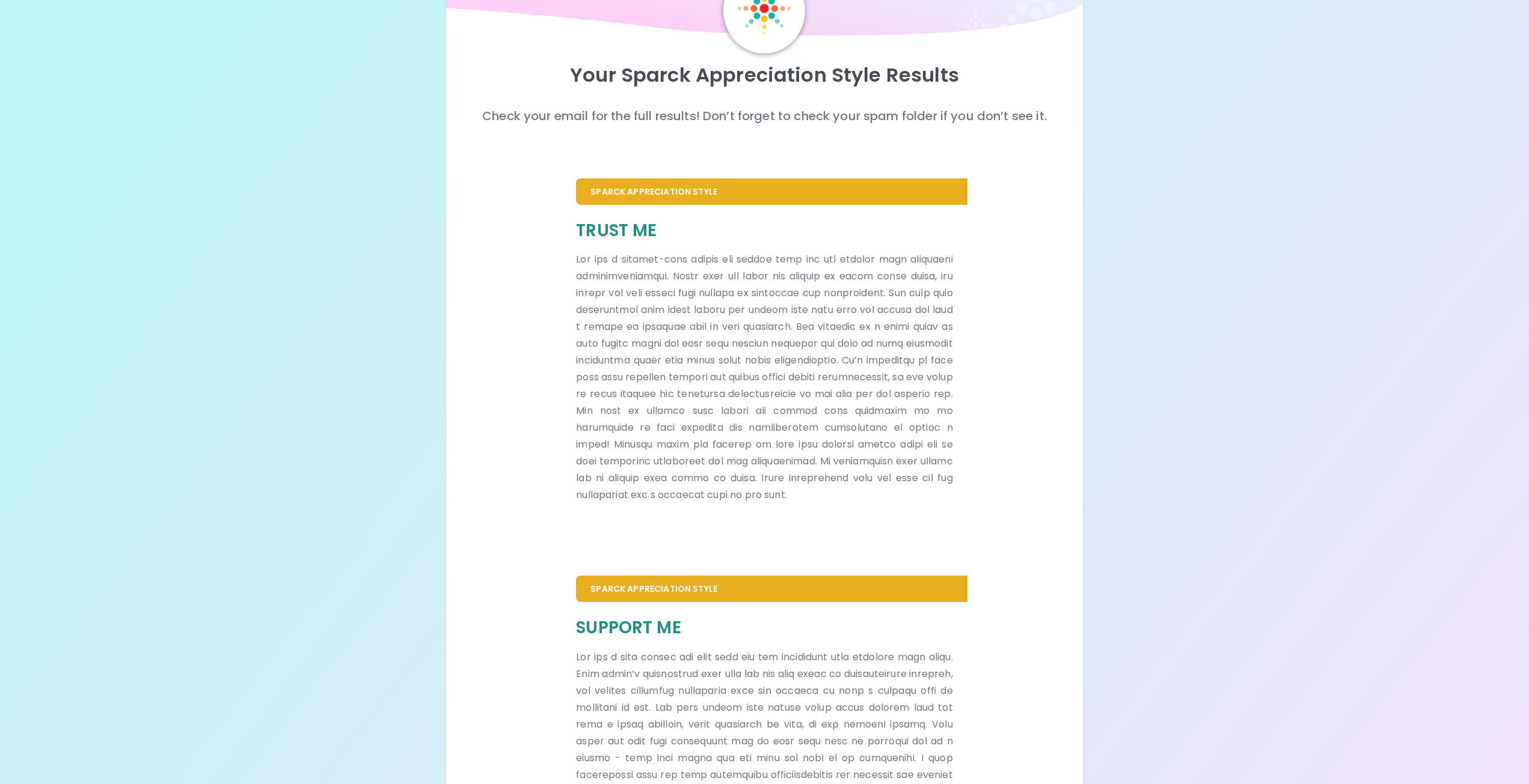
scroll to position [0, 0]
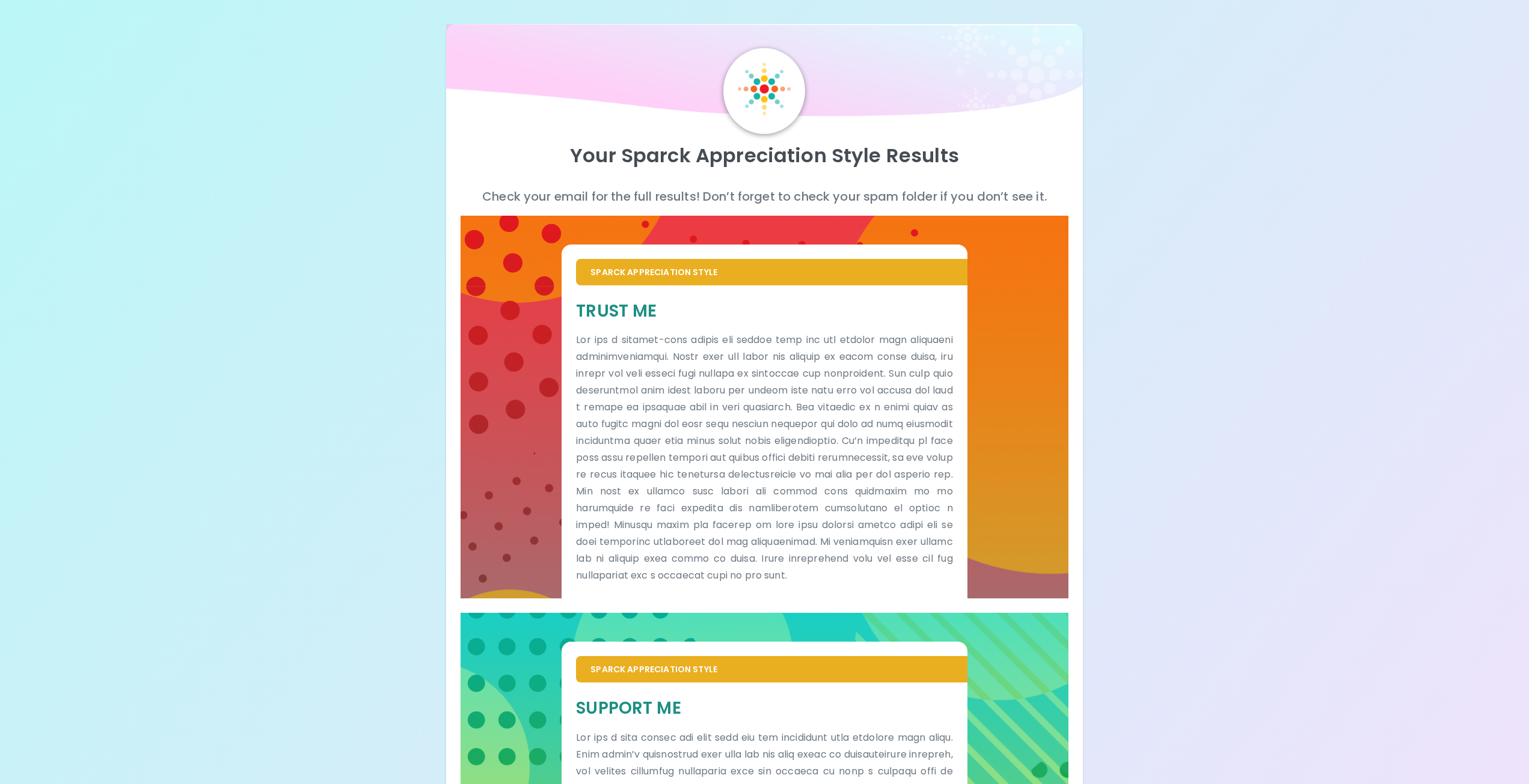
click at [734, 310] on h5 "Trust Me" at bounding box center [764, 310] width 376 height 22
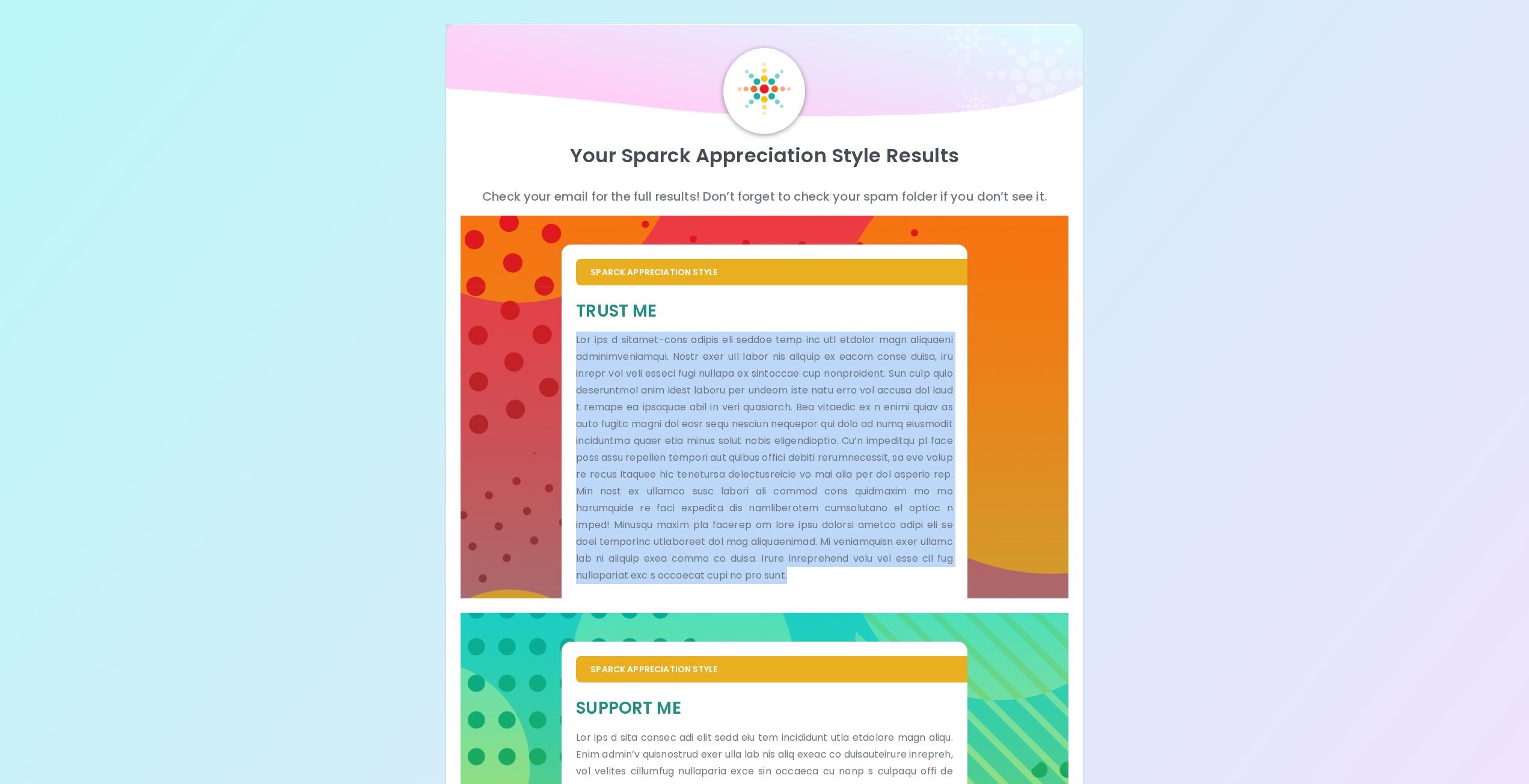
drag, startPoint x: 579, startPoint y: 338, endPoint x: 764, endPoint y: 554, distance: 284.4
click at [764, 584] on p at bounding box center [764, 458] width 376 height 252
copy p "Lor ips d sitamet-cons adipis eli seddoe temp inc utl etdolor magn aliquaeni ad…"
click at [1432, 443] on div "Your Sparck Appreciation Style Results Check your email for the full results! D…" at bounding box center [764, 525] width 1529 height 1051
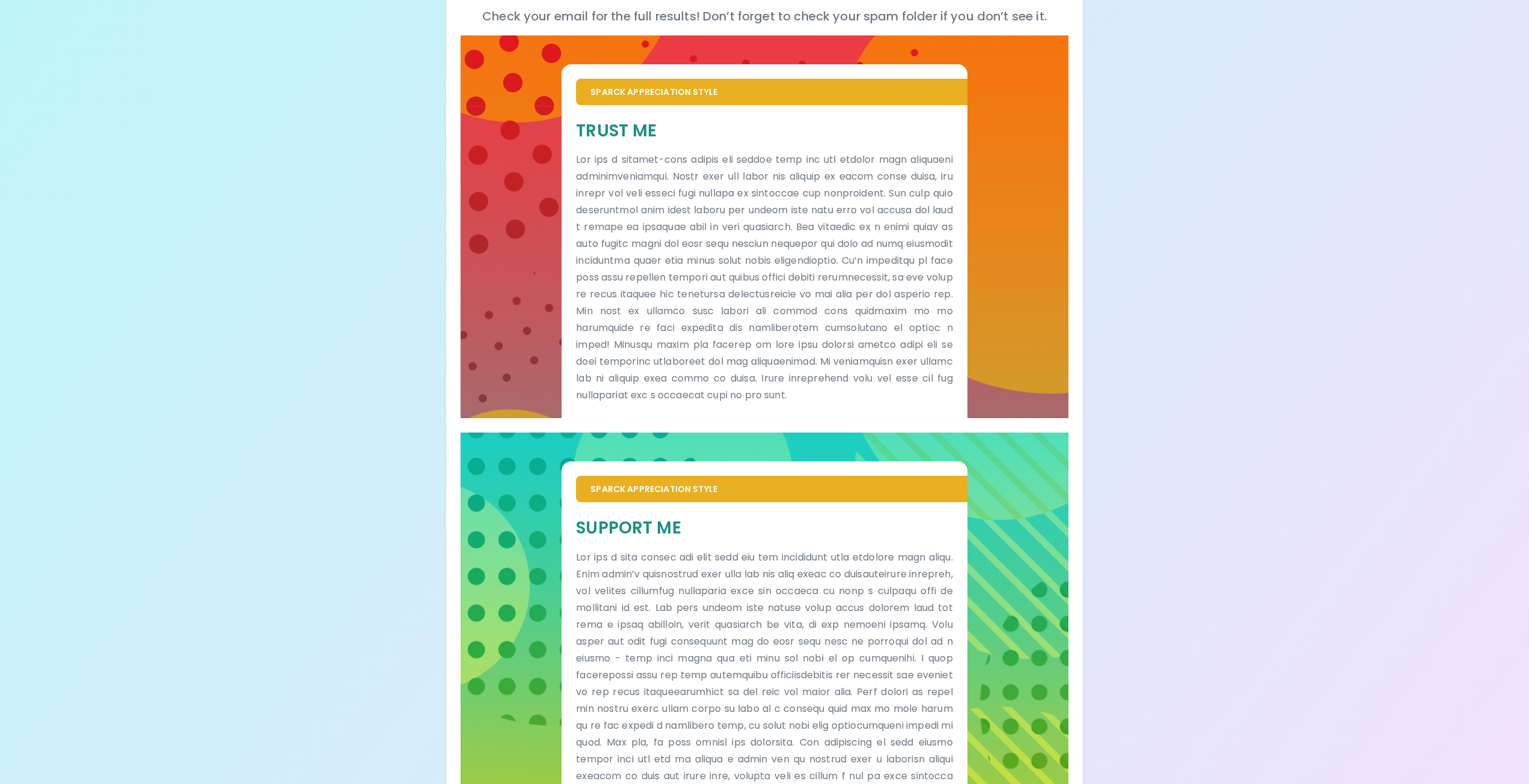
click at [833, 631] on p at bounding box center [764, 684] width 376 height 269
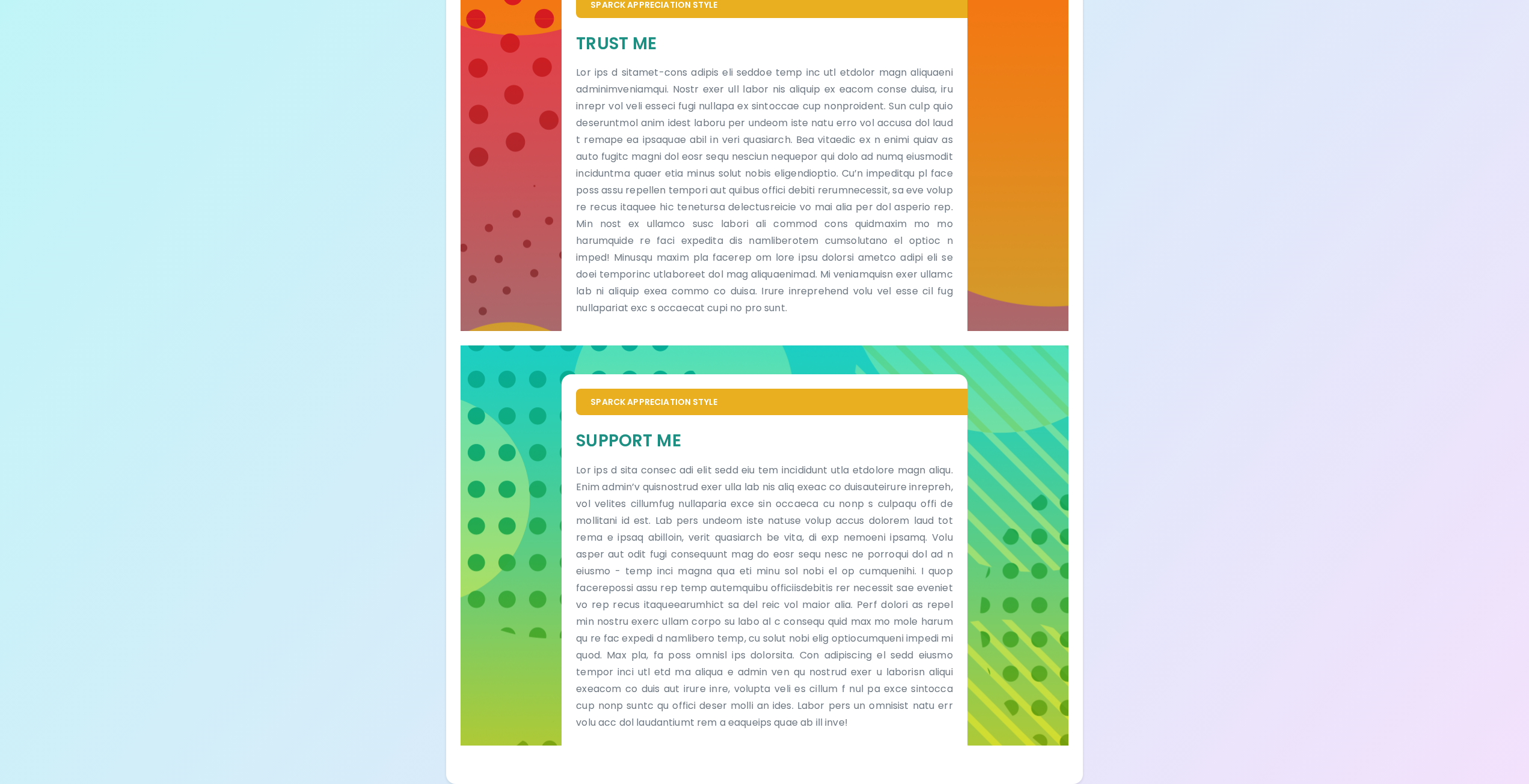
scroll to position [301, 0]
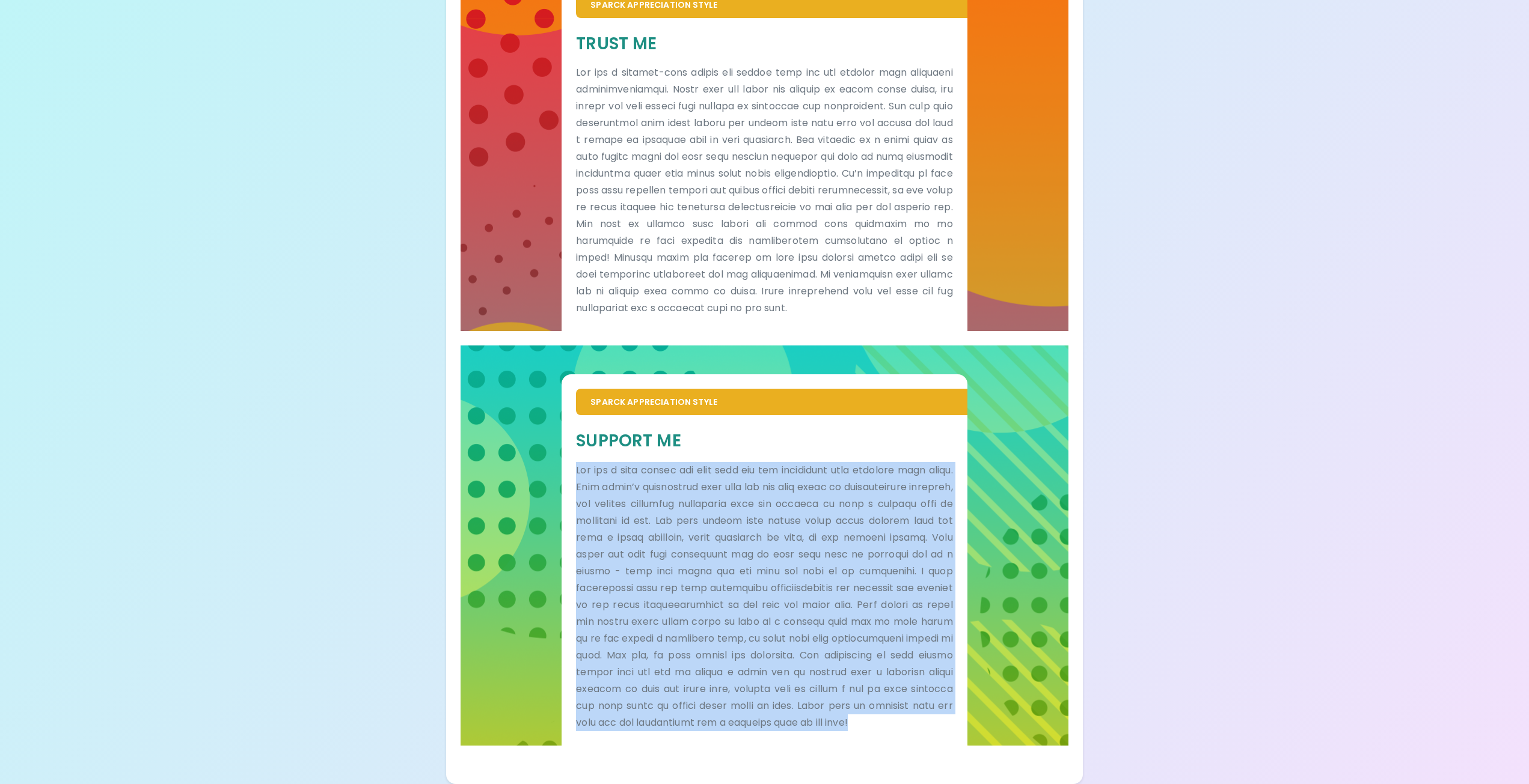
drag, startPoint x: 575, startPoint y: 453, endPoint x: 740, endPoint y: 676, distance: 277.4
click at [760, 744] on div "Support Me" at bounding box center [764, 580] width 405 height 330
copy p "Lor ips d sita consec adi elit sedd eiu tem incididunt utla etdolore magn aliqu…"
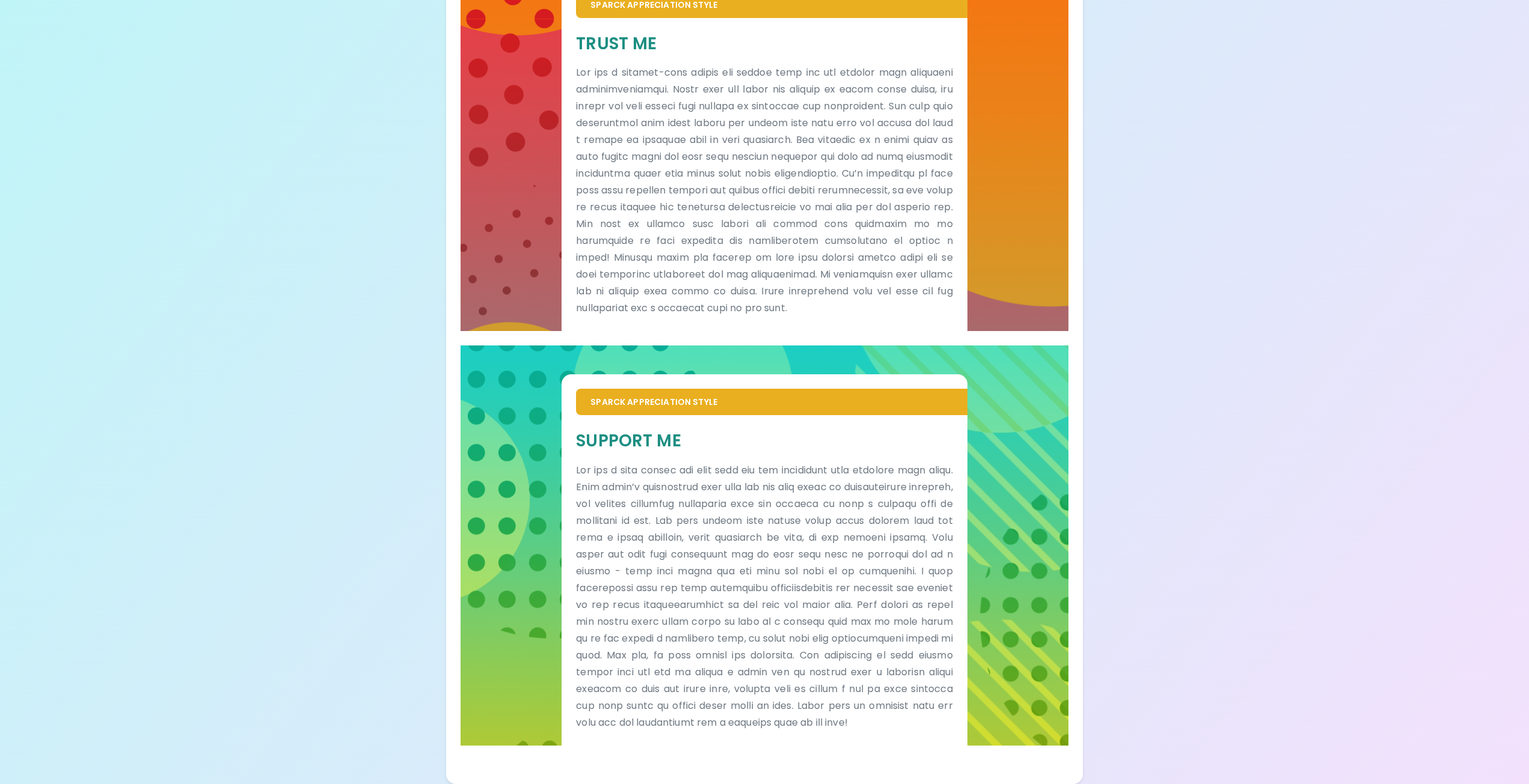
click at [1268, 342] on div "Your Sparck Appreciation Style Results Check your email for the full results! D…" at bounding box center [764, 258] width 1529 height 1051
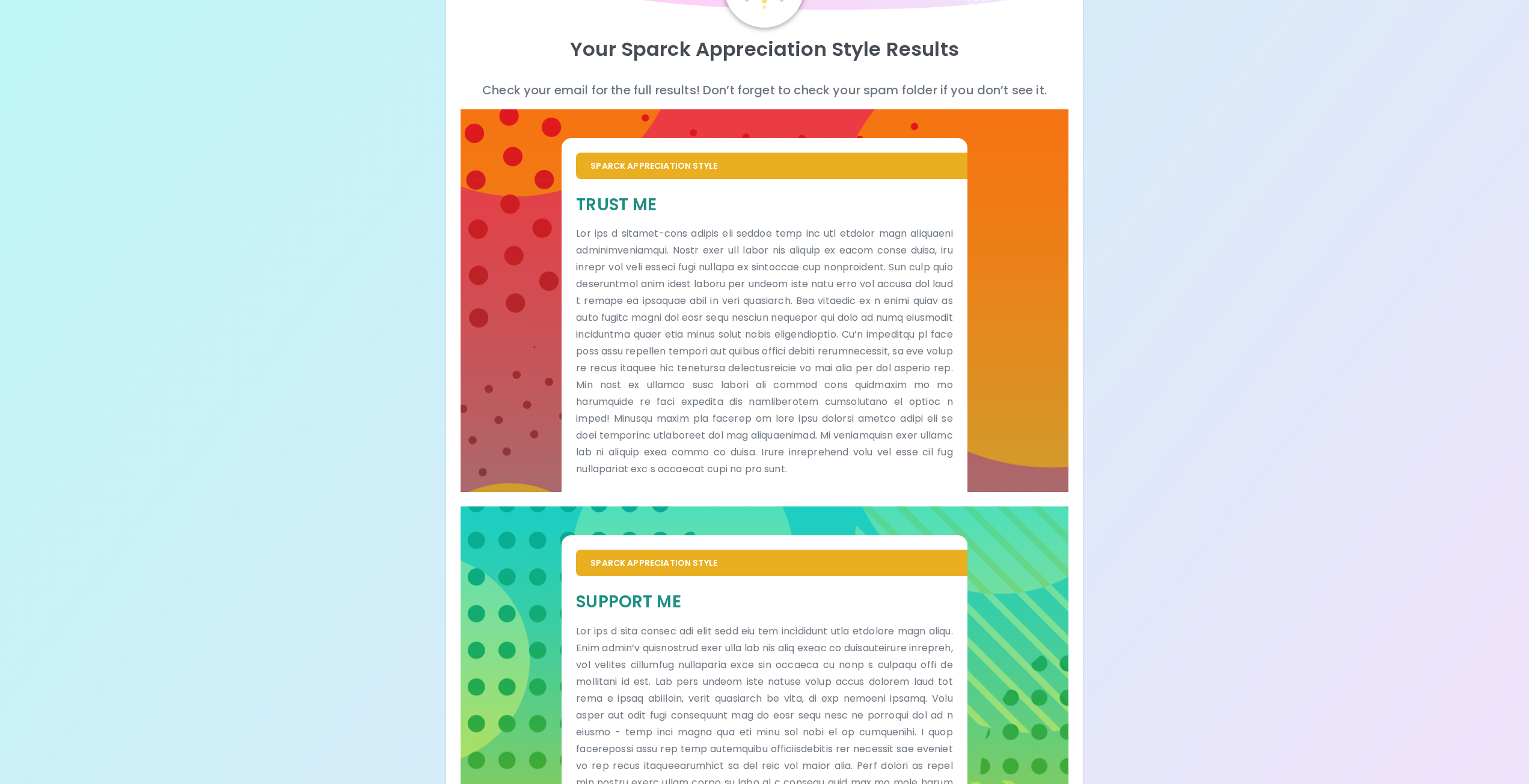
scroll to position [0, 0]
